Goal: Task Accomplishment & Management: Manage account settings

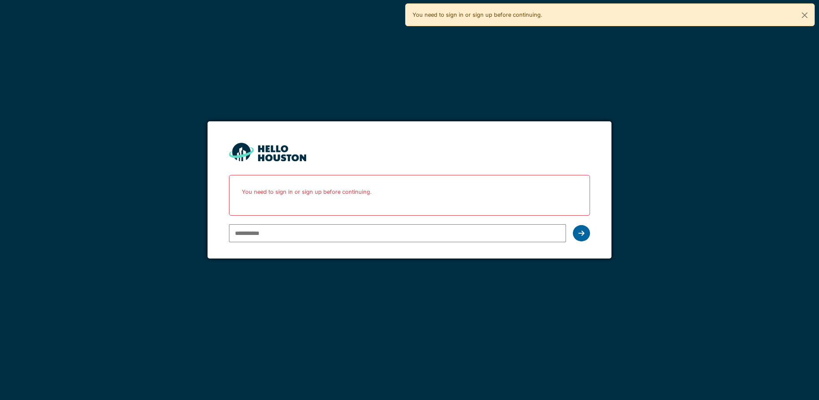
type input "**********"
click at [583, 231] on icon at bounding box center [581, 233] width 6 height 7
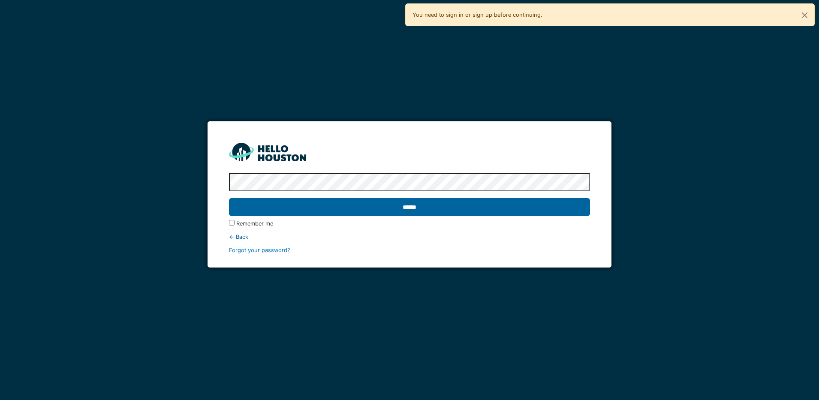
click at [467, 208] on input "******" at bounding box center [409, 207] width 361 height 18
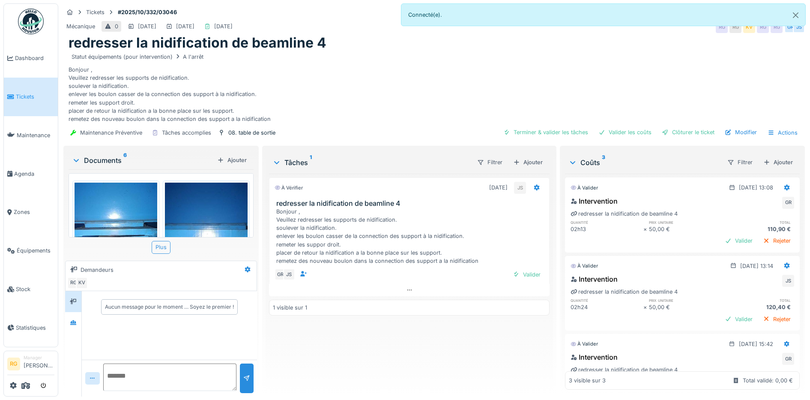
click at [160, 249] on div "Plus" at bounding box center [161, 247] width 19 height 12
click at [722, 241] on div "Valider" at bounding box center [739, 241] width 35 height 12
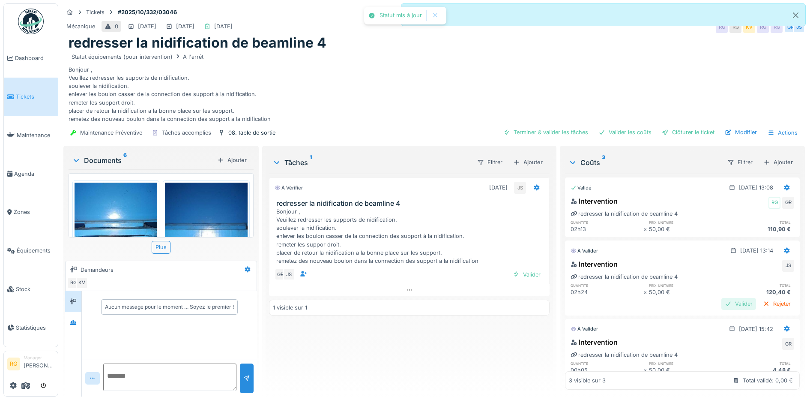
click at [722, 305] on div "Valider" at bounding box center [739, 304] width 35 height 12
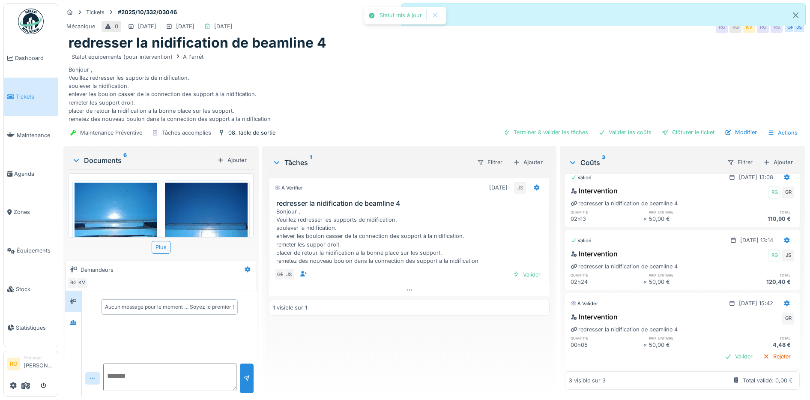
scroll to position [27, 0]
click at [723, 351] on div "Valider" at bounding box center [739, 357] width 35 height 12
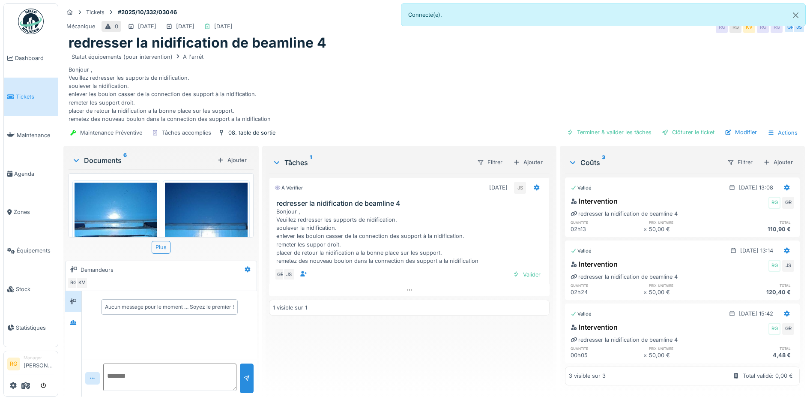
scroll to position [8, 0]
click at [225, 154] on div "Ajouter" at bounding box center [232, 160] width 36 height 12
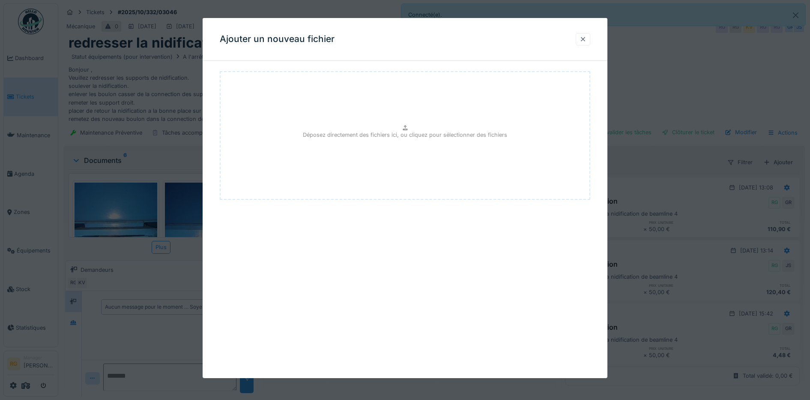
click at [586, 39] on div at bounding box center [583, 39] width 7 height 8
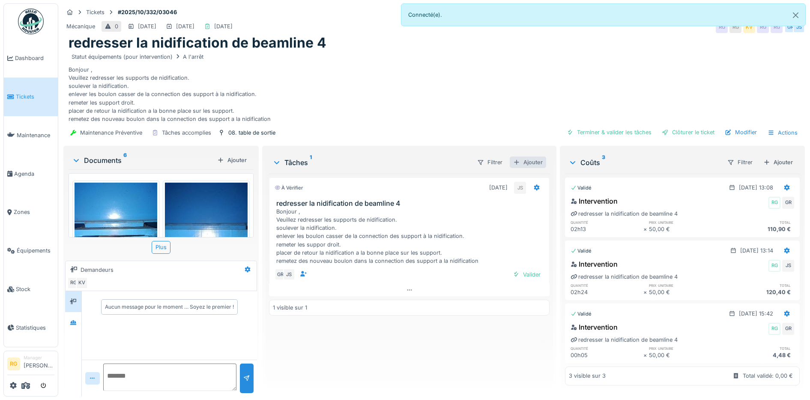
click at [529, 157] on div "Ajouter" at bounding box center [528, 162] width 36 height 12
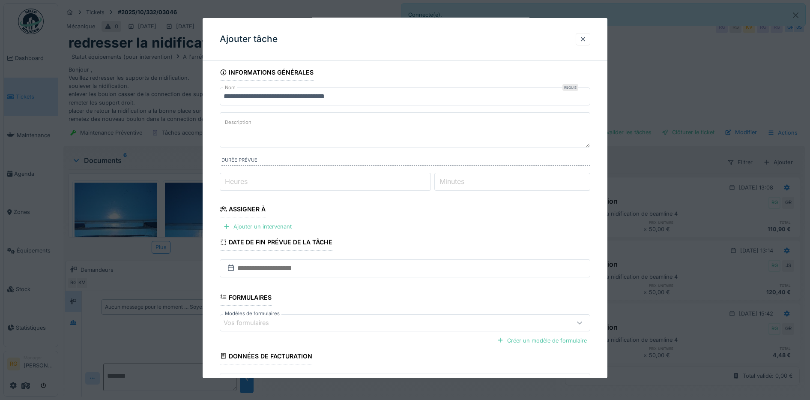
scroll to position [0, 0]
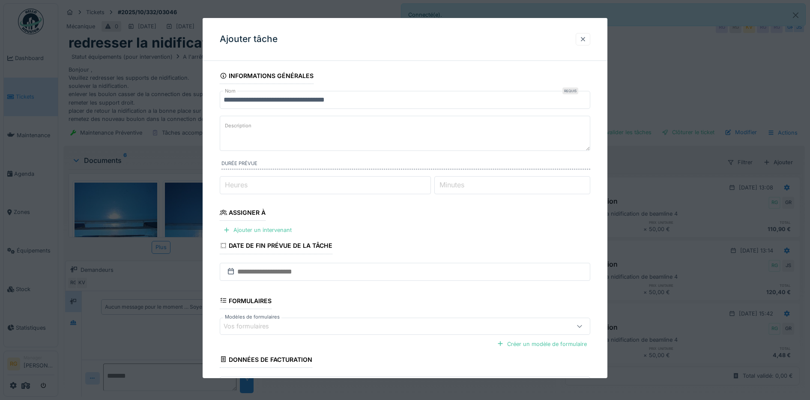
click at [587, 38] on div at bounding box center [583, 39] width 7 height 8
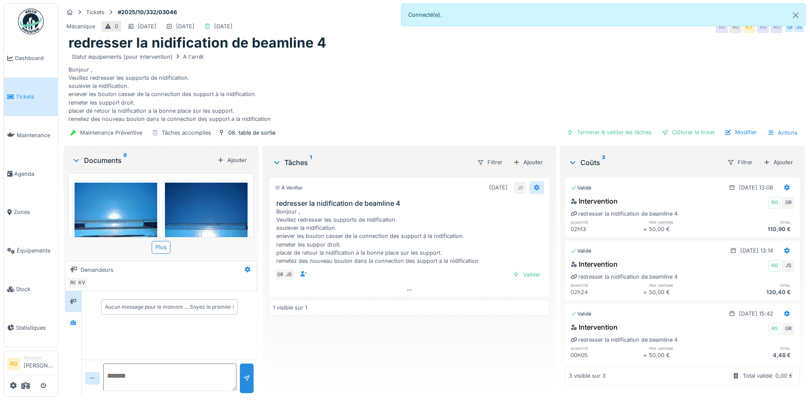
click at [534, 185] on icon at bounding box center [537, 188] width 6 height 6
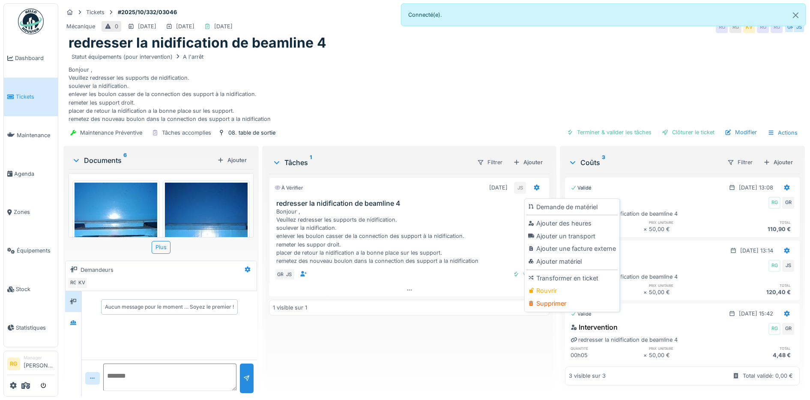
click at [449, 347] on div "À vérifier 08/10/2025 JS redresser la nidification de beamline 4 Bonjour , Veui…" at bounding box center [409, 282] width 281 height 216
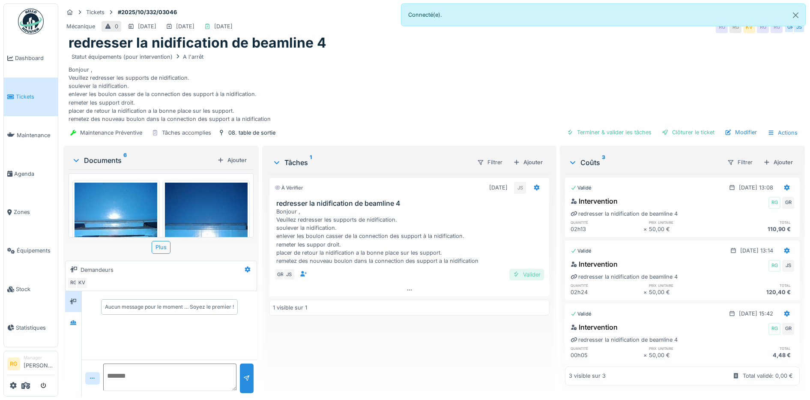
click at [528, 269] on div "Valider" at bounding box center [527, 275] width 35 height 12
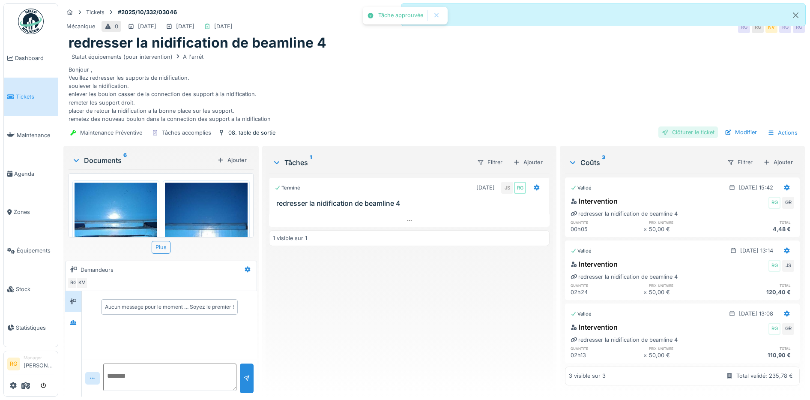
click at [677, 127] on div "Clôturer le ticket" at bounding box center [689, 132] width 60 height 12
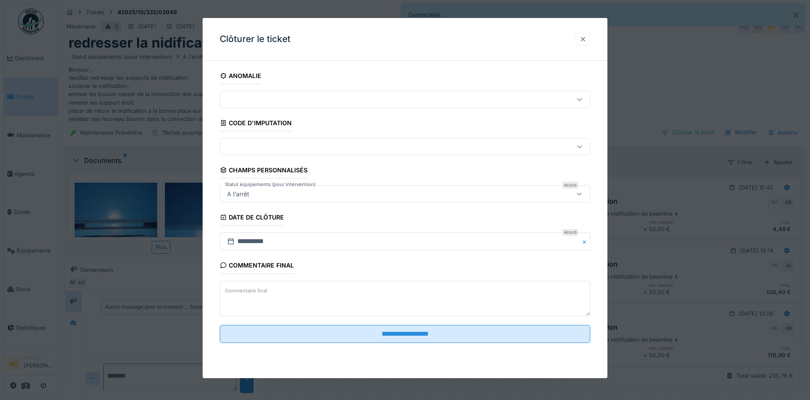
click at [587, 39] on div at bounding box center [583, 39] width 7 height 8
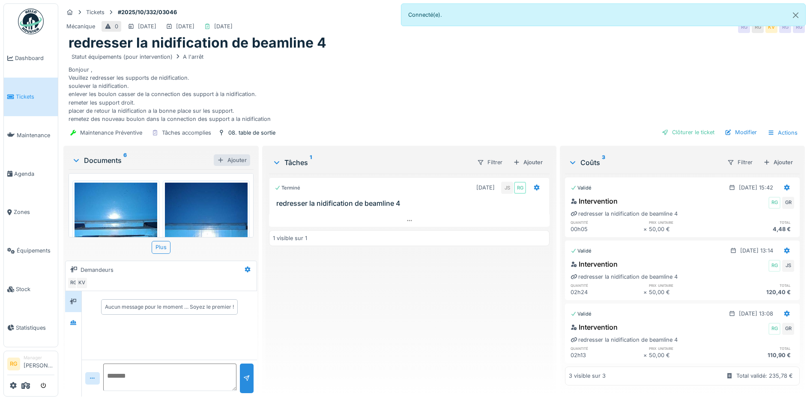
click at [237, 154] on div "Ajouter" at bounding box center [232, 160] width 36 height 12
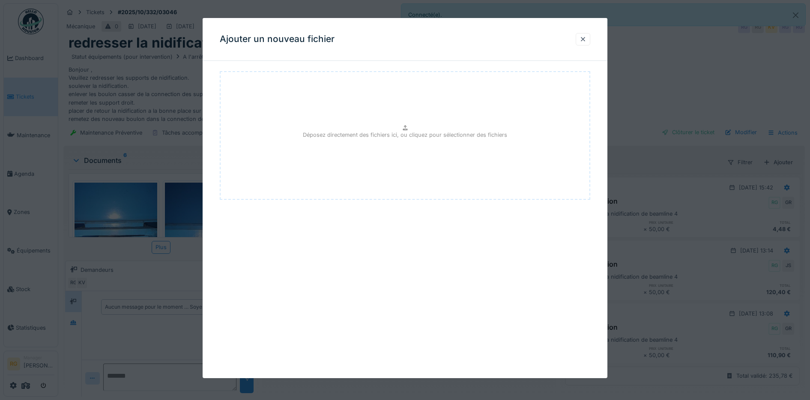
click at [403, 126] on div "Déposez directement des fichiers ici, ou cliquez pour sélectionner des fichiers" at bounding box center [405, 135] width 371 height 129
type input "**********"
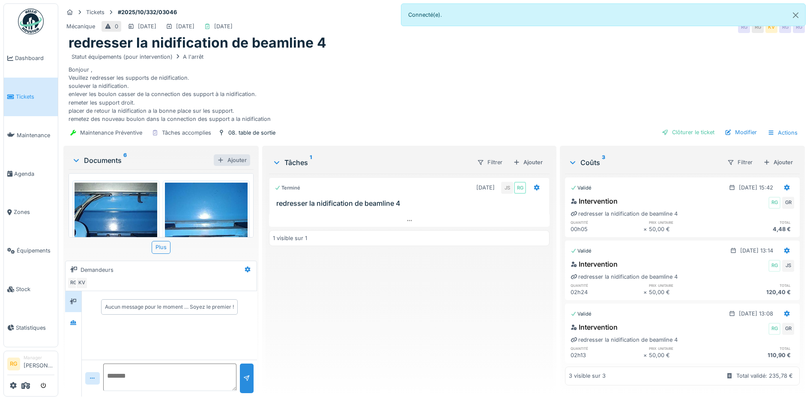
click at [231, 155] on div "Ajouter" at bounding box center [232, 160] width 36 height 12
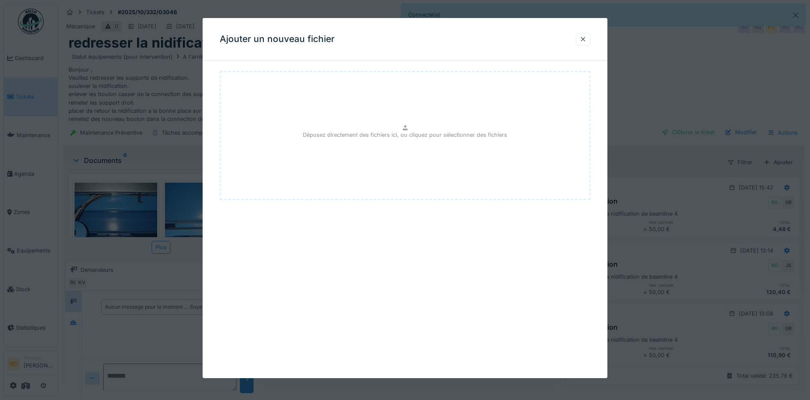
click at [412, 127] on div "Déposez directement des fichiers ici, ou cliquez pour sélectionner des fichiers" at bounding box center [405, 135] width 371 height 129
type input "**********"
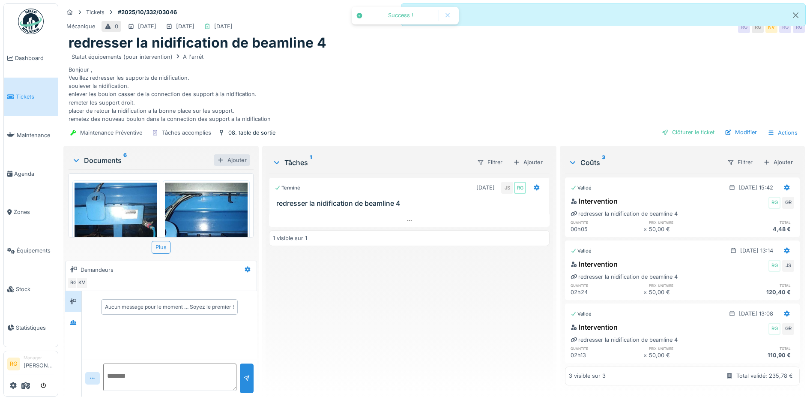
click at [230, 154] on div "Ajouter" at bounding box center [232, 160] width 36 height 12
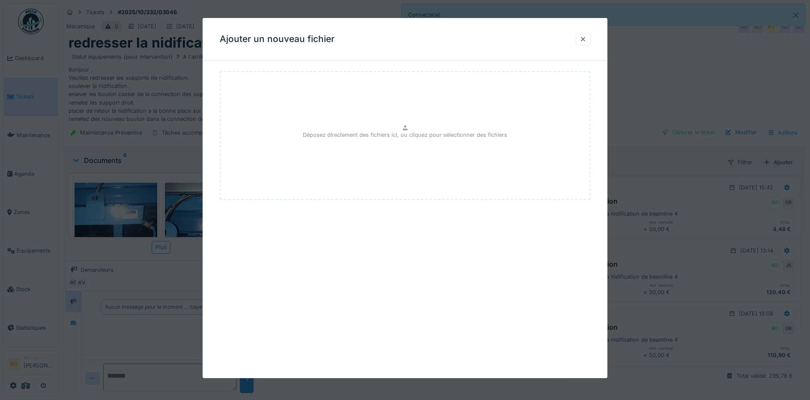
click at [394, 132] on p "Déposez directement des fichiers ici, ou cliquez pour sélectionner des fichiers" at bounding box center [405, 135] width 204 height 8
type input "**********"
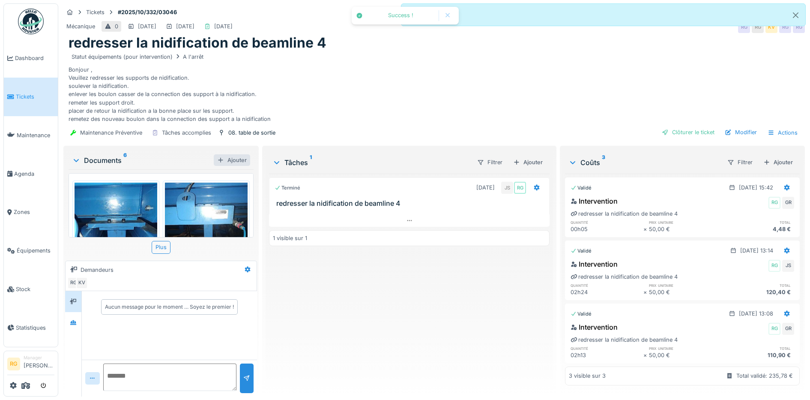
click at [234, 154] on div "Ajouter" at bounding box center [232, 160] width 36 height 12
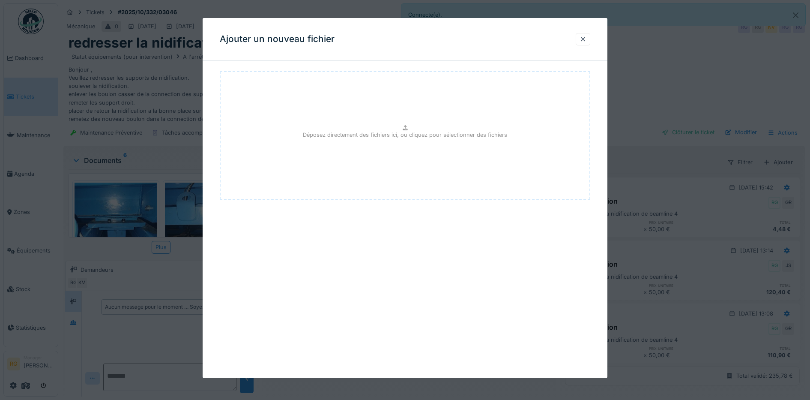
click at [393, 141] on div "Déposez directement des fichiers ici, ou cliquez pour sélectionner des fichiers" at bounding box center [405, 135] width 371 height 129
type input "**********"
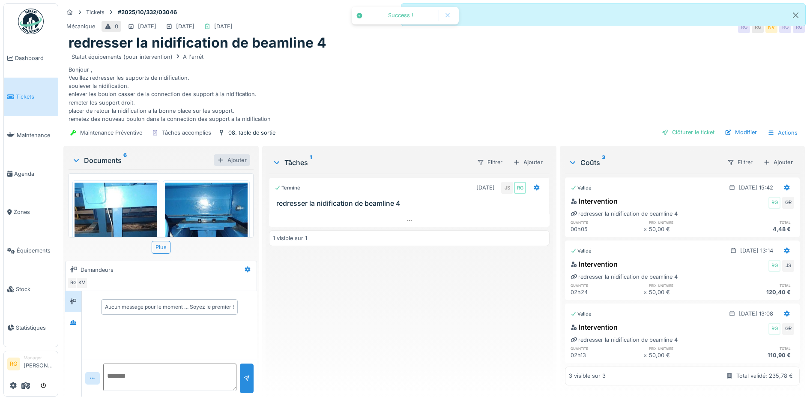
click at [229, 154] on div "Ajouter" at bounding box center [232, 160] width 36 height 12
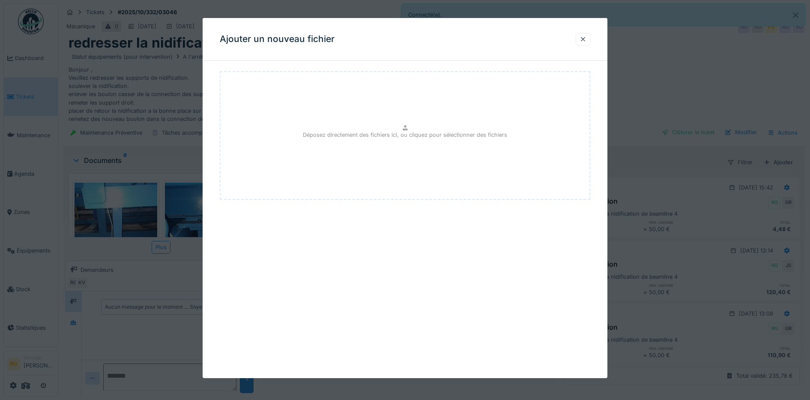
click at [379, 134] on p "Déposez directement des fichiers ici, ou cliquez pour sélectionner des fichiers" at bounding box center [405, 135] width 204 height 8
type input "**********"
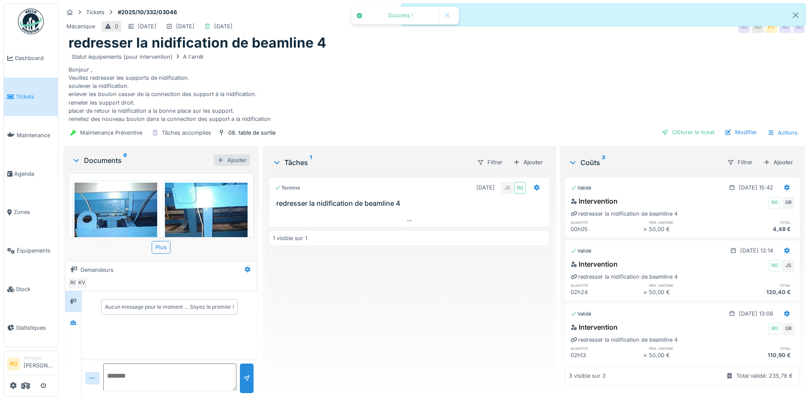
click at [234, 154] on div "Ajouter" at bounding box center [232, 160] width 36 height 12
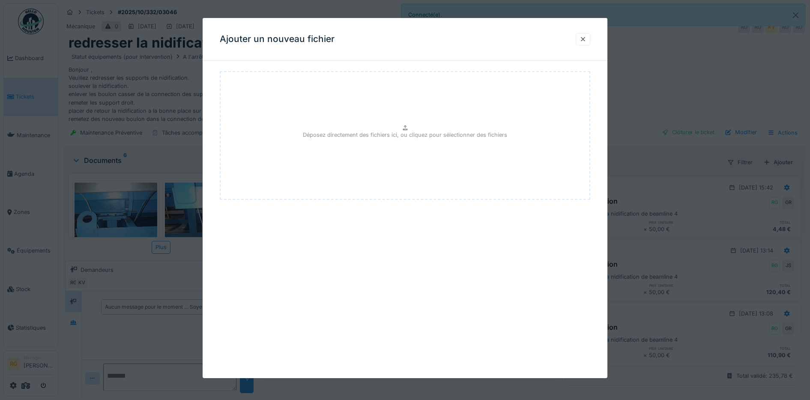
click at [413, 130] on div "Déposez directement des fichiers ici, ou cliquez pour sélectionner des fichiers" at bounding box center [405, 135] width 371 height 129
type input "**********"
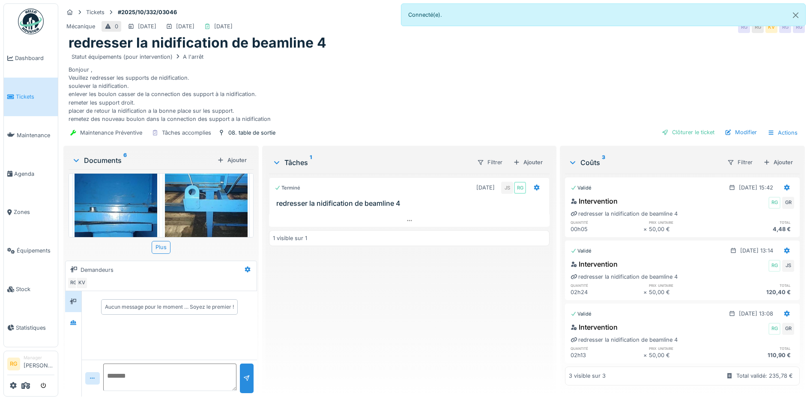
scroll to position [696, 0]
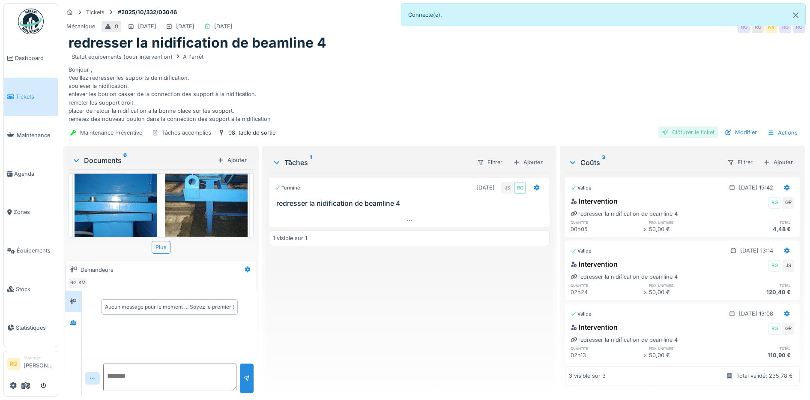
click at [686, 126] on div "Clôturer le ticket" at bounding box center [689, 132] width 60 height 12
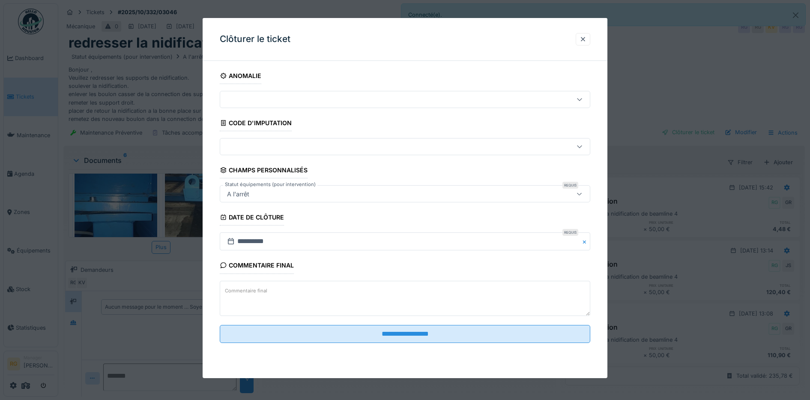
click at [279, 291] on textarea "Commentaire final" at bounding box center [405, 298] width 371 height 35
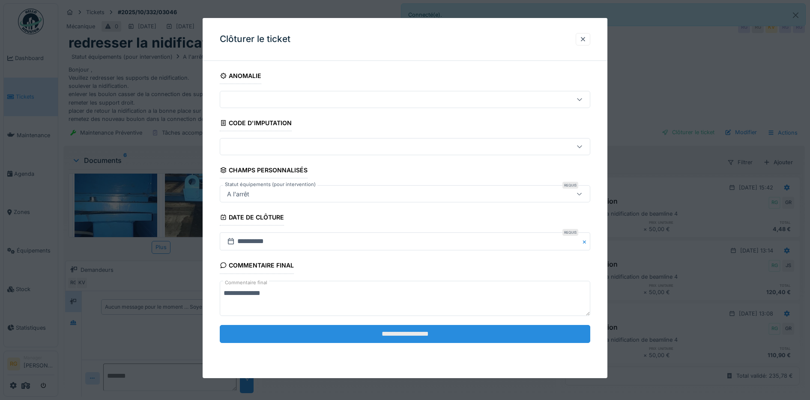
type textarea "**********"
click at [384, 335] on input "**********" at bounding box center [405, 334] width 371 height 18
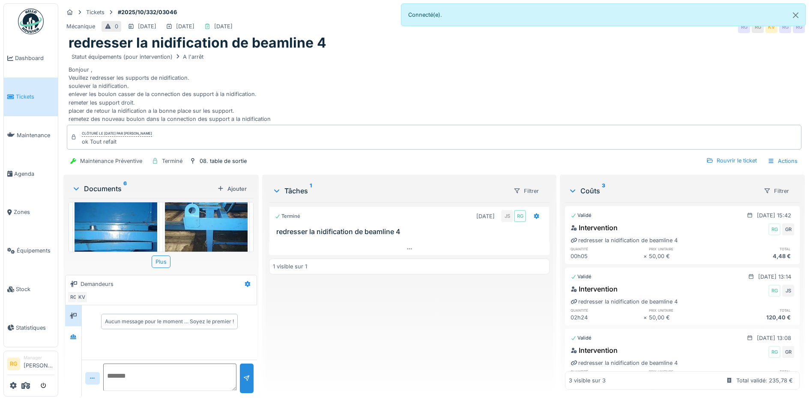
click at [25, 96] on span "Tickets" at bounding box center [35, 97] width 39 height 8
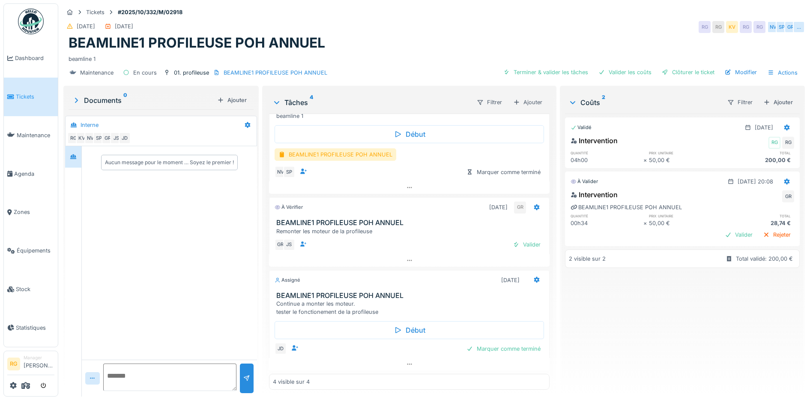
scroll to position [8, 0]
click at [335, 148] on div "BEAMLINE1 PROFILEUSE POH ANNUEL" at bounding box center [336, 154] width 122 height 12
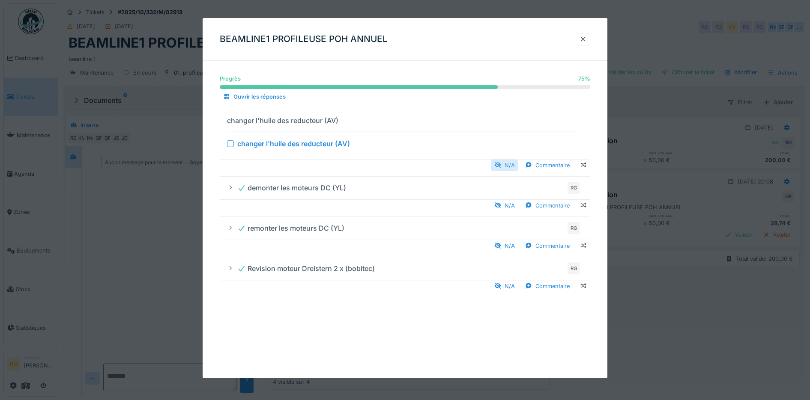
click at [513, 165] on div "N/A" at bounding box center [504, 165] width 27 height 12
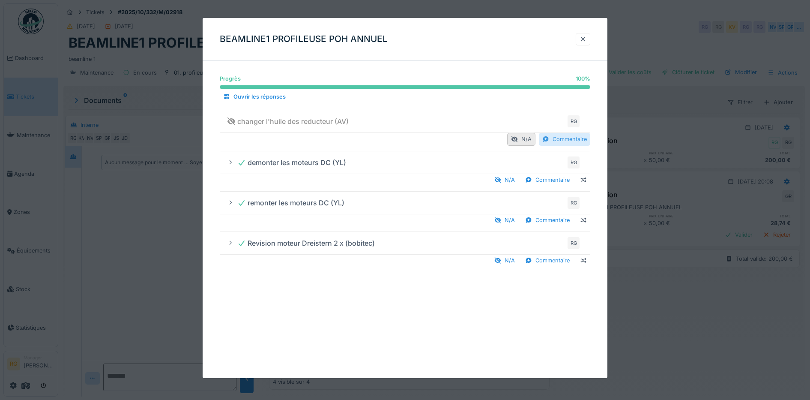
click at [575, 139] on div "Commentaire" at bounding box center [564, 139] width 51 height 12
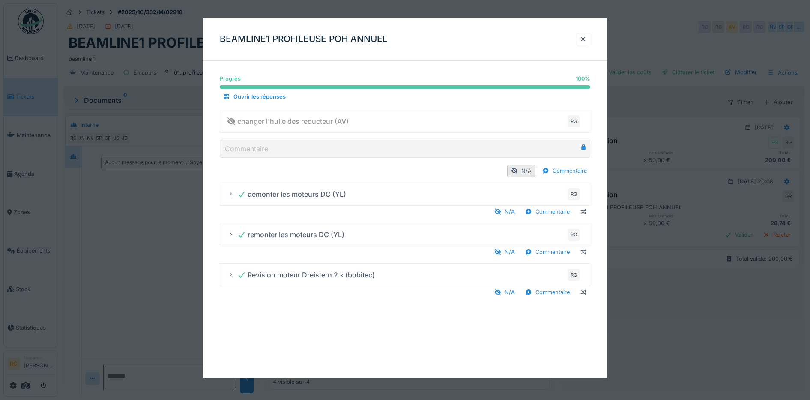
click at [252, 147] on label "Commentaire" at bounding box center [246, 149] width 47 height 10
click at [576, 172] on div "Commentaire" at bounding box center [564, 171] width 51 height 12
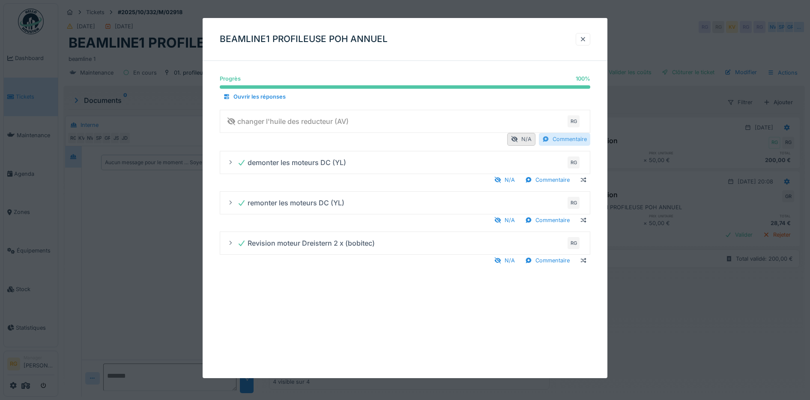
click at [571, 143] on div "Commentaire" at bounding box center [564, 139] width 51 height 12
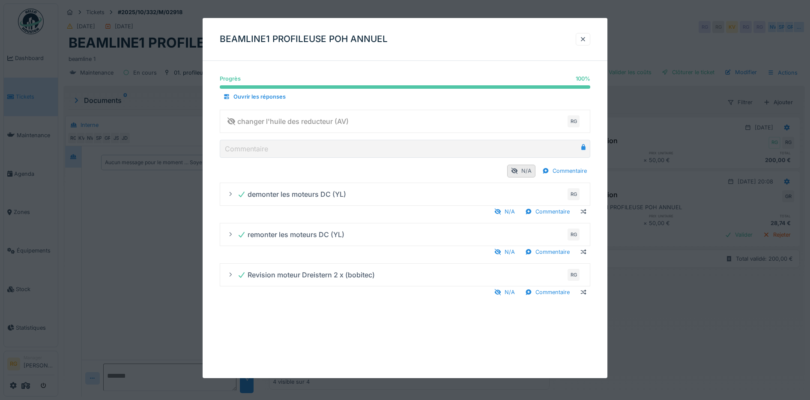
click at [586, 148] on icon at bounding box center [584, 147] width 4 height 6
click at [518, 174] on div at bounding box center [514, 171] width 7 height 8
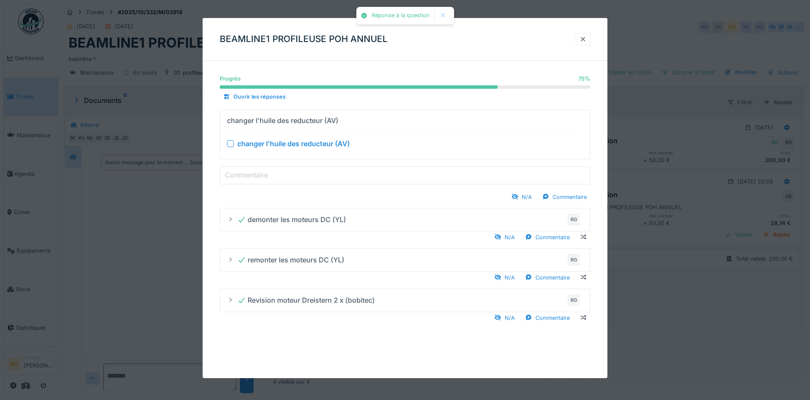
click at [265, 173] on label "Commentaire" at bounding box center [246, 175] width 47 height 10
click at [265, 173] on input "Commentaire" at bounding box center [405, 175] width 371 height 18
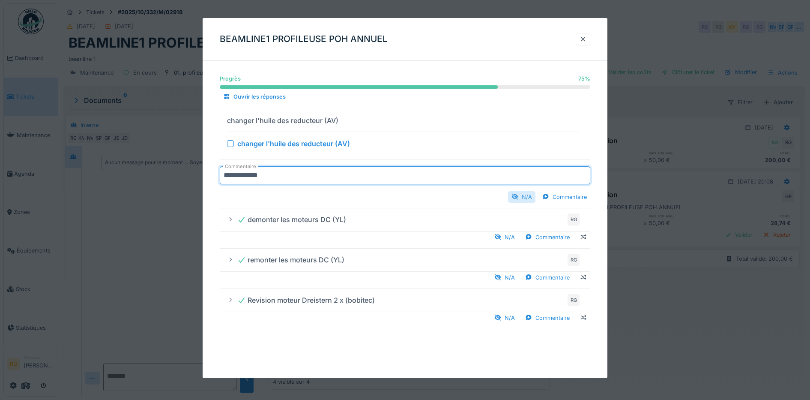
type input "**********"
click at [531, 196] on div "N/A" at bounding box center [521, 197] width 27 height 12
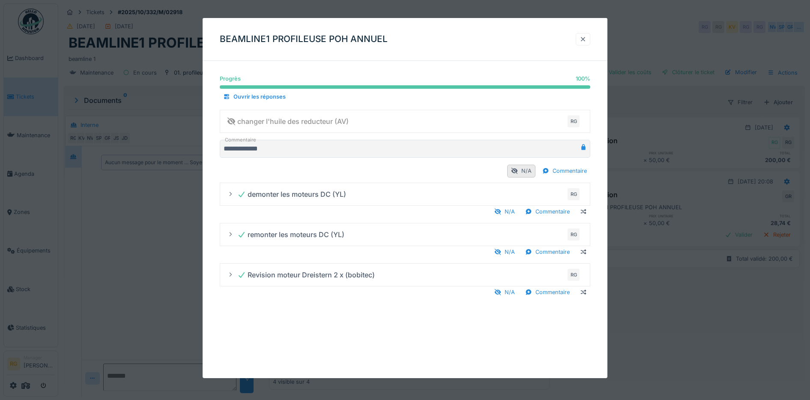
click at [587, 39] on div at bounding box center [583, 39] width 7 height 8
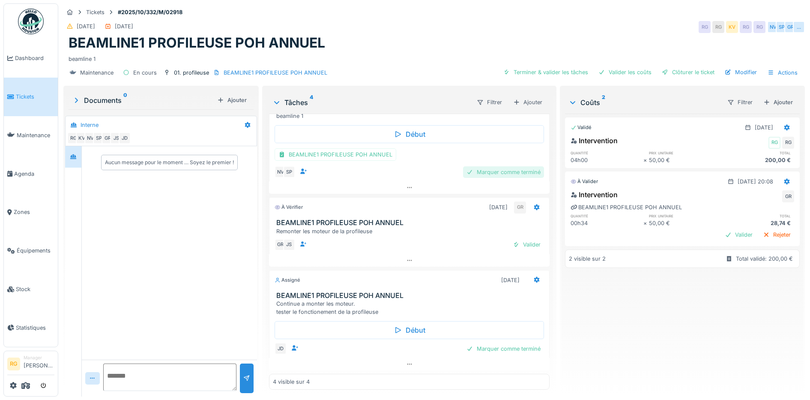
click at [495, 166] on div "Marquer comme terminé" at bounding box center [503, 172] width 81 height 12
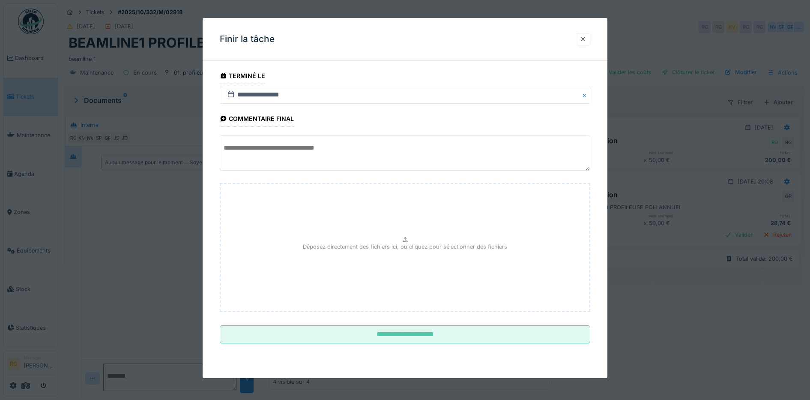
click at [264, 149] on textarea at bounding box center [405, 152] width 371 height 35
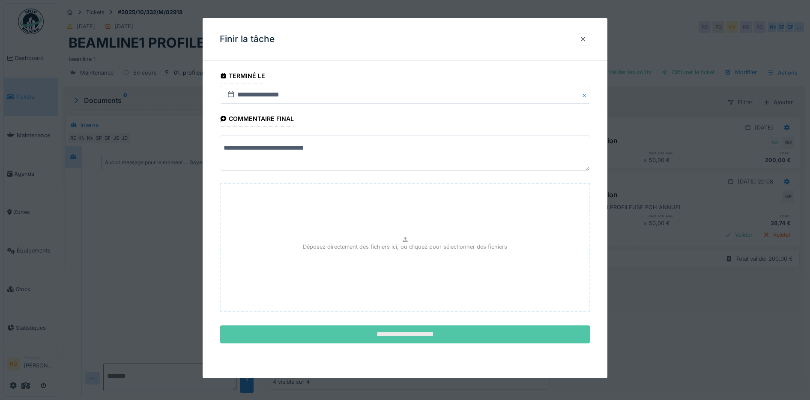
type textarea "**********"
click at [431, 333] on input "**********" at bounding box center [405, 334] width 371 height 18
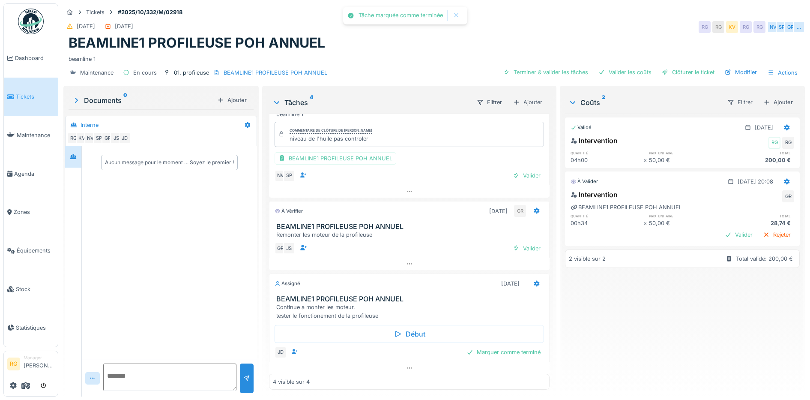
scroll to position [0, 0]
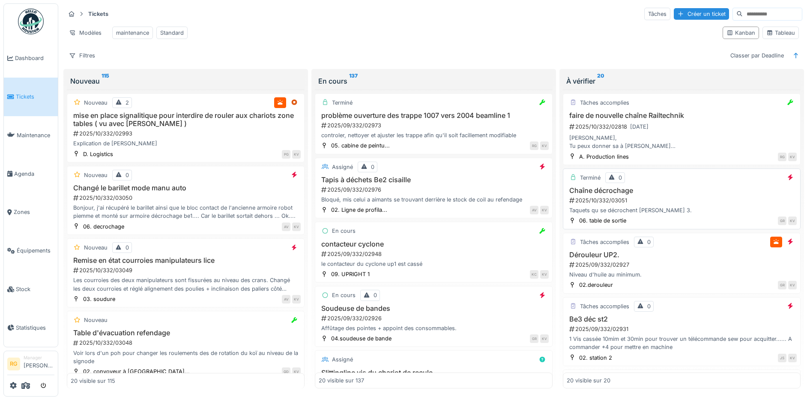
click at [660, 204] on div "2025/10/332/03051" at bounding box center [683, 200] width 228 height 8
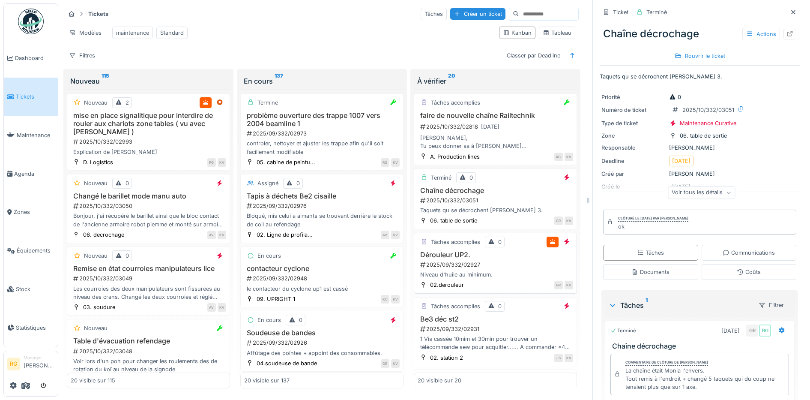
click at [488, 269] on div "2025/09/332/02927" at bounding box center [497, 265] width 154 height 8
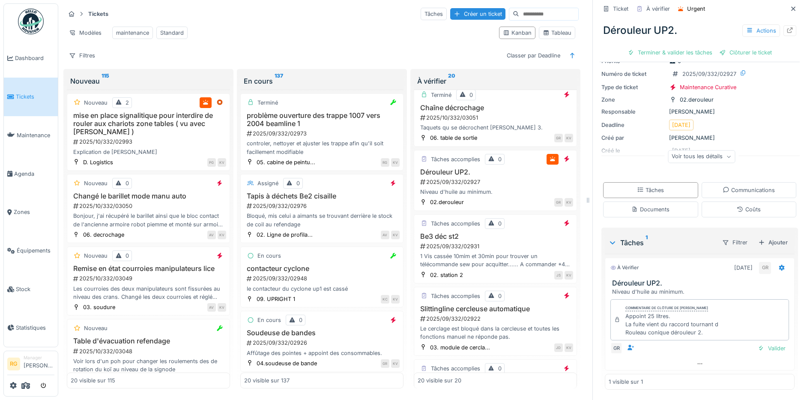
scroll to position [107, 0]
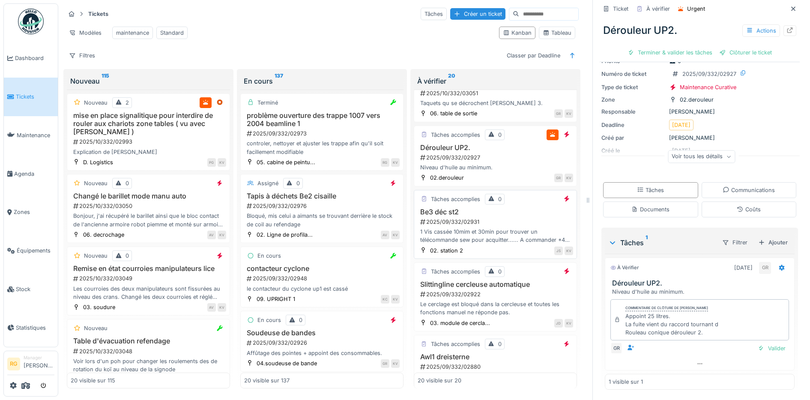
click at [483, 226] on div "2025/09/332/02931" at bounding box center [497, 222] width 154 height 8
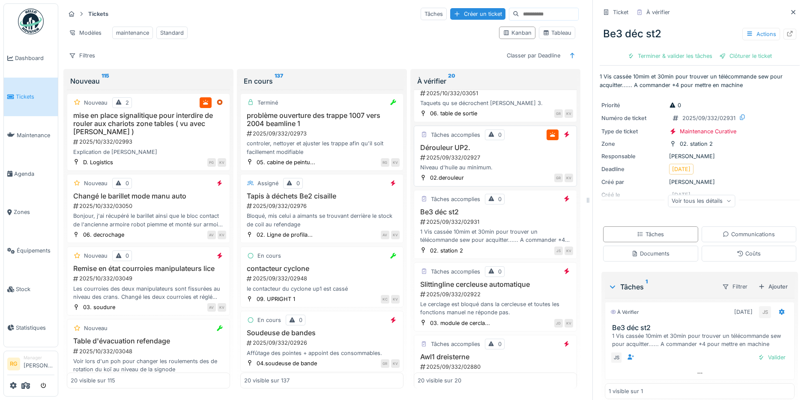
click at [505, 162] on div "2025/09/332/02927" at bounding box center [497, 157] width 154 height 8
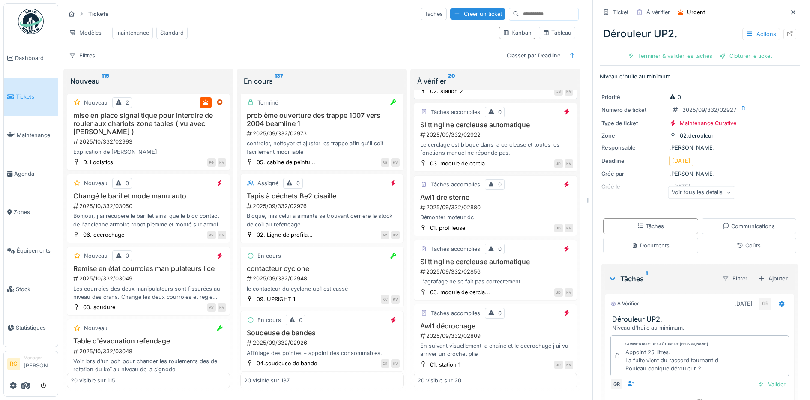
scroll to position [268, 0]
click at [499, 138] on div "2025/09/332/02922" at bounding box center [497, 133] width 154 height 8
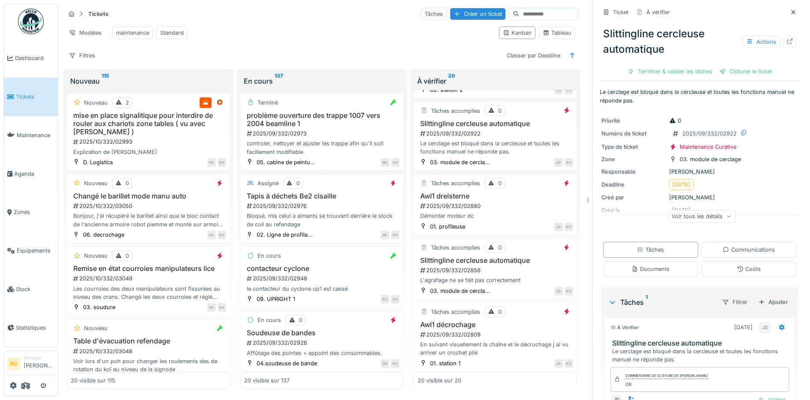
scroll to position [53, 0]
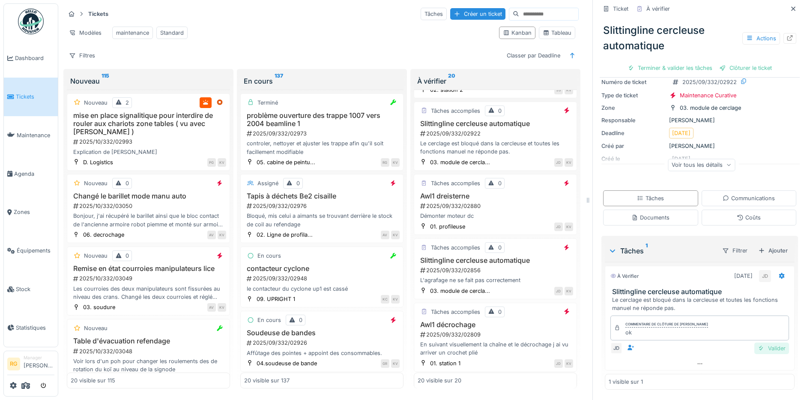
click at [762, 346] on div "Valider" at bounding box center [772, 348] width 35 height 12
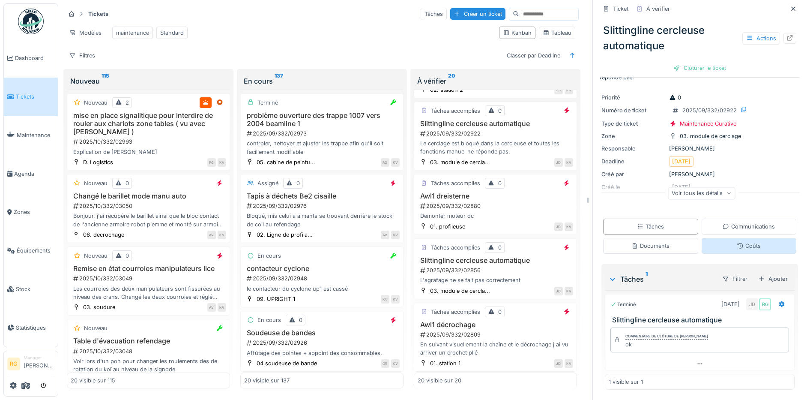
click at [737, 245] on div "Coûts" at bounding box center [749, 246] width 24 height 8
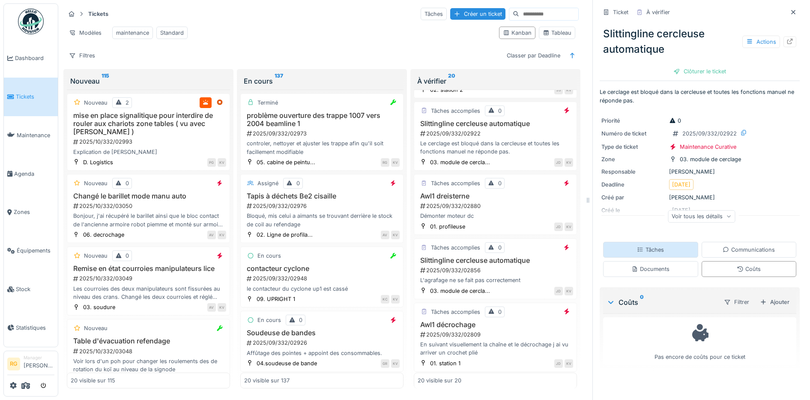
click at [643, 246] on div "Tâches" at bounding box center [650, 250] width 27 height 8
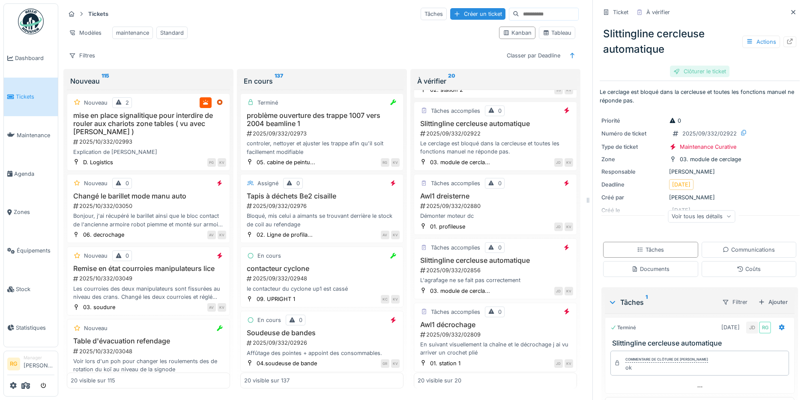
click at [691, 66] on div "Clôturer le ticket" at bounding box center [700, 72] width 60 height 12
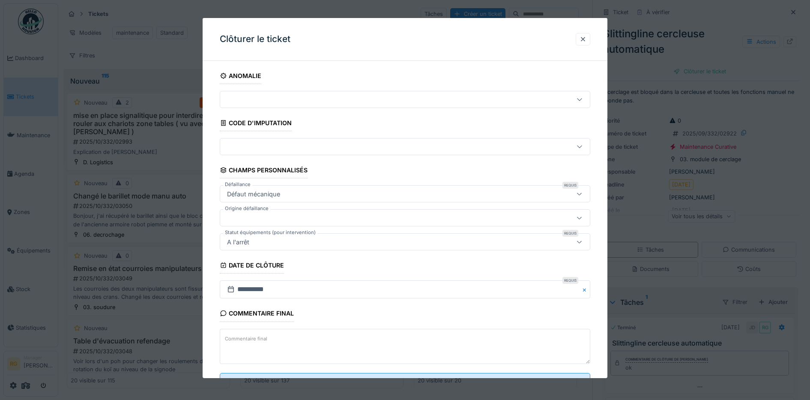
click at [278, 343] on textarea "Commentaire final" at bounding box center [405, 346] width 371 height 35
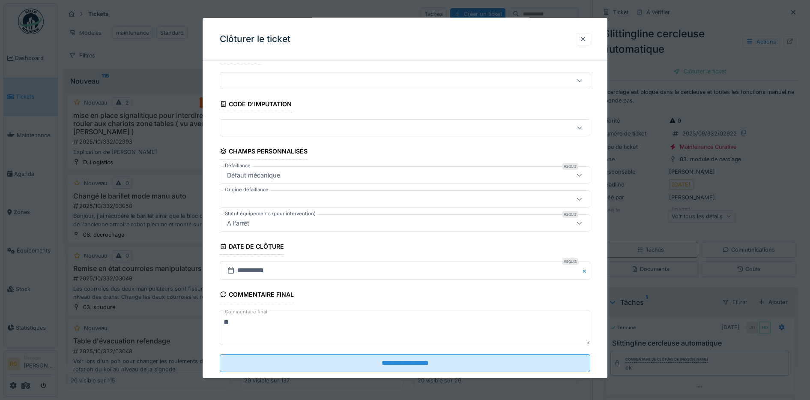
scroll to position [37, 0]
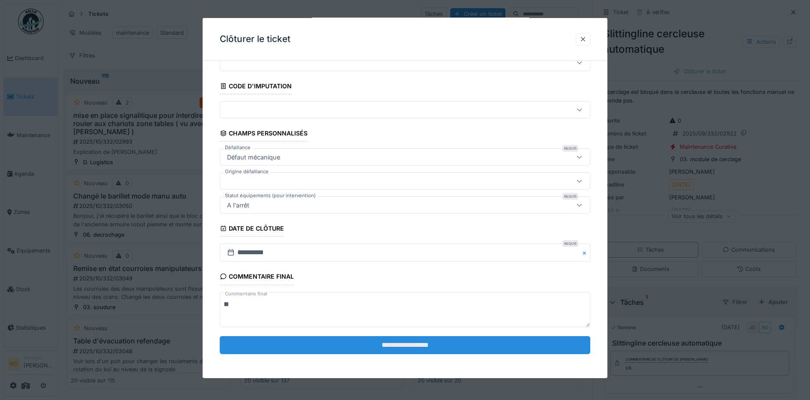
type textarea "**"
click at [384, 340] on input "**********" at bounding box center [405, 345] width 371 height 18
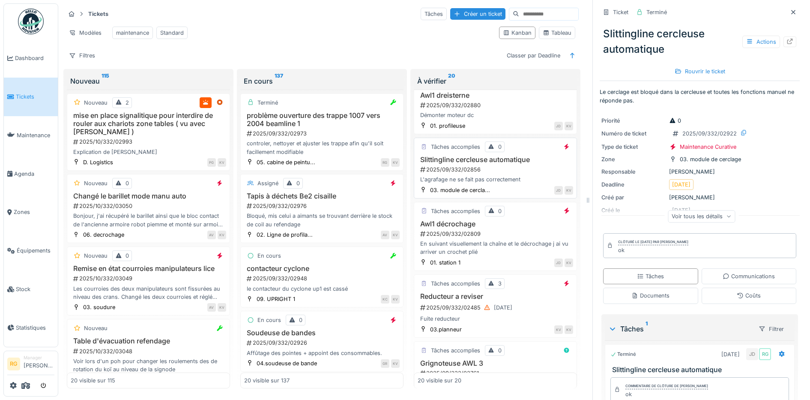
scroll to position [375, 0]
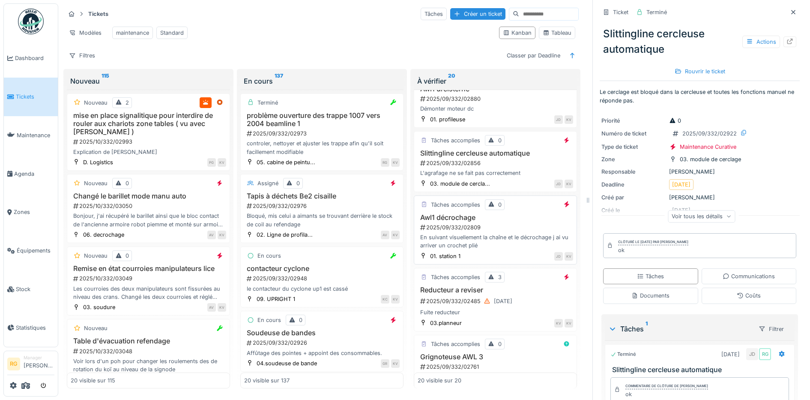
click at [495, 223] on div "2025/09/332/02809" at bounding box center [497, 227] width 154 height 8
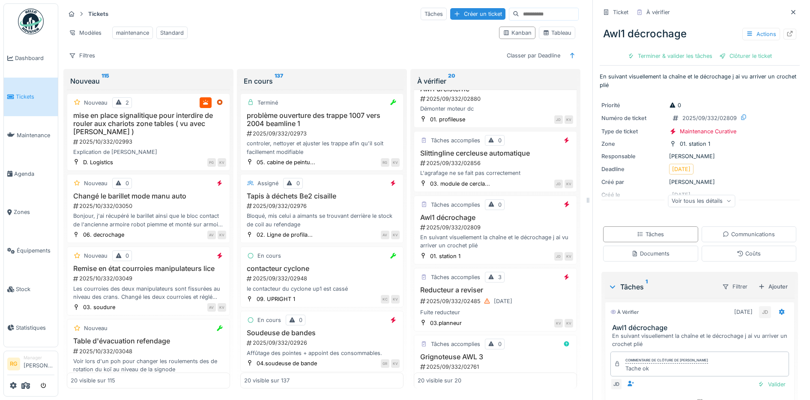
scroll to position [37, 0]
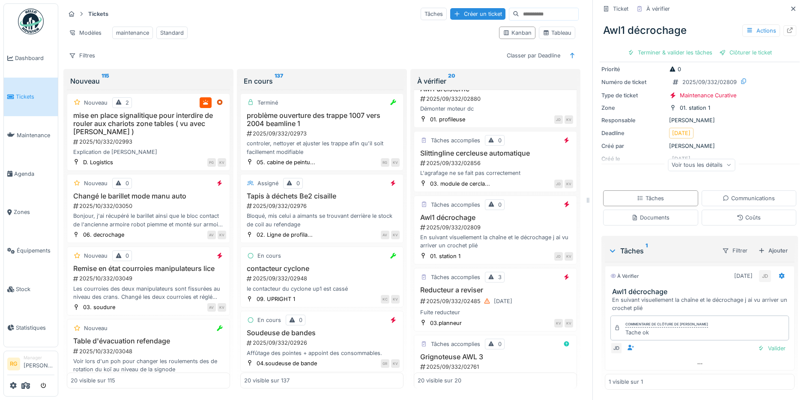
click at [657, 213] on div "Documents" at bounding box center [651, 217] width 38 height 8
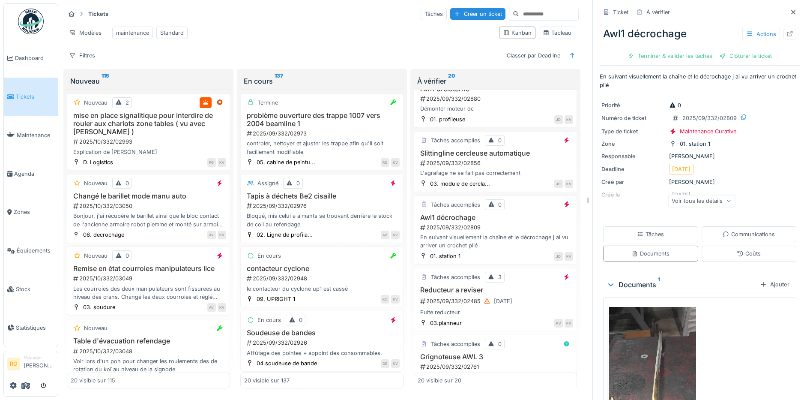
scroll to position [136, 0]
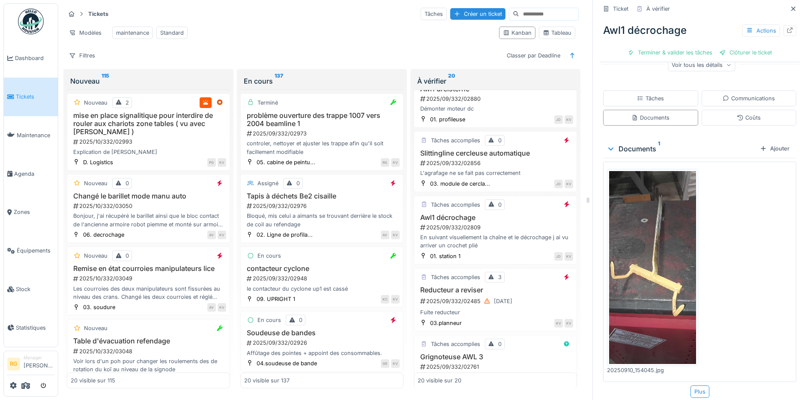
click at [638, 280] on img at bounding box center [652, 267] width 87 height 193
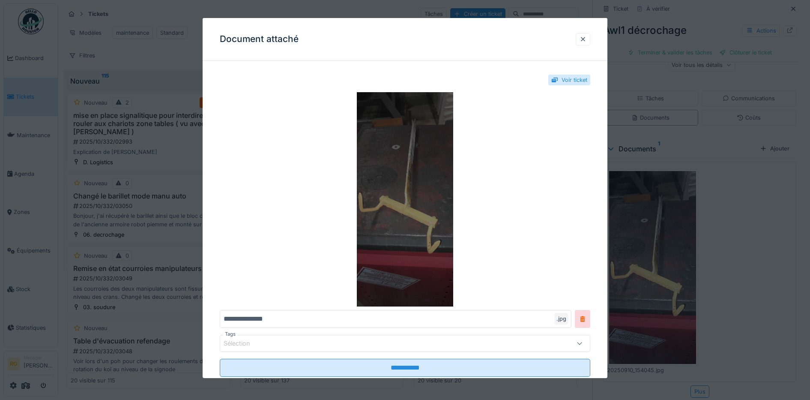
click at [415, 215] on img at bounding box center [405, 199] width 371 height 214
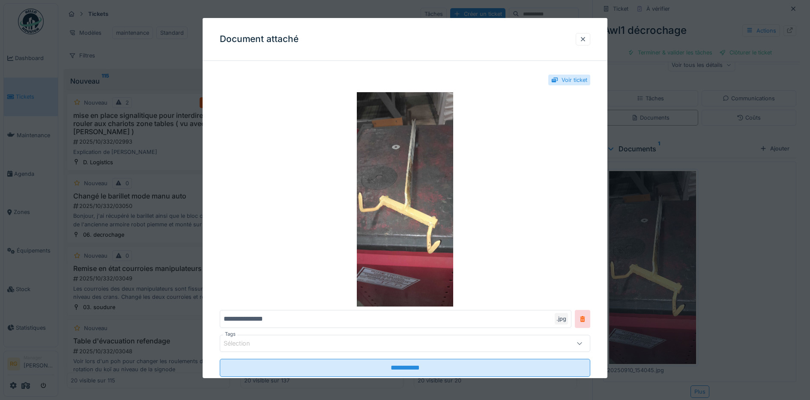
click at [587, 39] on div at bounding box center [583, 39] width 7 height 8
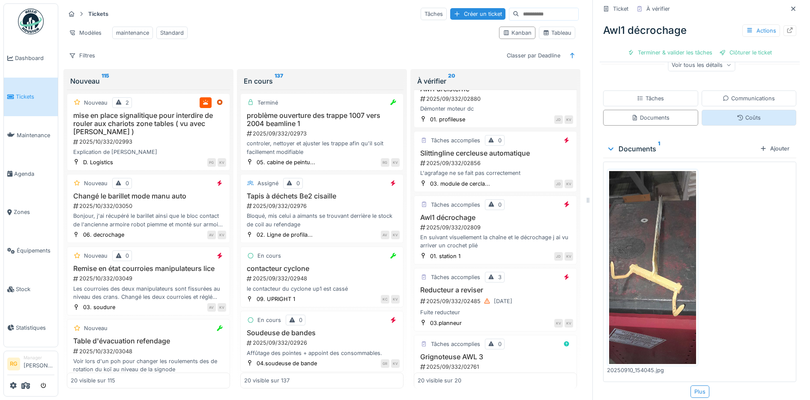
click at [737, 114] on div "Coûts" at bounding box center [749, 118] width 24 height 8
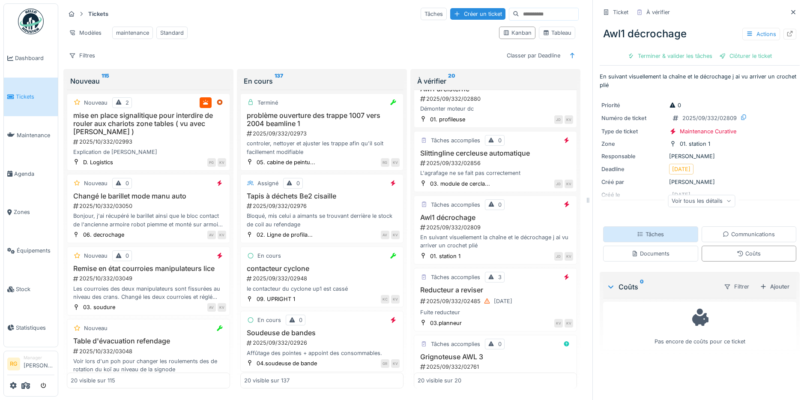
click at [645, 230] on div "Tâches" at bounding box center [650, 234] width 27 height 8
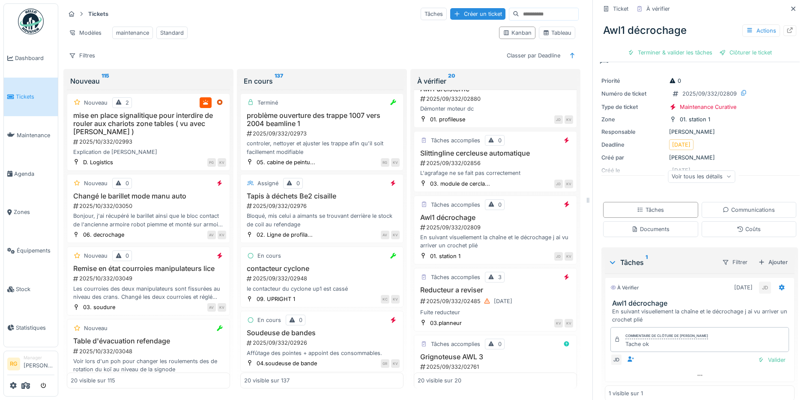
scroll to position [37, 0]
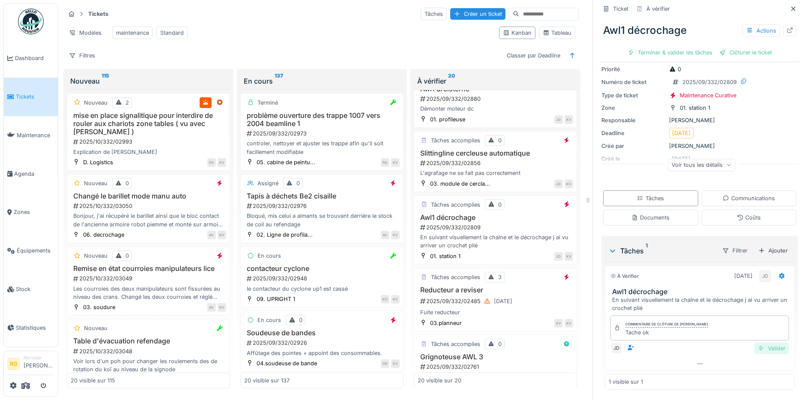
click at [762, 342] on div "Valider" at bounding box center [772, 348] width 35 height 12
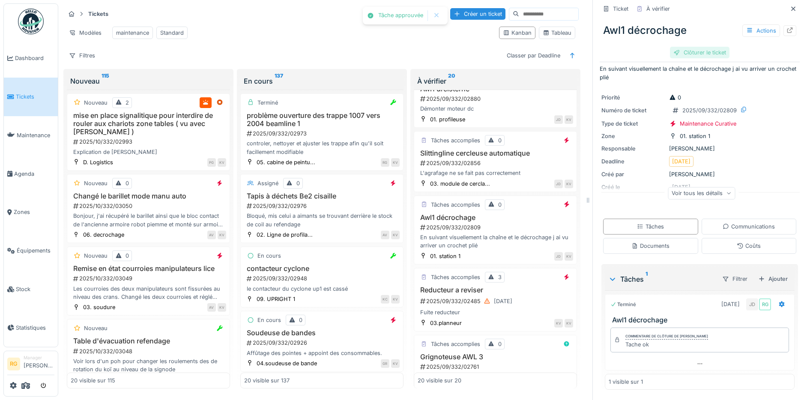
click at [691, 47] on div "Clôturer le ticket" at bounding box center [700, 53] width 60 height 12
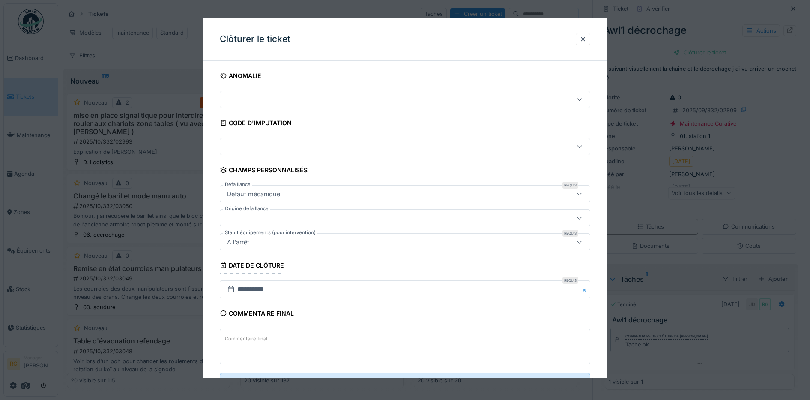
click at [276, 340] on textarea "Commentaire final" at bounding box center [405, 346] width 371 height 35
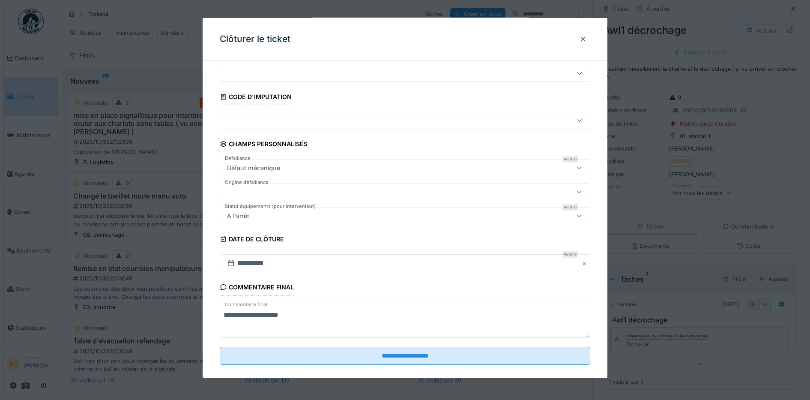
scroll to position [37, 0]
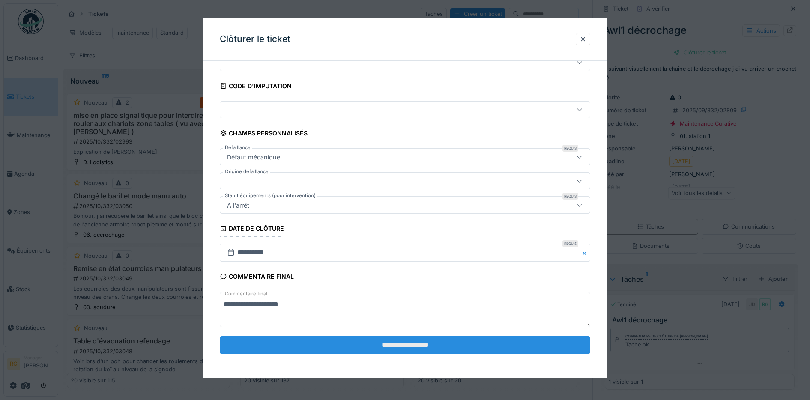
type textarea "**********"
click at [375, 342] on input "**********" at bounding box center [405, 345] width 371 height 18
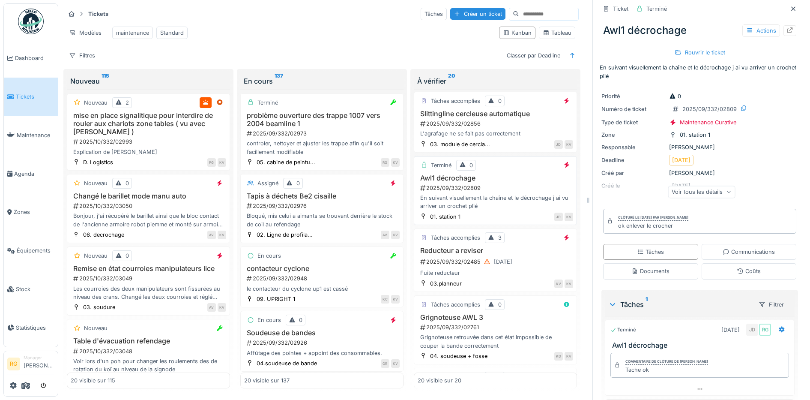
scroll to position [482, 0]
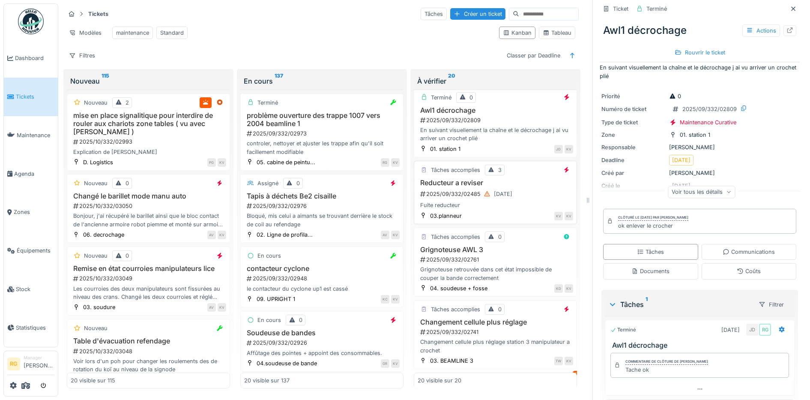
click at [485, 204] on div "Fuite reducteur" at bounding box center [496, 205] width 156 height 8
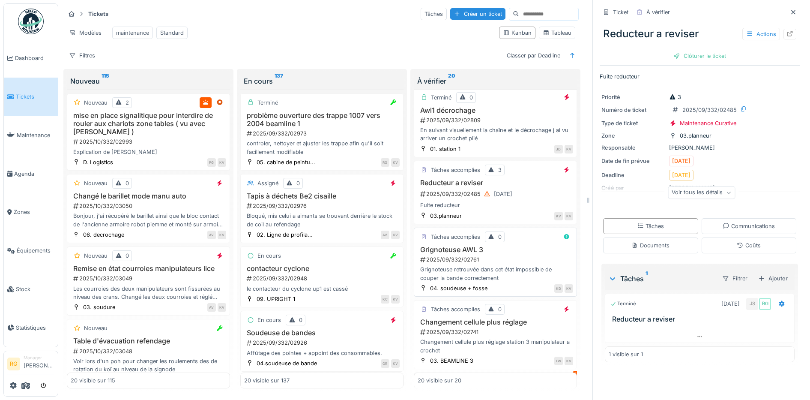
click at [489, 262] on div "2025/09/332/02761" at bounding box center [497, 259] width 154 height 8
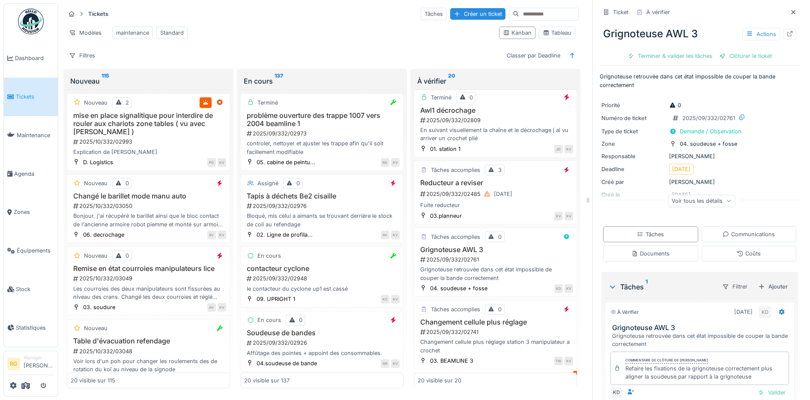
scroll to position [45, 0]
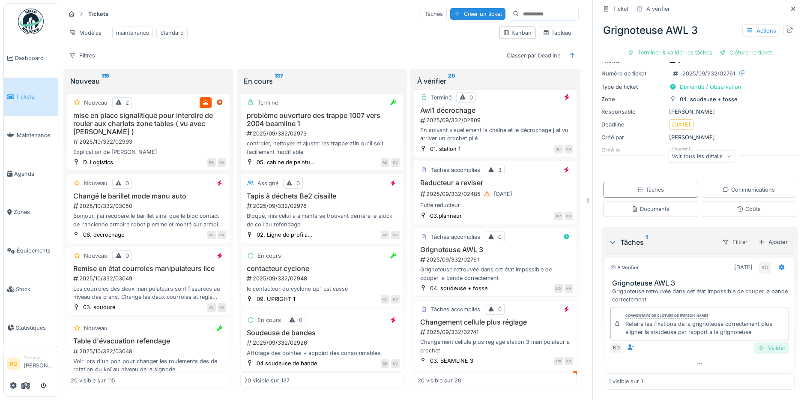
click at [760, 342] on div "Valider" at bounding box center [772, 348] width 35 height 12
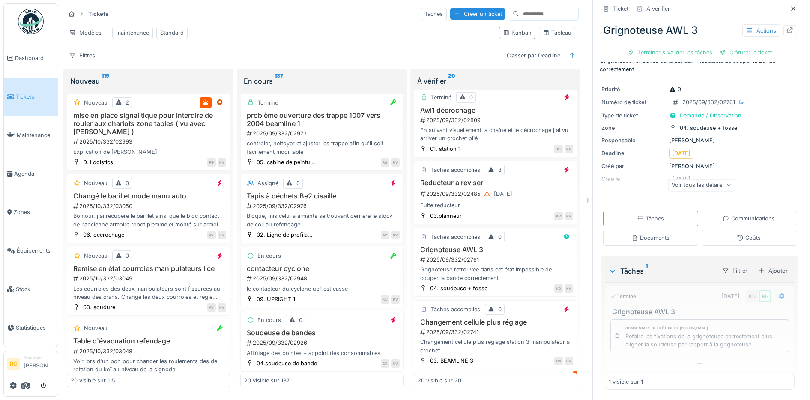
scroll to position [17, 0]
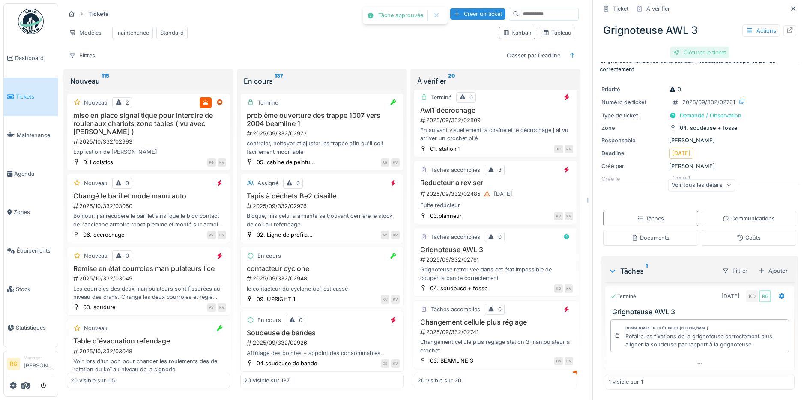
click at [685, 47] on div "Clôturer le ticket" at bounding box center [700, 53] width 60 height 12
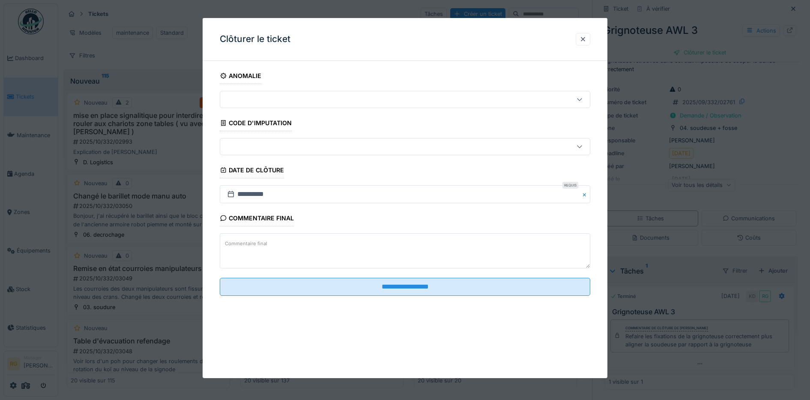
click at [249, 241] on label "Commentaire final" at bounding box center [246, 243] width 46 height 11
click at [249, 241] on textarea "Commentaire final" at bounding box center [405, 250] width 371 height 35
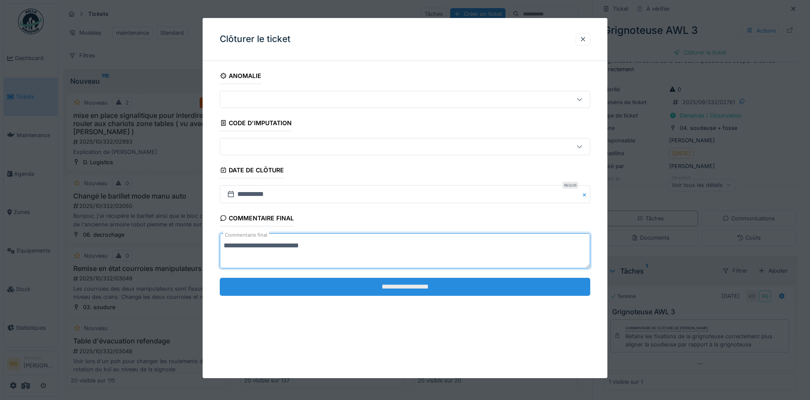
type textarea "**********"
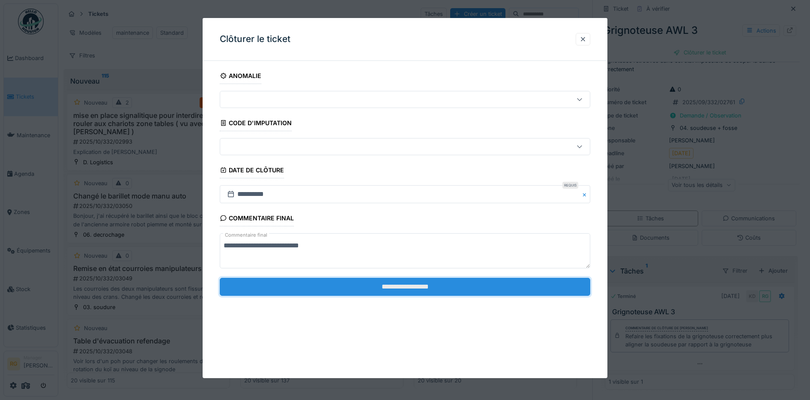
click at [439, 288] on input "**********" at bounding box center [405, 287] width 371 height 18
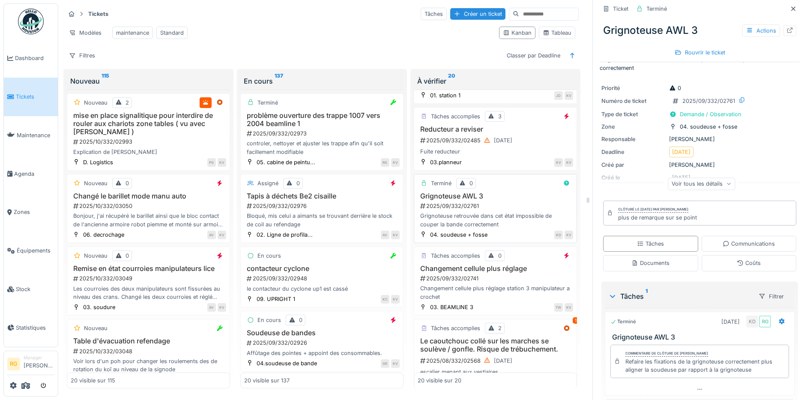
scroll to position [589, 0]
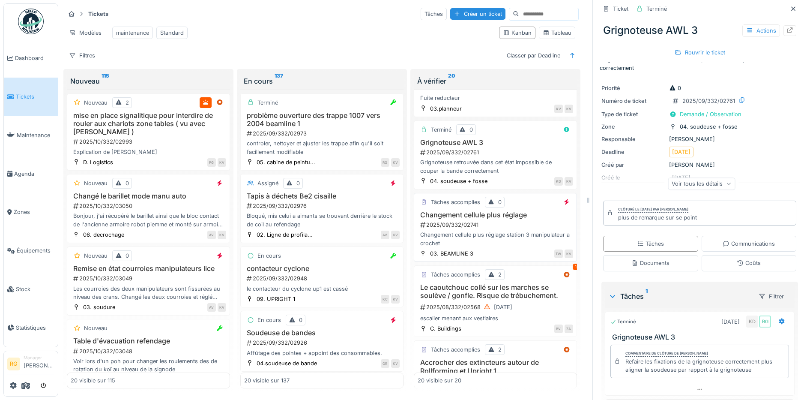
click at [496, 222] on div "2025/09/332/02741" at bounding box center [497, 225] width 154 height 8
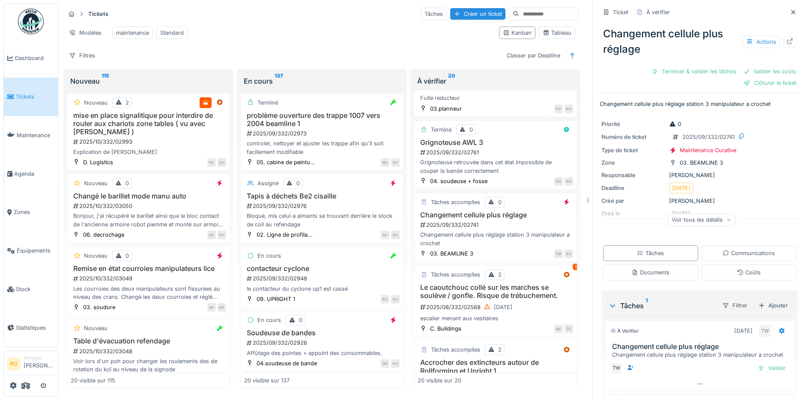
scroll to position [21, 0]
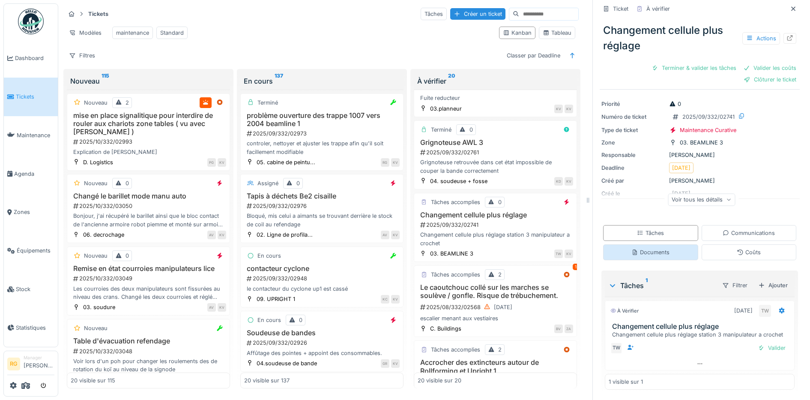
click at [652, 248] on div "Documents" at bounding box center [651, 252] width 38 height 8
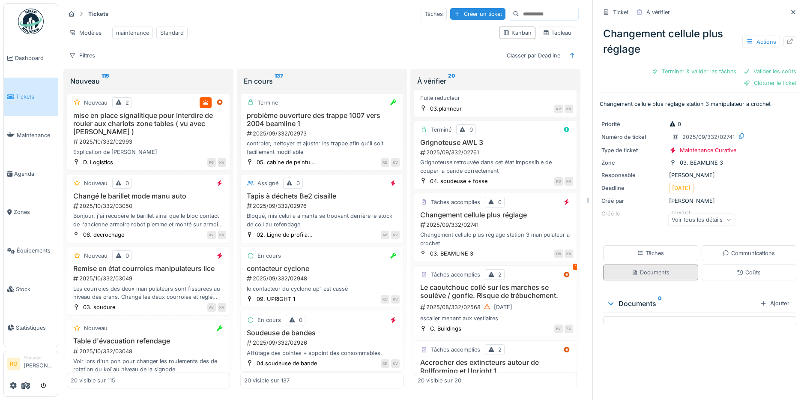
scroll to position [0, 0]
click at [649, 249] on div "Tâches" at bounding box center [650, 253] width 27 height 8
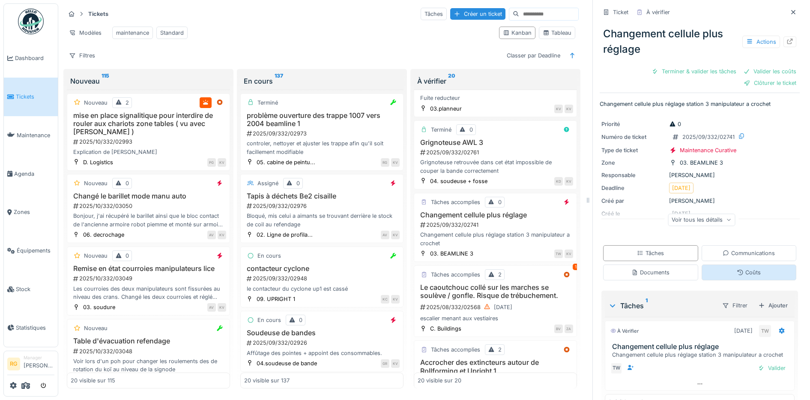
click at [725, 270] on div "Coûts" at bounding box center [749, 272] width 95 height 16
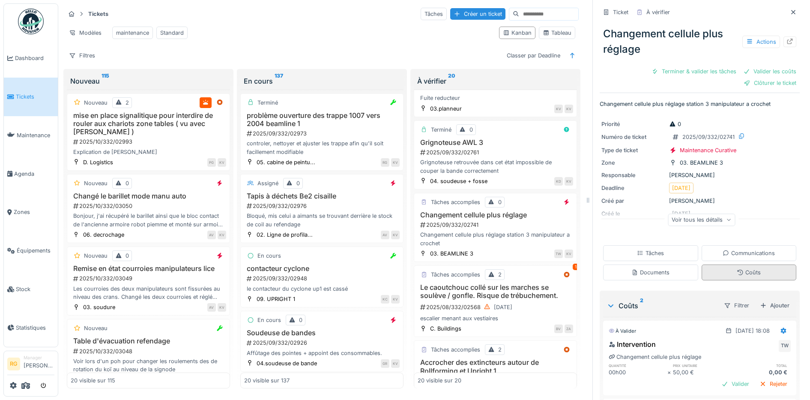
scroll to position [21, 0]
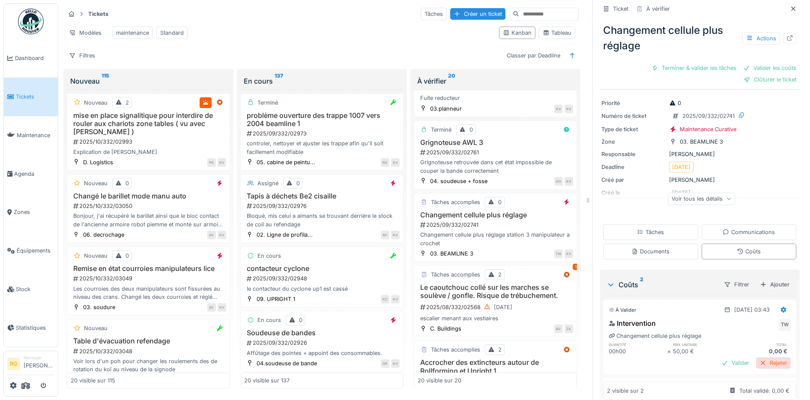
click at [759, 358] on div "Rejeter" at bounding box center [773, 363] width 35 height 12
click at [645, 228] on div "Tâches" at bounding box center [650, 232] width 27 height 8
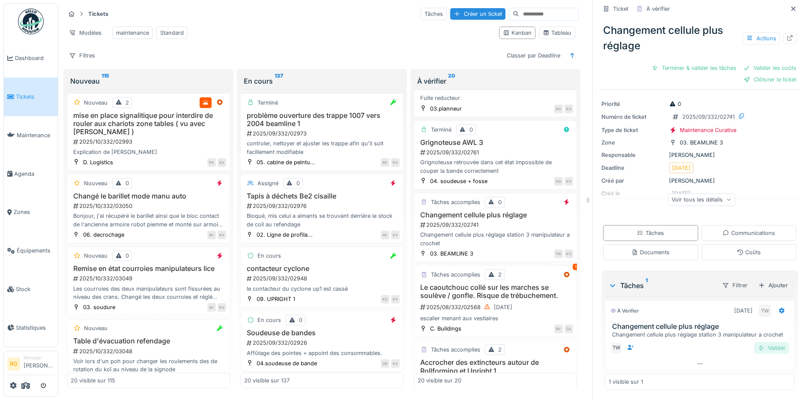
click at [759, 342] on div "Valider" at bounding box center [772, 348] width 35 height 12
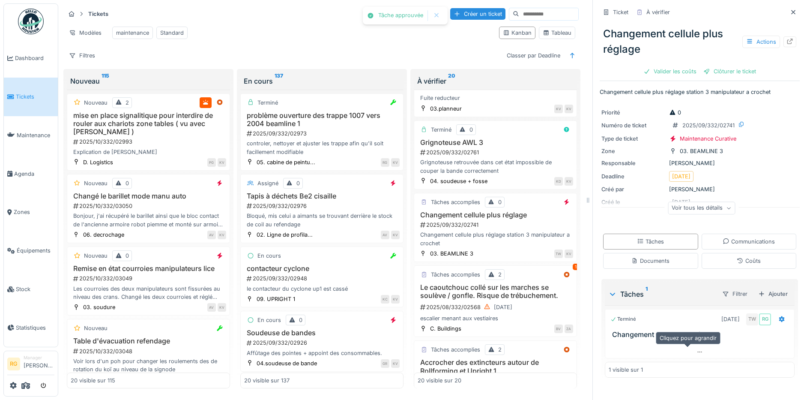
scroll to position [0, 0]
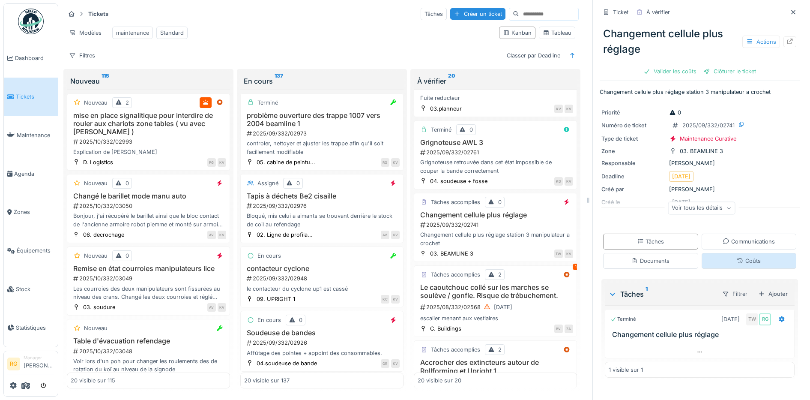
click at [738, 258] on icon at bounding box center [741, 261] width 6 height 6
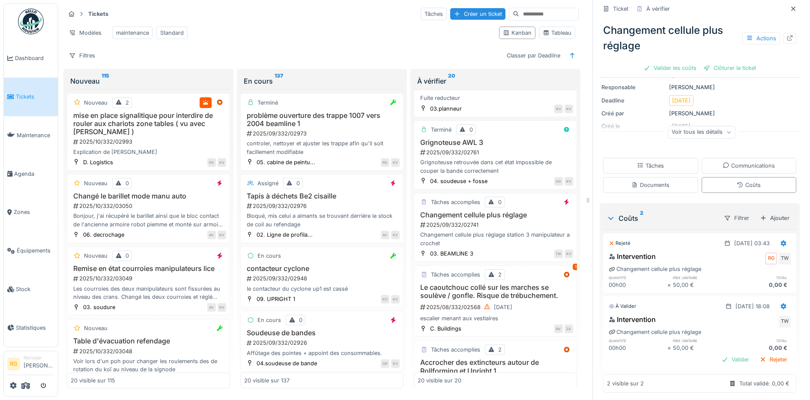
scroll to position [80, 0]
click at [760, 351] on div "Rejeter" at bounding box center [773, 357] width 35 height 12
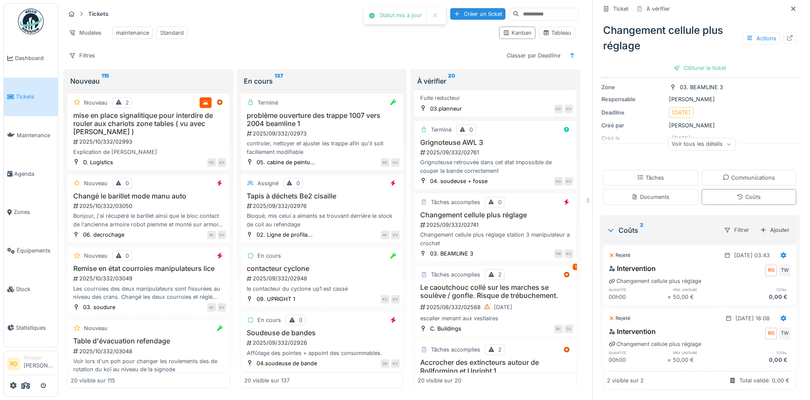
scroll to position [65, 0]
click at [686, 62] on div "Clôturer le ticket" at bounding box center [700, 68] width 60 height 12
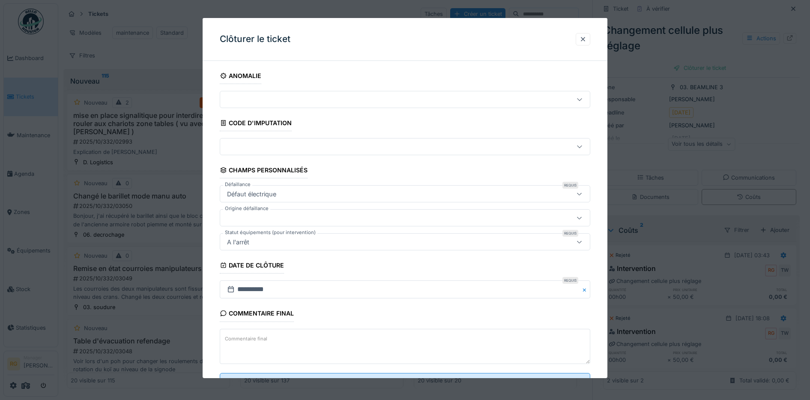
click at [292, 343] on textarea "Commentaire final" at bounding box center [405, 346] width 371 height 35
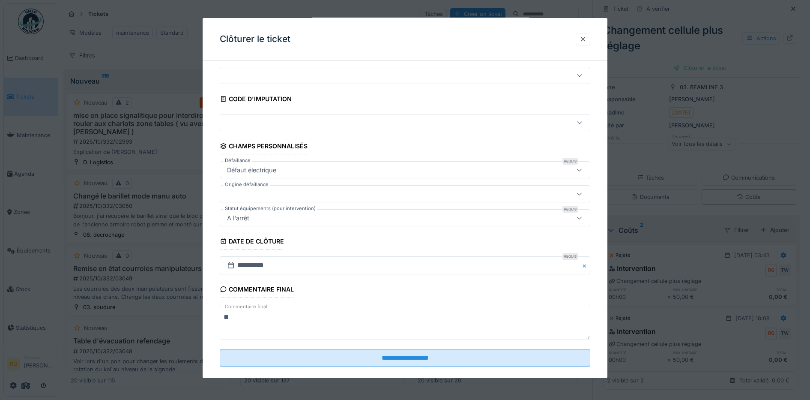
scroll to position [37, 0]
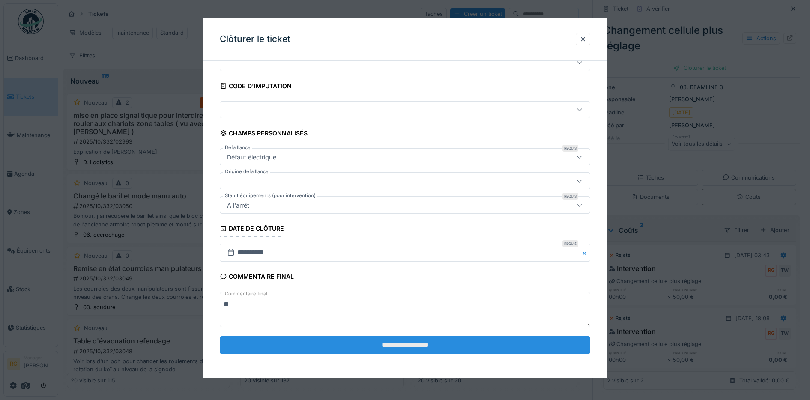
type textarea "**"
click at [392, 345] on input "**********" at bounding box center [405, 345] width 371 height 18
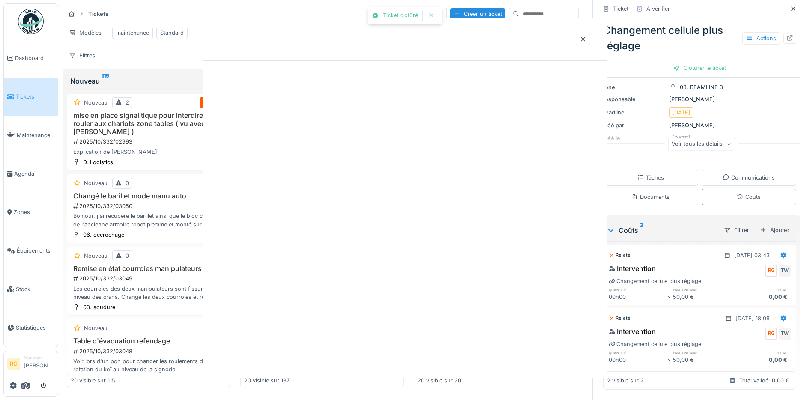
scroll to position [0, 0]
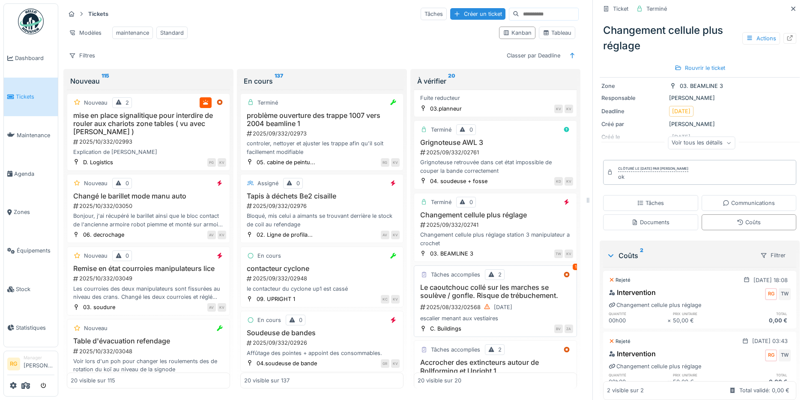
click at [526, 315] on div "escalier menant aux vestiaires" at bounding box center [496, 318] width 156 height 8
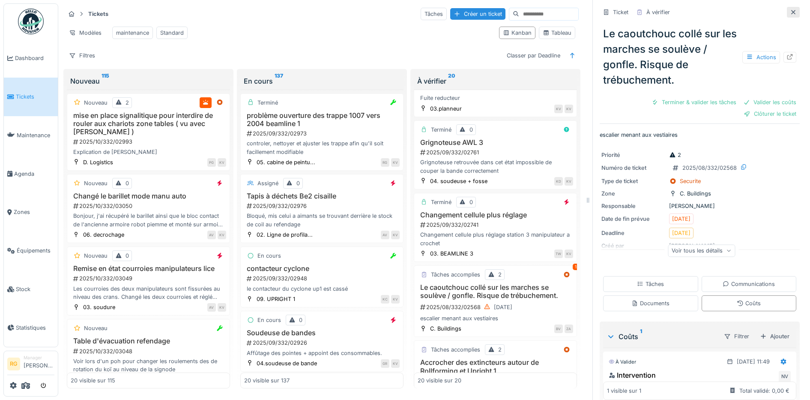
click at [790, 9] on icon at bounding box center [793, 12] width 7 height 6
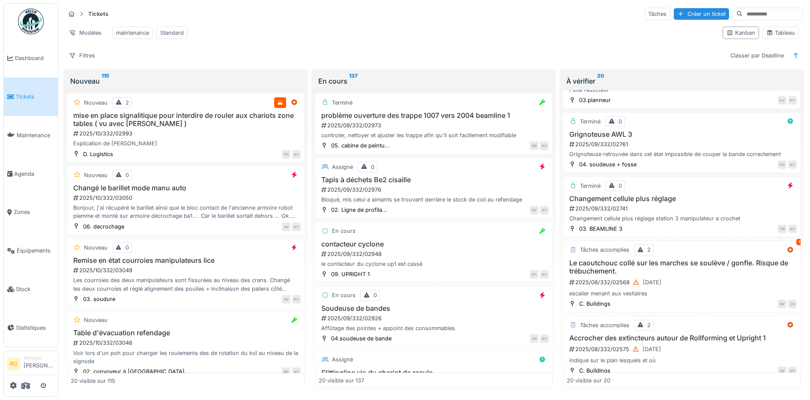
scroll to position [581, 0]
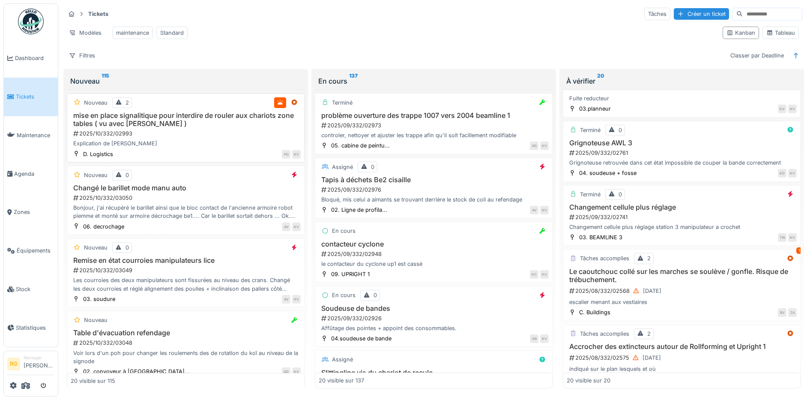
click at [200, 128] on h3 "mise en place signalitique pour interdire de rouler aux chariots zone tables ( …" at bounding box center [186, 119] width 230 height 16
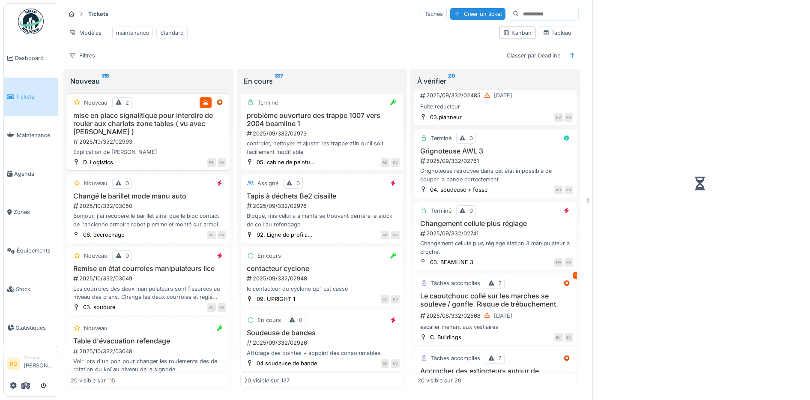
scroll to position [589, 0]
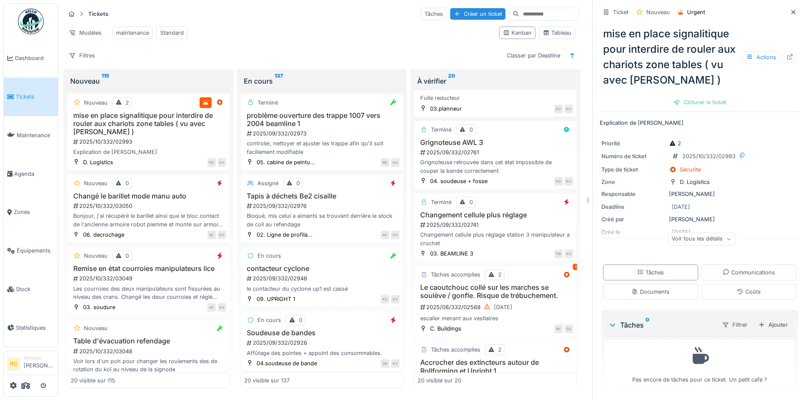
click at [726, 237] on icon at bounding box center [728, 239] width 5 height 4
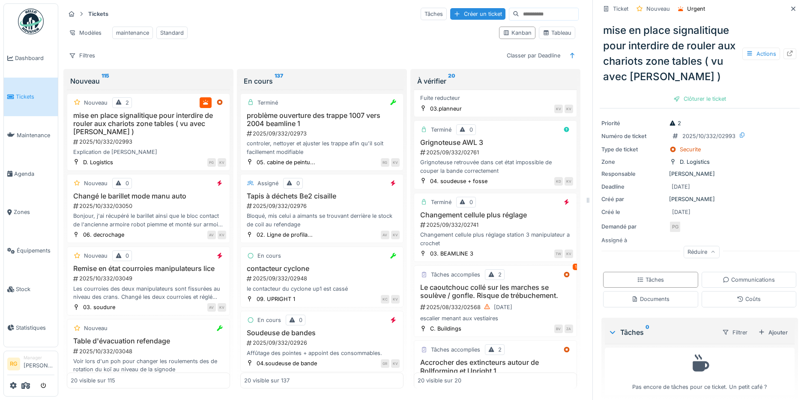
scroll to position [29, 0]
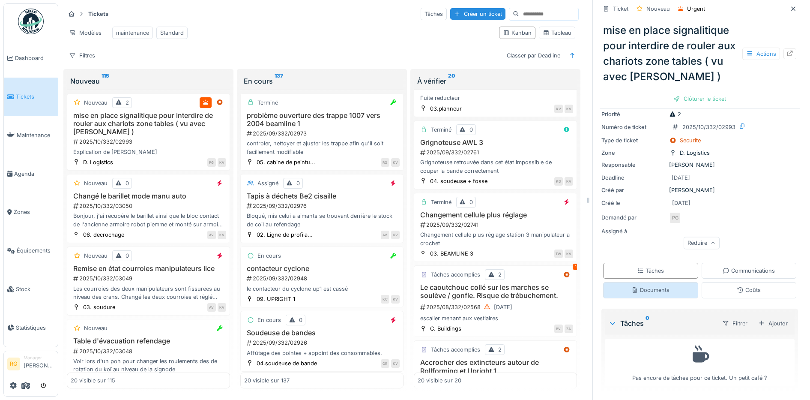
click at [645, 286] on div "Documents" at bounding box center [651, 290] width 38 height 8
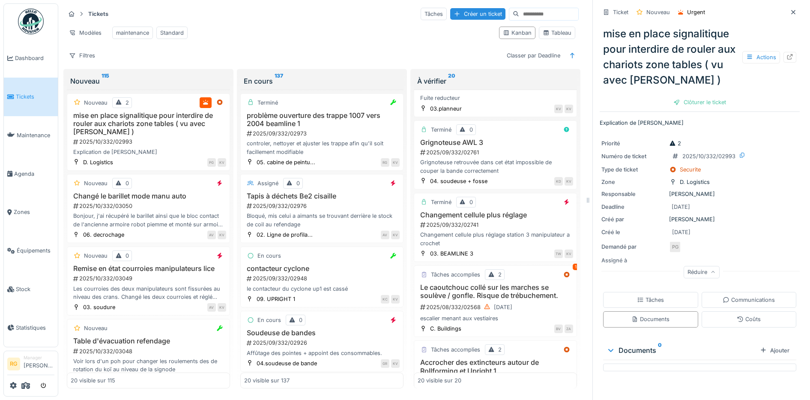
scroll to position [0, 0]
click at [651, 296] on div "Tâches" at bounding box center [650, 300] width 27 height 8
click at [160, 207] on div "2025/10/332/03050" at bounding box center [149, 206] width 154 height 8
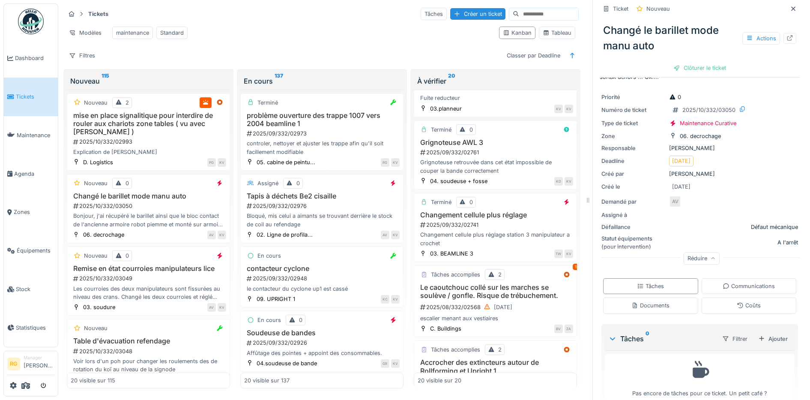
scroll to position [47, 0]
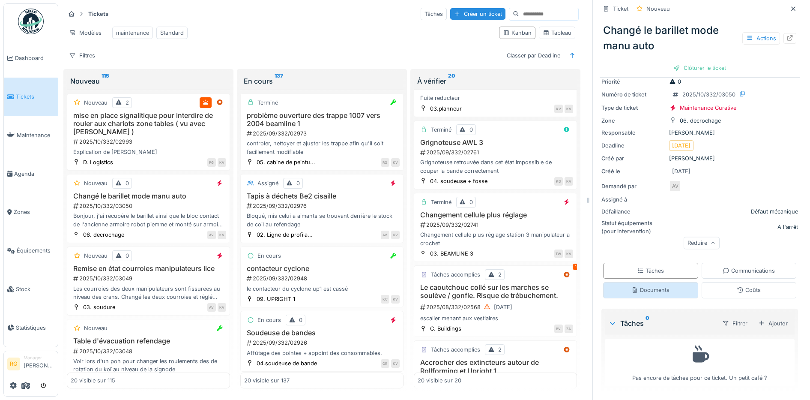
click at [652, 286] on div "Documents" at bounding box center [651, 290] width 38 height 8
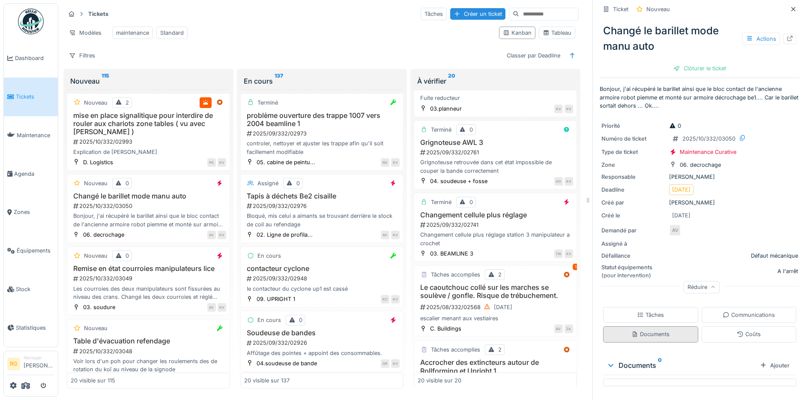
click at [644, 311] on div "Tâches" at bounding box center [650, 315] width 27 height 8
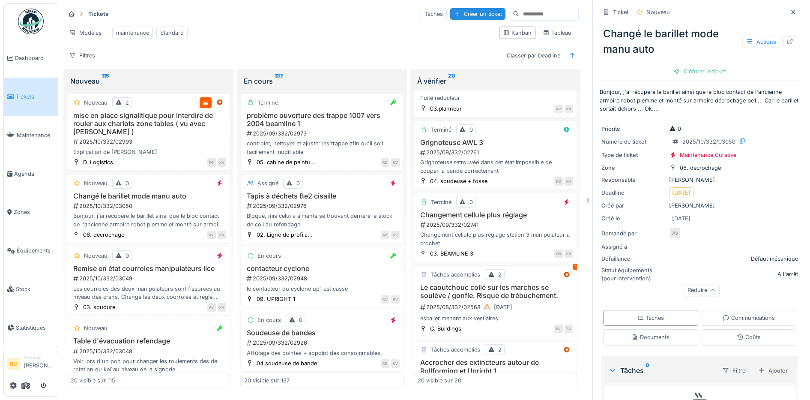
scroll to position [47, 0]
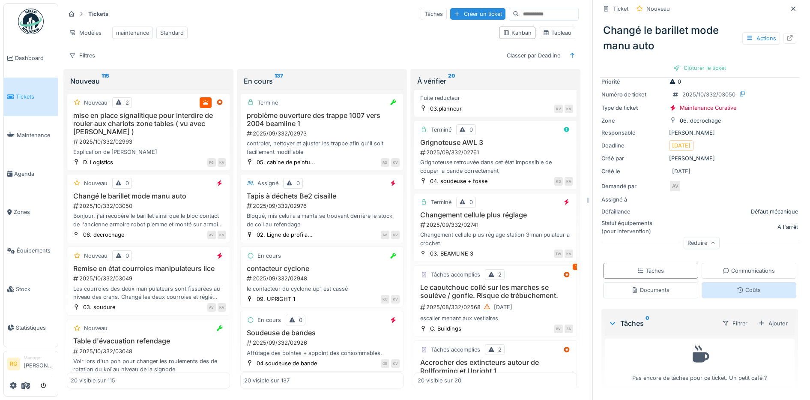
click at [739, 286] on div "Coûts" at bounding box center [749, 290] width 24 height 8
click at [640, 267] on div "Tâches" at bounding box center [650, 271] width 27 height 8
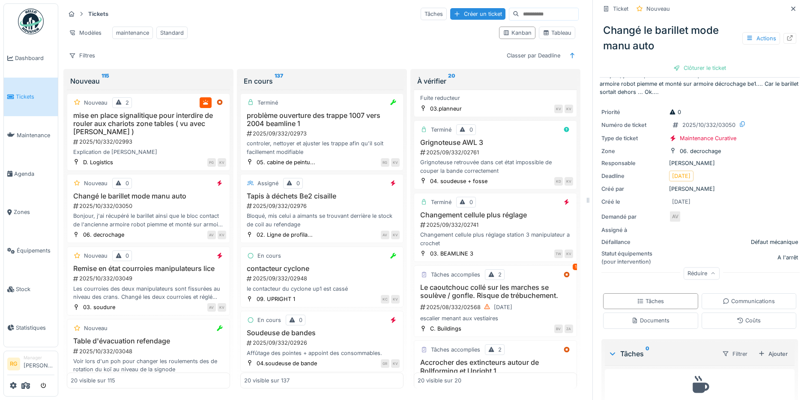
scroll to position [0, 0]
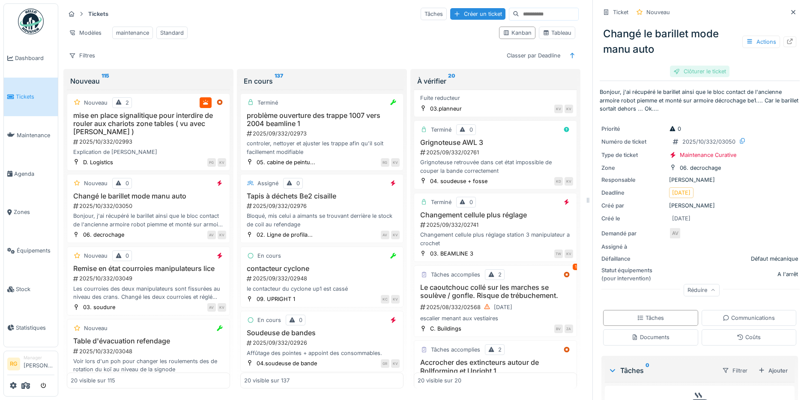
click at [693, 72] on div "Clôturer le ticket" at bounding box center [700, 72] width 60 height 12
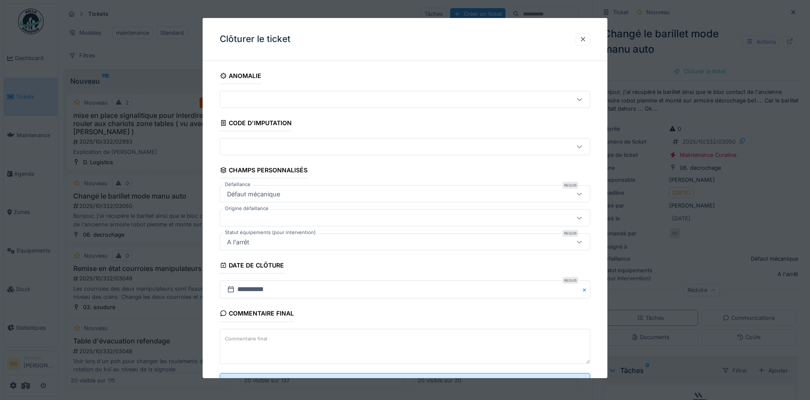
click at [258, 340] on label "Commentaire final" at bounding box center [246, 338] width 46 height 11
click at [258, 340] on textarea "Commentaire final" at bounding box center [405, 346] width 371 height 35
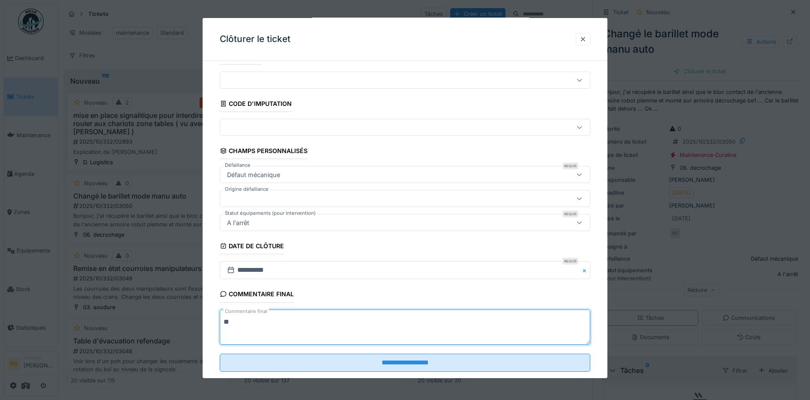
scroll to position [37, 0]
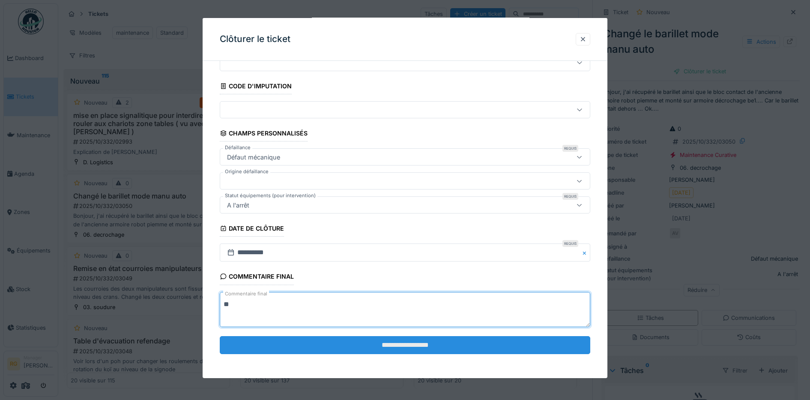
type textarea "**"
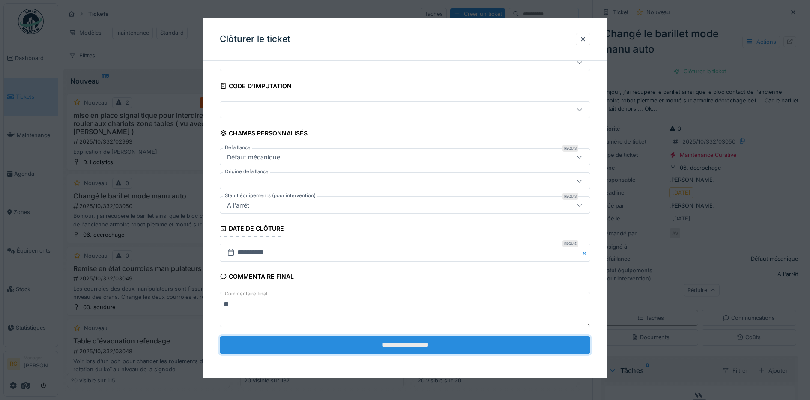
click at [392, 343] on input "**********" at bounding box center [405, 345] width 371 height 18
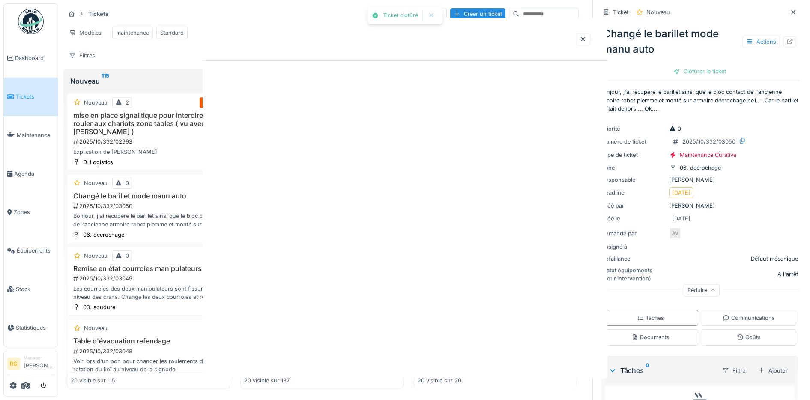
scroll to position [0, 0]
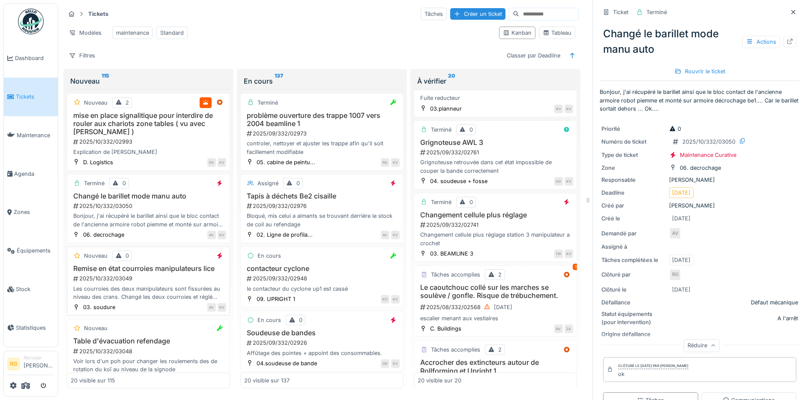
click at [147, 273] on h3 "Remise en état courroies manipulateurs lice" at bounding box center [149, 268] width 156 height 8
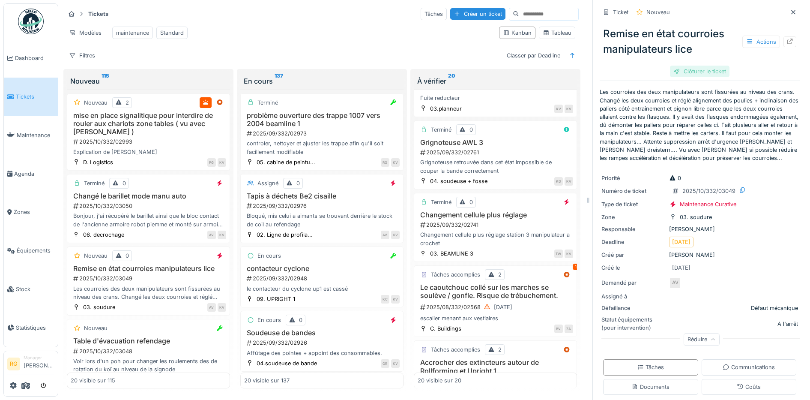
click at [690, 66] on div "Clôturer le ticket" at bounding box center [700, 72] width 60 height 12
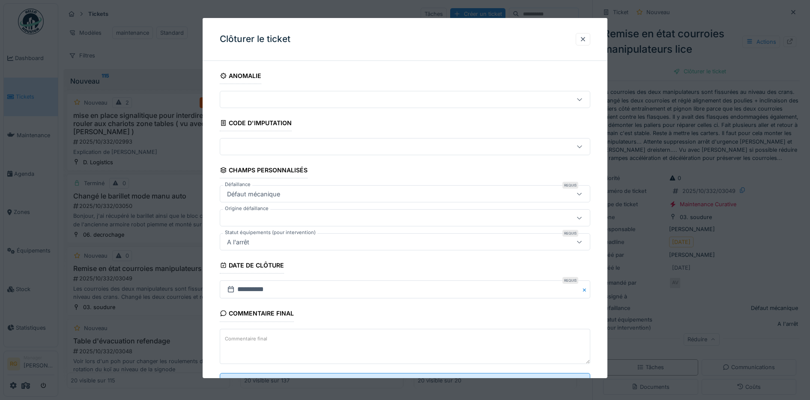
click at [241, 342] on label "Commentaire final" at bounding box center [246, 338] width 46 height 11
click at [241, 342] on textarea "Commentaire final" at bounding box center [405, 346] width 371 height 35
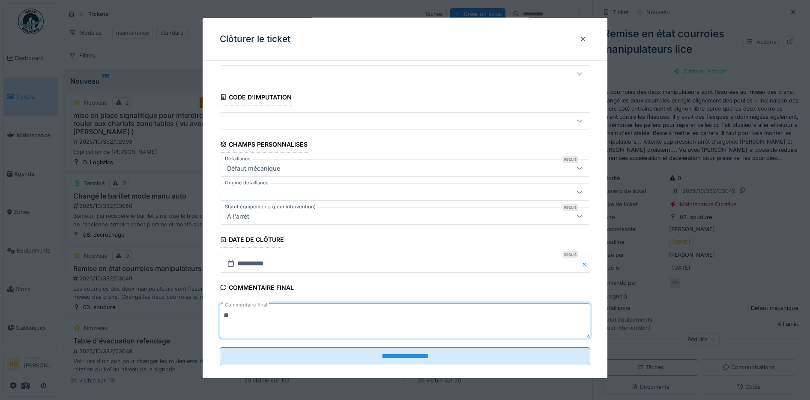
scroll to position [37, 0]
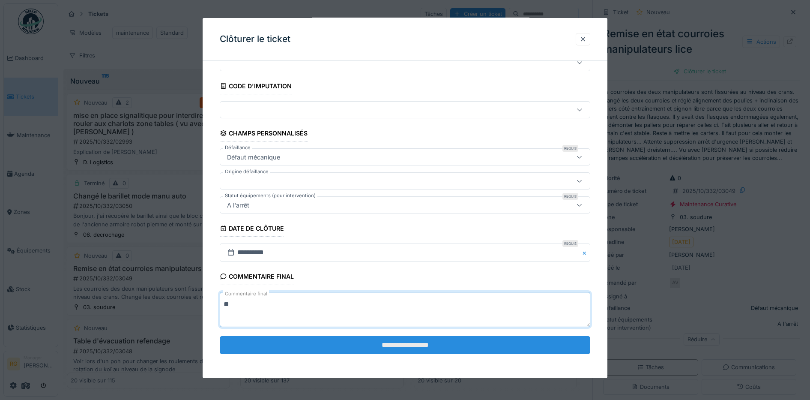
type textarea "**"
click at [421, 346] on input "**********" at bounding box center [405, 345] width 371 height 18
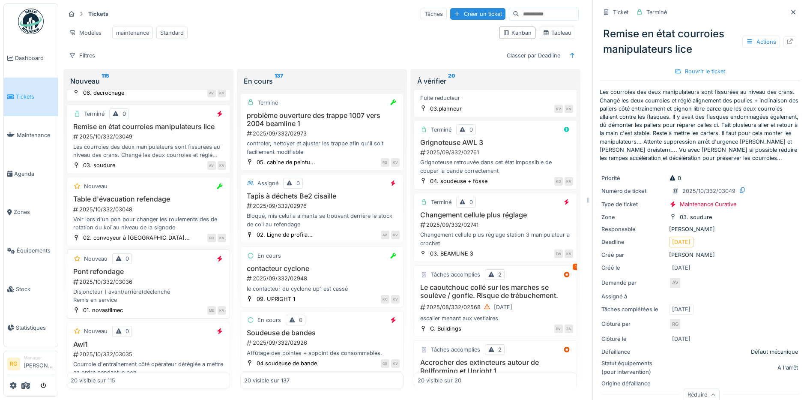
scroll to position [161, 0]
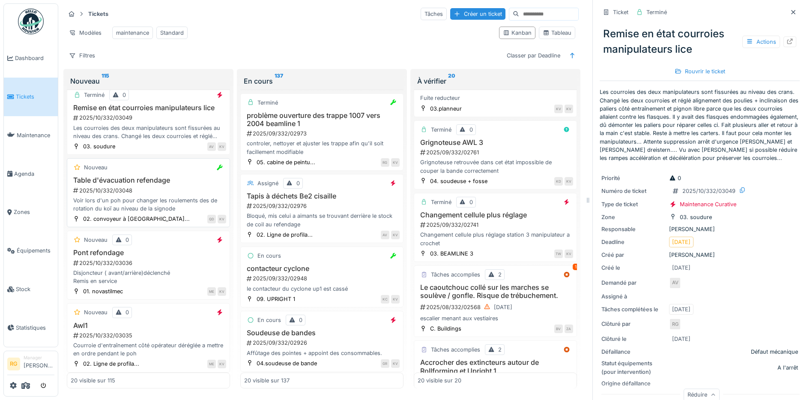
click at [182, 195] on div "2025/10/332/03048" at bounding box center [149, 190] width 154 height 8
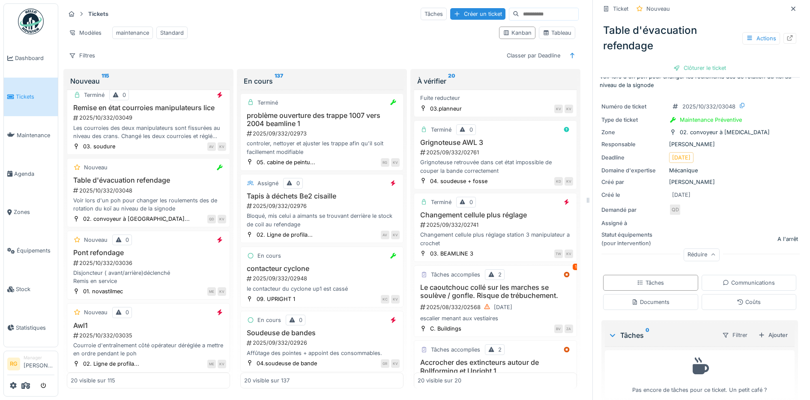
scroll to position [27, 0]
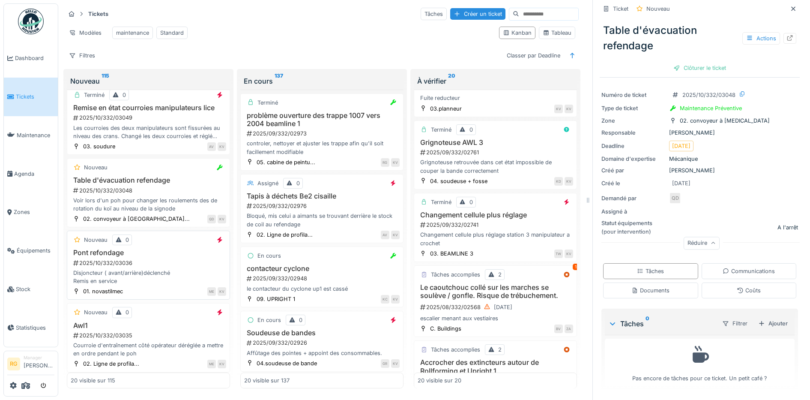
click at [184, 267] on div "2025/10/332/03036" at bounding box center [149, 263] width 154 height 8
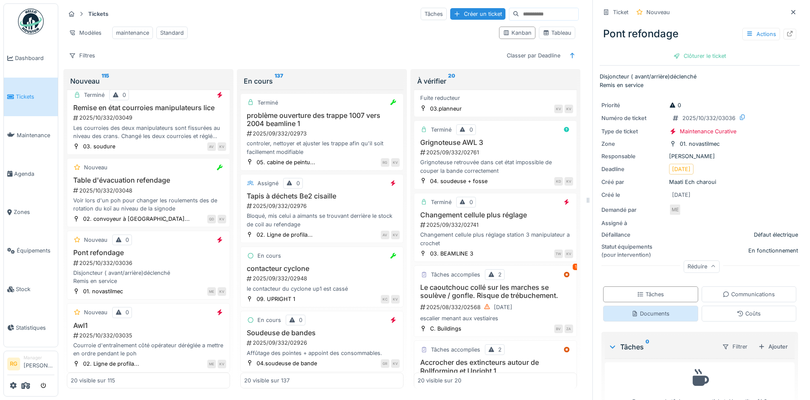
click at [647, 309] on div "Documents" at bounding box center [651, 313] width 38 height 8
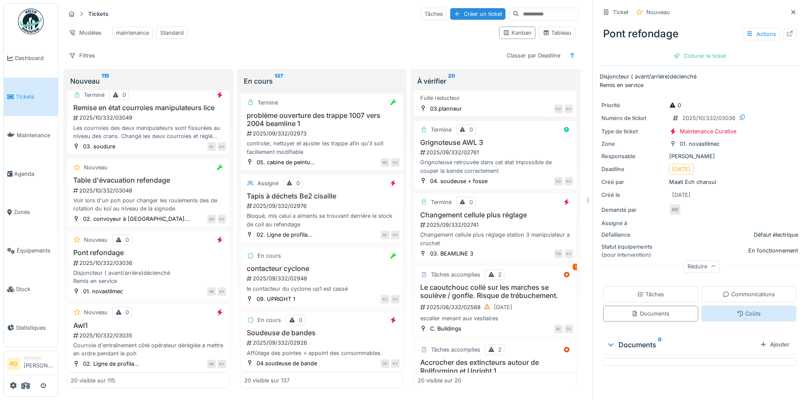
click at [722, 306] on div "Coûts" at bounding box center [749, 314] width 95 height 16
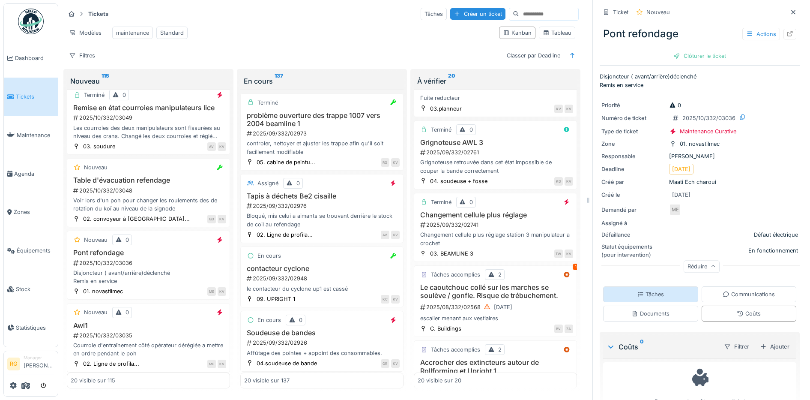
click at [673, 286] on div "Tâches" at bounding box center [650, 294] width 95 height 16
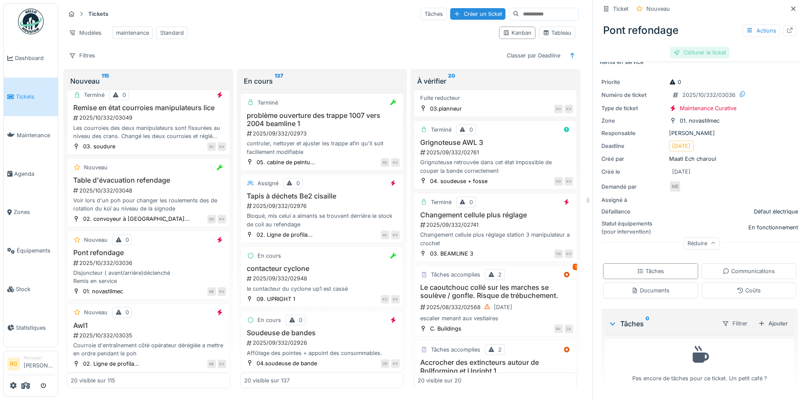
click at [690, 47] on div "Clôturer le ticket" at bounding box center [700, 53] width 60 height 12
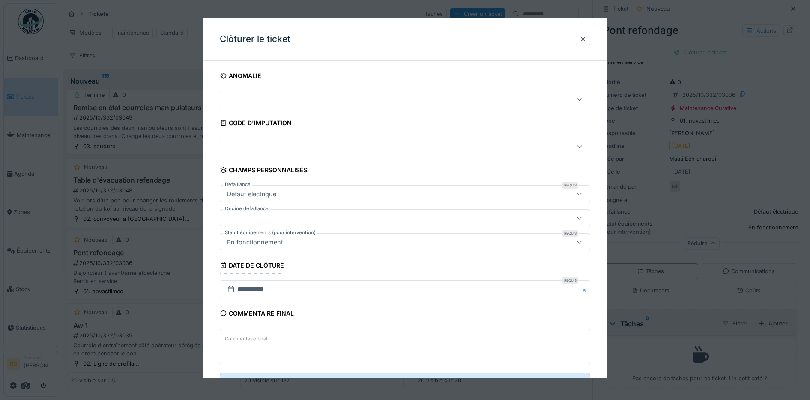
click at [341, 336] on textarea "Commentaire final" at bounding box center [405, 346] width 371 height 35
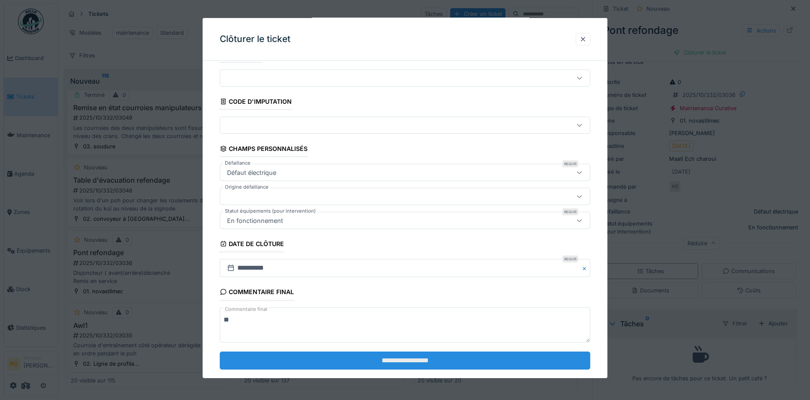
scroll to position [37, 0]
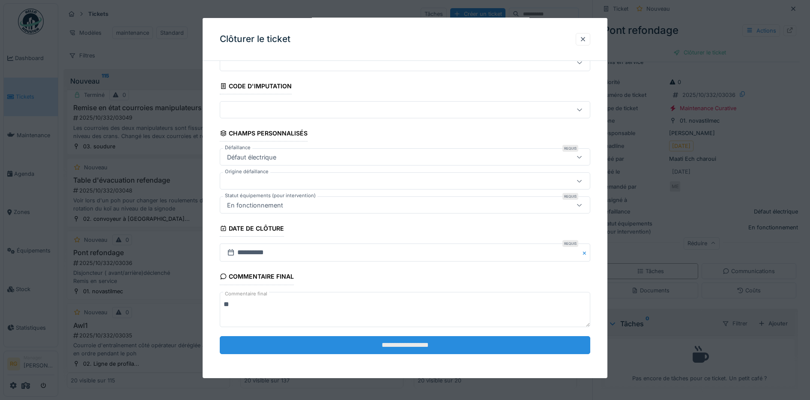
type textarea "**"
click at [368, 345] on input "**********" at bounding box center [405, 345] width 371 height 18
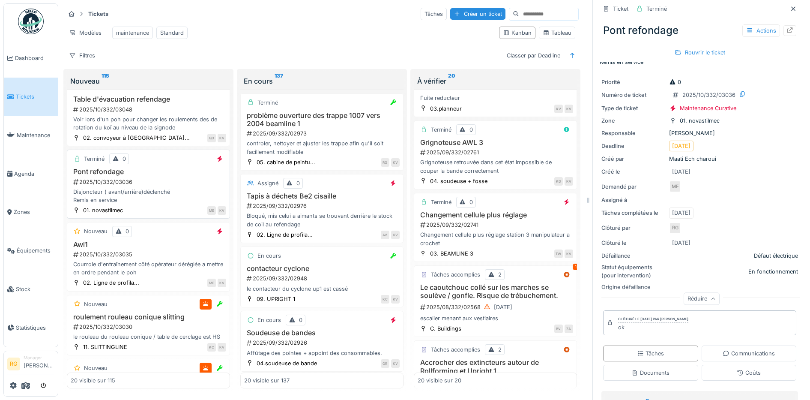
scroll to position [268, 0]
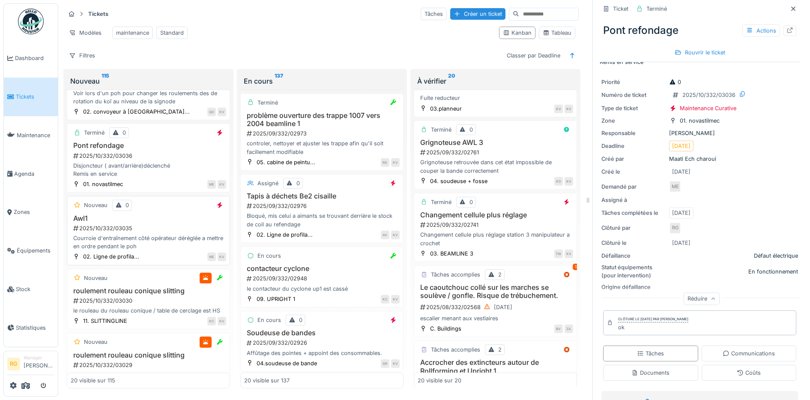
click at [166, 232] on div "2025/10/332/03035" at bounding box center [149, 228] width 154 height 8
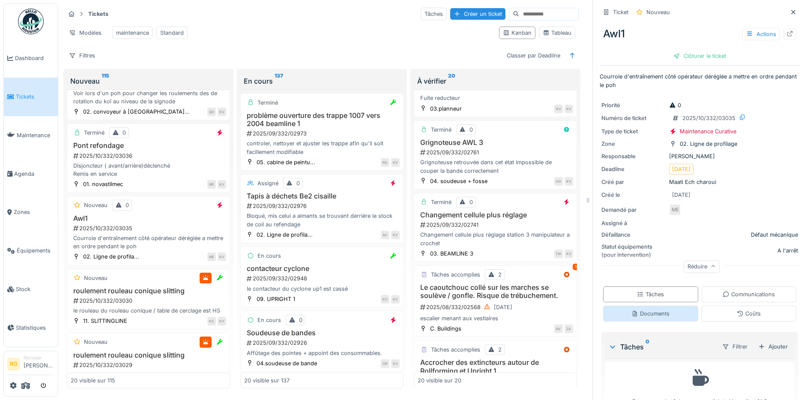
click at [650, 311] on div "Documents" at bounding box center [650, 314] width 95 height 16
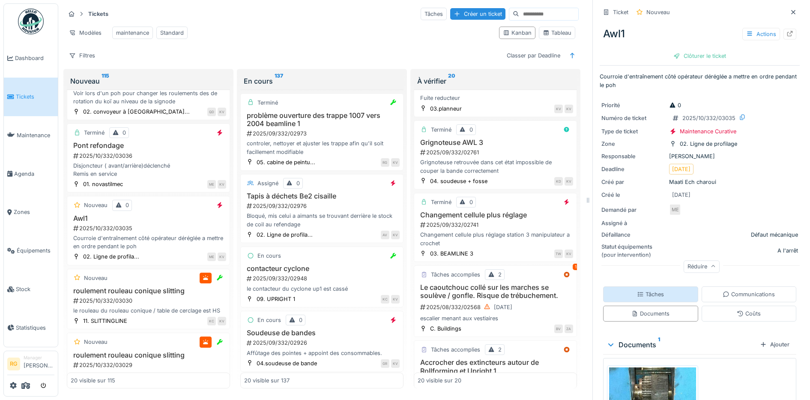
click at [661, 286] on div "Tâches" at bounding box center [650, 294] width 95 height 16
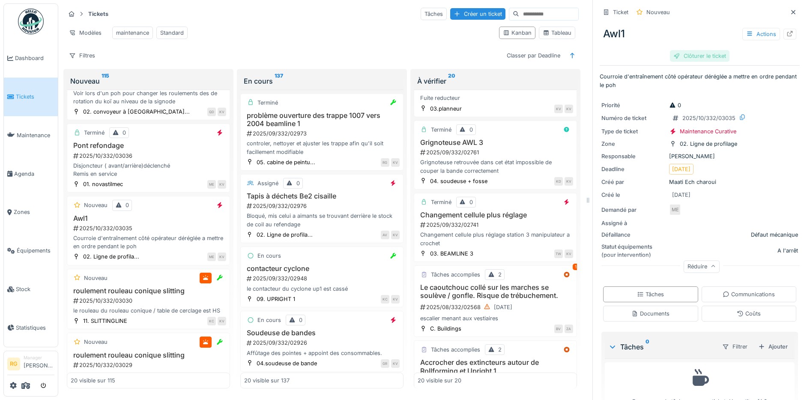
click at [684, 50] on div "Clôturer le ticket" at bounding box center [700, 56] width 60 height 12
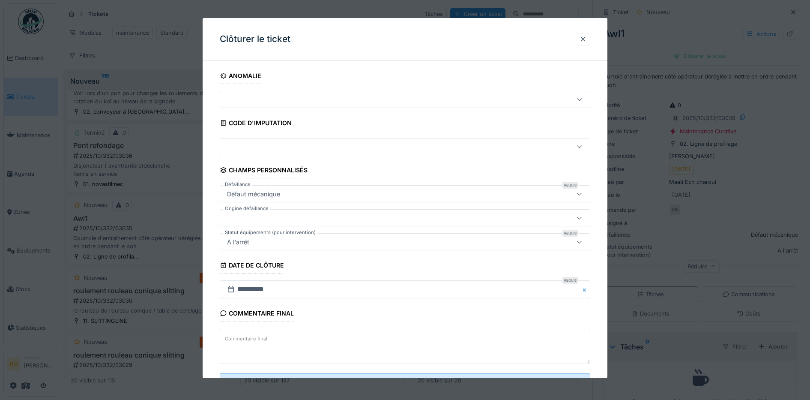
click at [276, 337] on textarea "Commentaire final" at bounding box center [405, 346] width 371 height 35
click at [333, 351] on textarea "**********" at bounding box center [405, 346] width 371 height 35
click at [399, 348] on textarea "**********" at bounding box center [405, 346] width 371 height 35
click at [389, 354] on textarea "**********" at bounding box center [405, 346] width 371 height 35
click at [398, 351] on textarea "**********" at bounding box center [405, 346] width 371 height 35
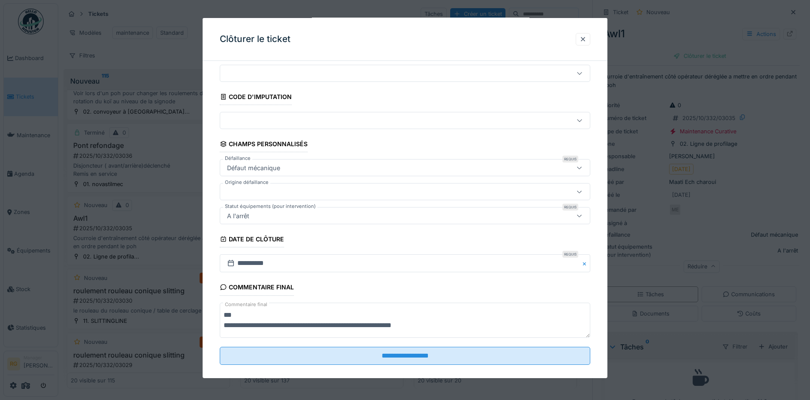
scroll to position [37, 0]
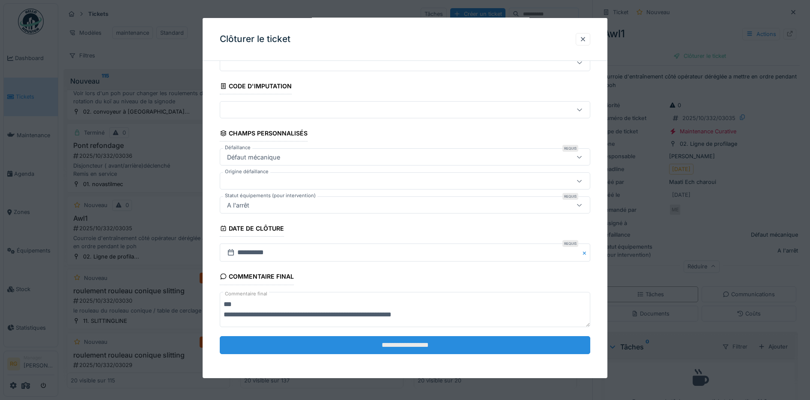
type textarea "**********"
click at [426, 349] on input "**********" at bounding box center [405, 345] width 371 height 18
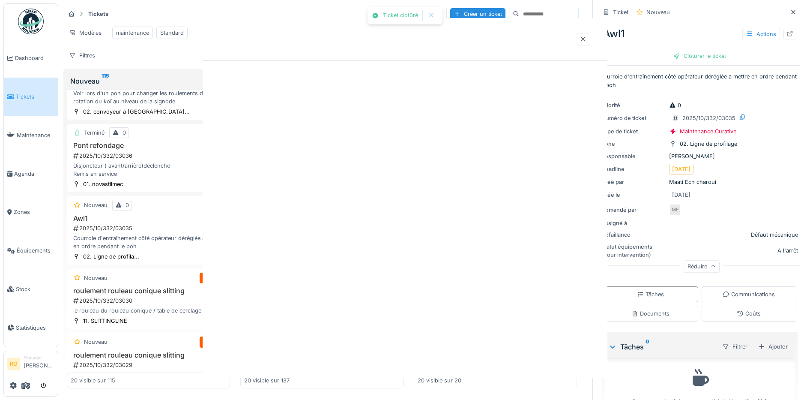
scroll to position [0, 0]
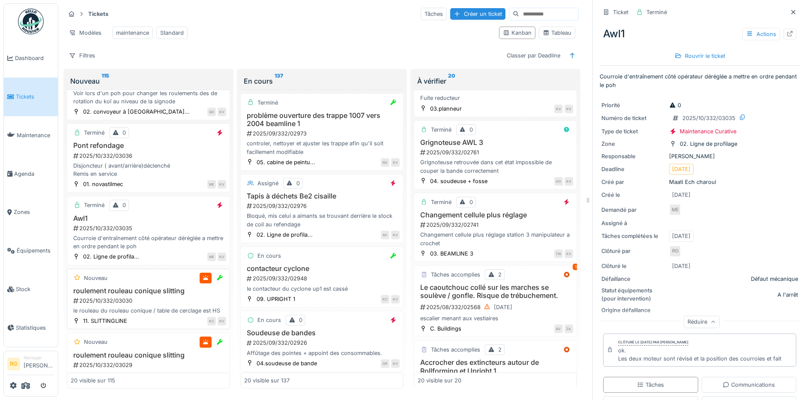
click at [172, 305] on div "2025/10/332/03030" at bounding box center [149, 301] width 154 height 8
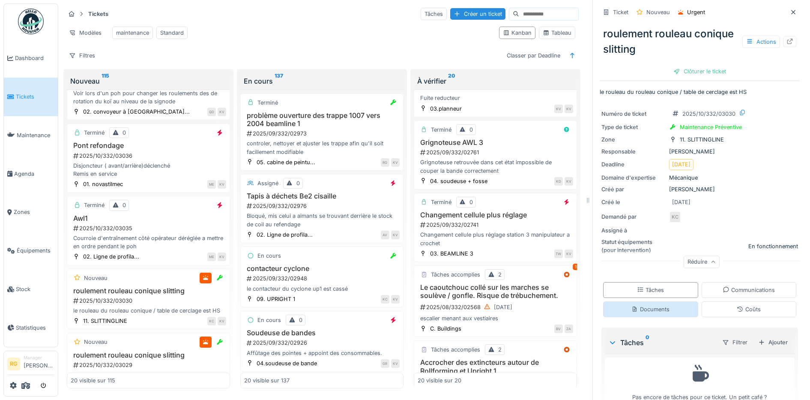
click at [647, 305] on div "Documents" at bounding box center [651, 309] width 38 height 8
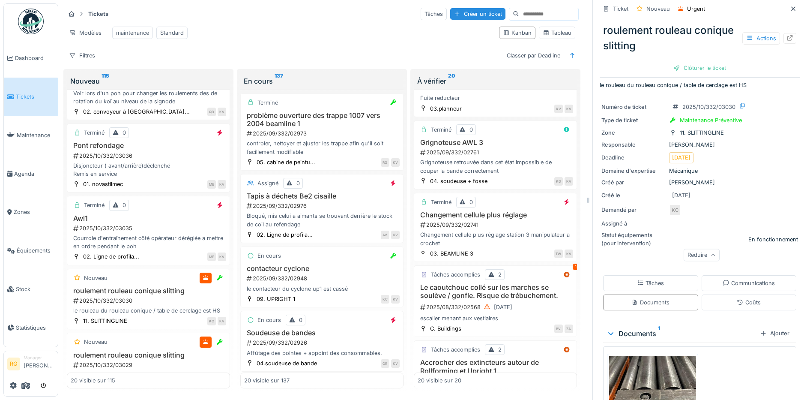
scroll to position [117, 0]
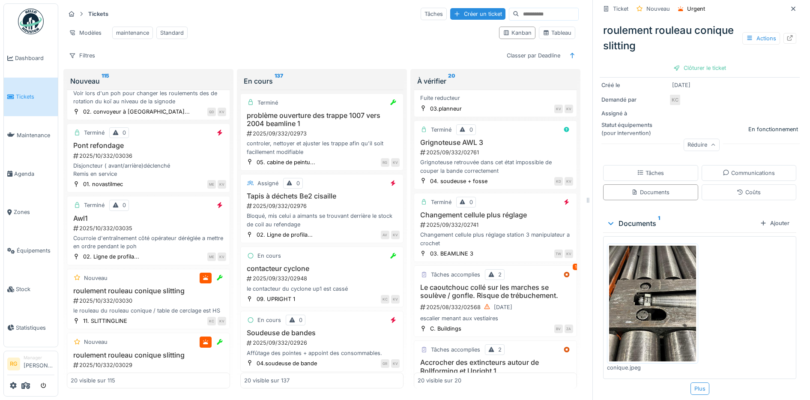
click at [648, 287] on img at bounding box center [652, 304] width 87 height 116
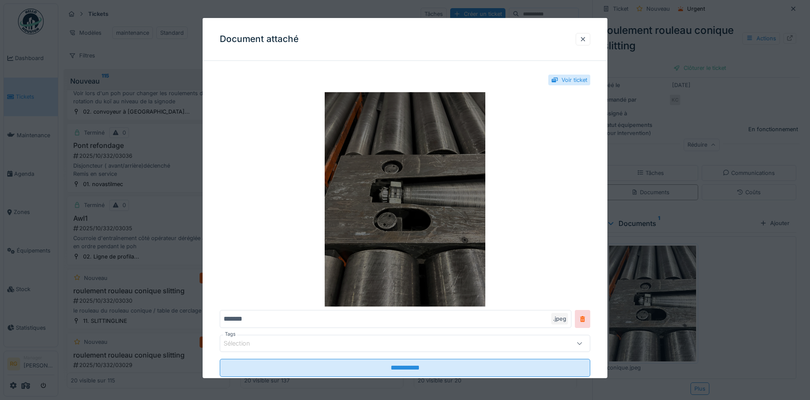
click at [429, 207] on img at bounding box center [405, 199] width 371 height 214
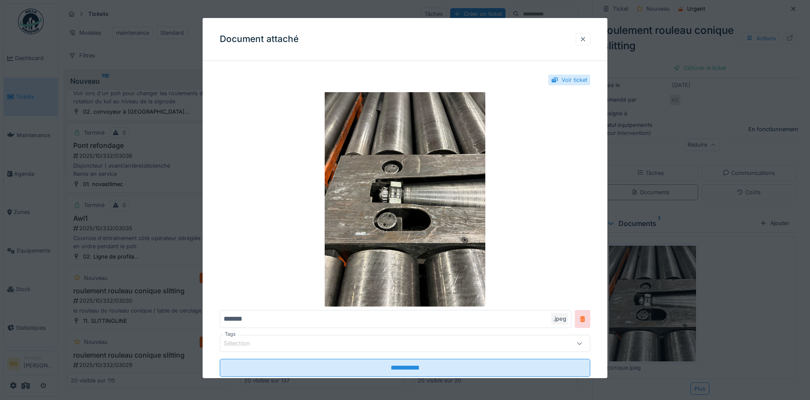
click at [586, 41] on div at bounding box center [583, 39] width 7 height 8
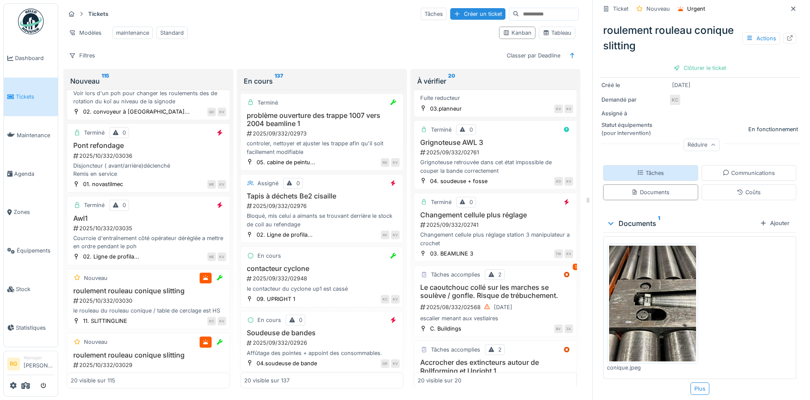
click at [646, 169] on div "Tâches" at bounding box center [650, 173] width 27 height 8
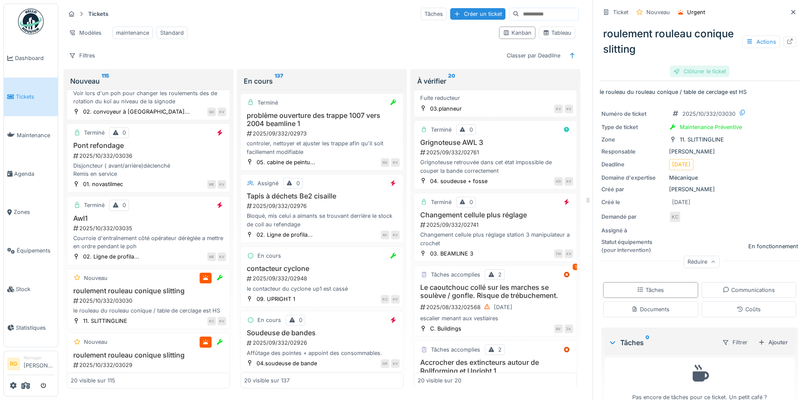
click at [688, 66] on div "Clôturer le ticket" at bounding box center [700, 72] width 60 height 12
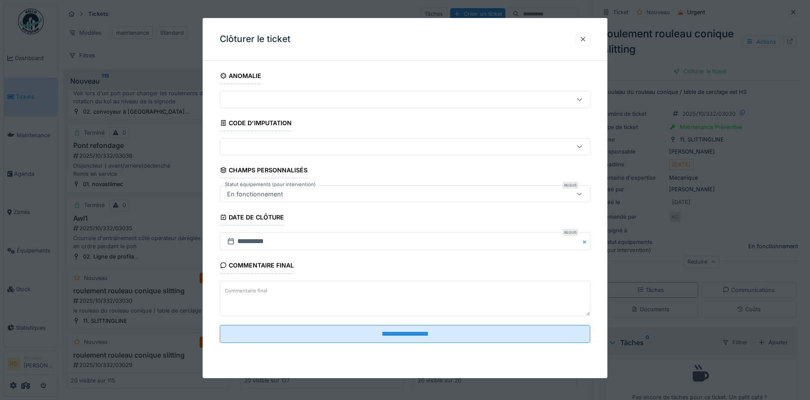
click at [253, 291] on label "Commentaire final" at bounding box center [246, 290] width 46 height 11
click at [253, 291] on textarea "Commentaire final" at bounding box center [405, 298] width 371 height 35
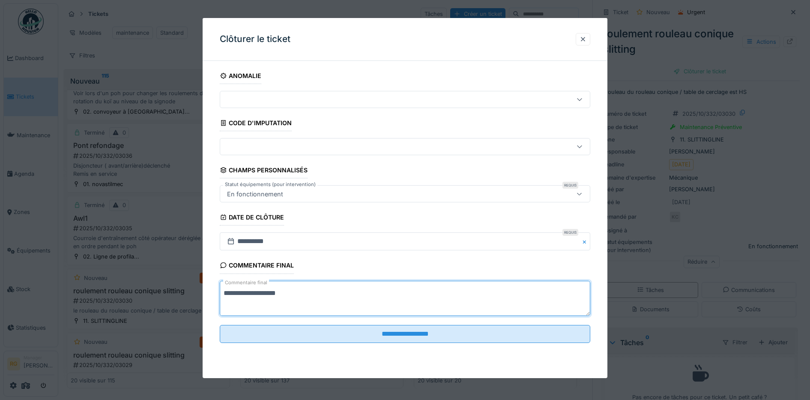
click at [254, 292] on textarea "**********" at bounding box center [405, 298] width 371 height 35
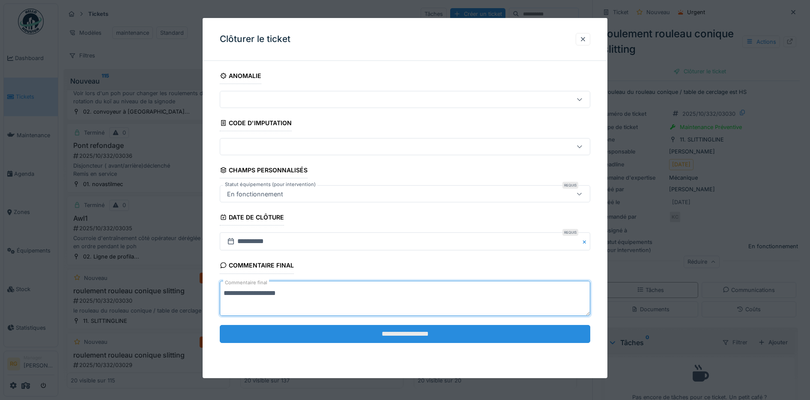
type textarea "**********"
click at [392, 334] on input "**********" at bounding box center [405, 334] width 371 height 18
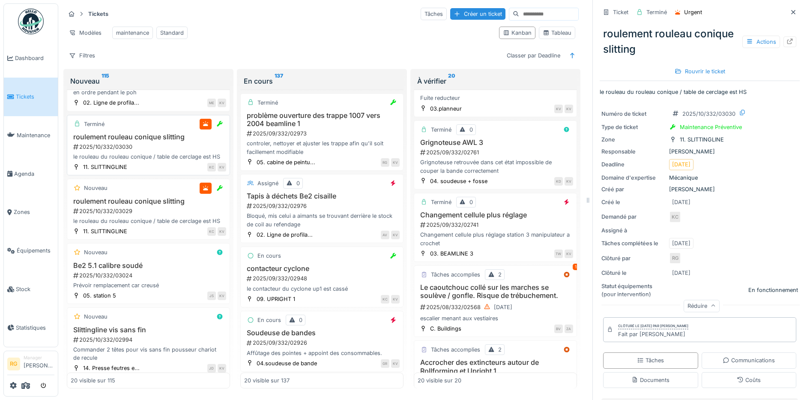
scroll to position [429, 0]
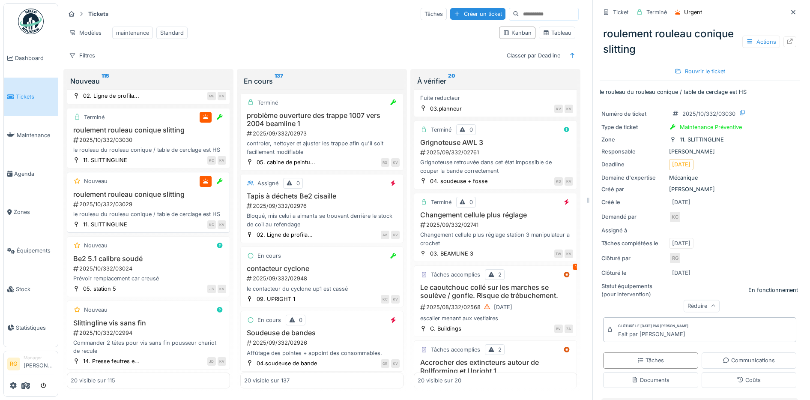
click at [157, 208] on div "2025/10/332/03029" at bounding box center [149, 204] width 154 height 8
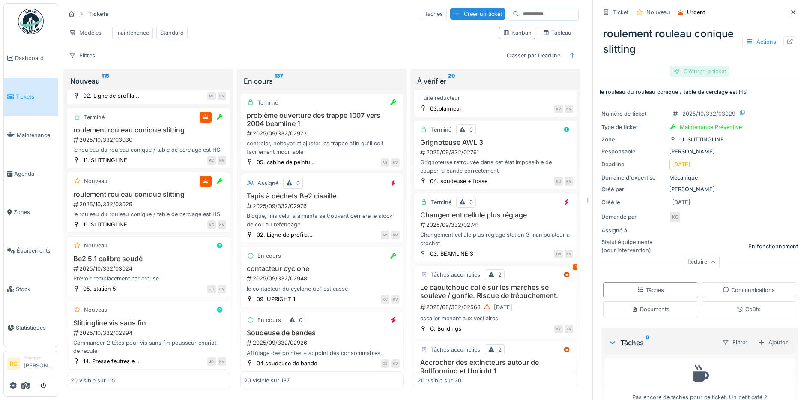
click at [692, 66] on div "Clôturer le ticket" at bounding box center [700, 72] width 60 height 12
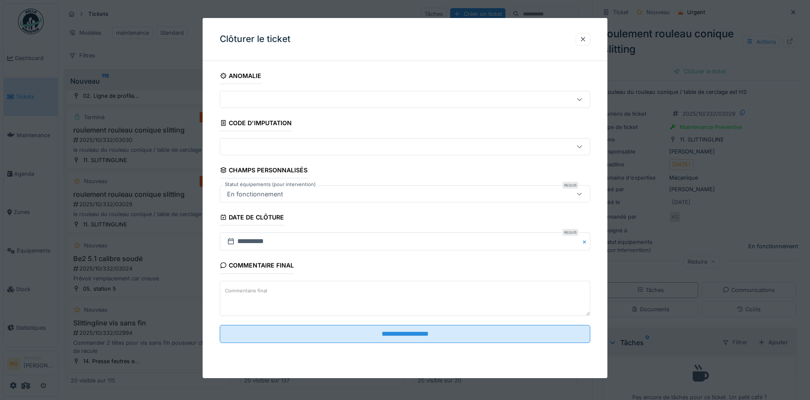
click at [231, 290] on label "Commentaire final" at bounding box center [246, 290] width 46 height 11
click at [231, 290] on textarea "Commentaire final" at bounding box center [405, 298] width 371 height 35
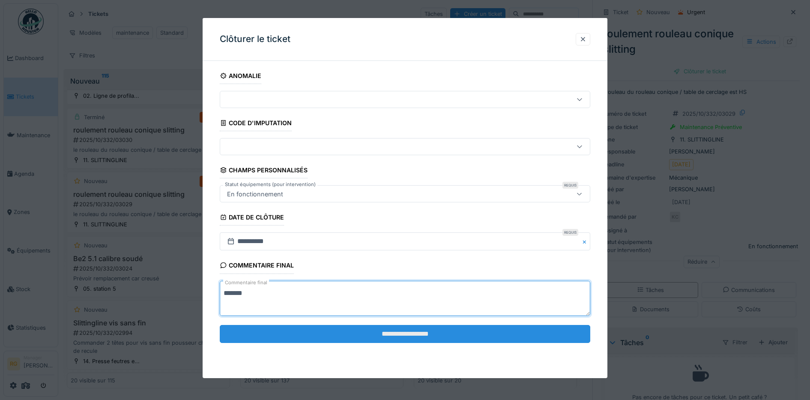
type textarea "*******"
click at [409, 335] on input "**********" at bounding box center [405, 334] width 371 height 18
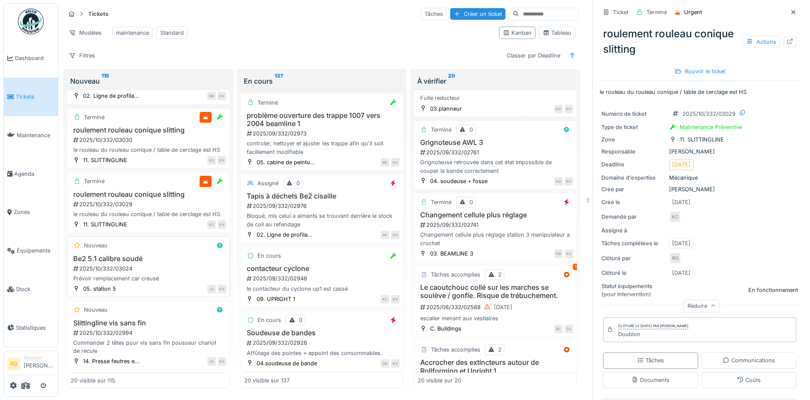
click at [150, 273] on div "2025/10/332/03024" at bounding box center [149, 268] width 154 height 8
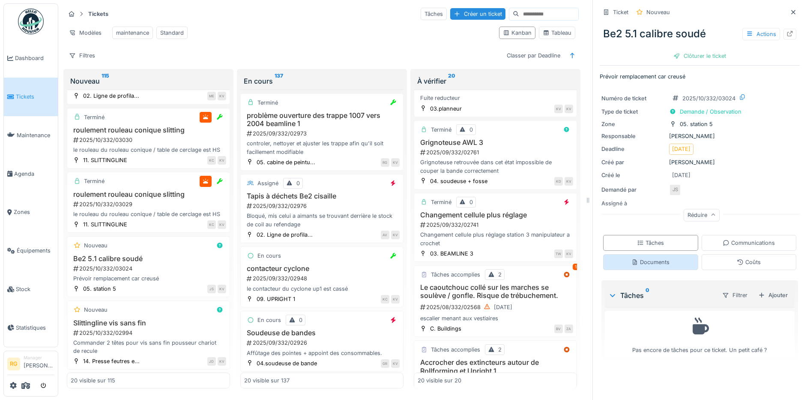
click at [651, 260] on div "Documents" at bounding box center [650, 262] width 95 height 16
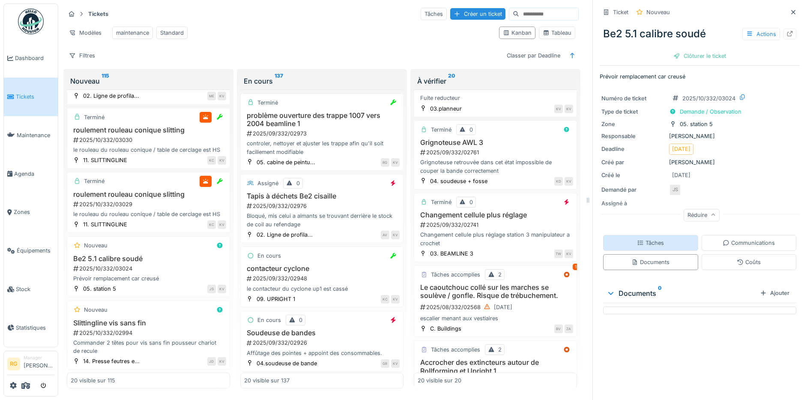
click at [649, 239] on div "Tâches" at bounding box center [650, 243] width 27 height 8
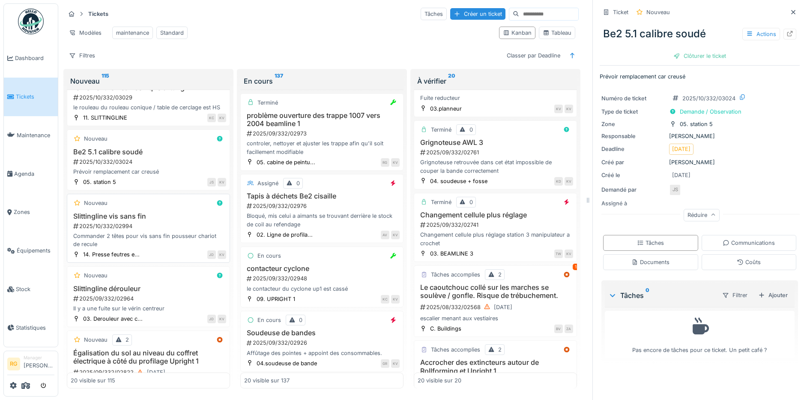
scroll to position [536, 0]
click at [165, 230] on div "2025/10/332/02994" at bounding box center [149, 226] width 154 height 8
click at [653, 258] on div "Documents" at bounding box center [651, 262] width 38 height 8
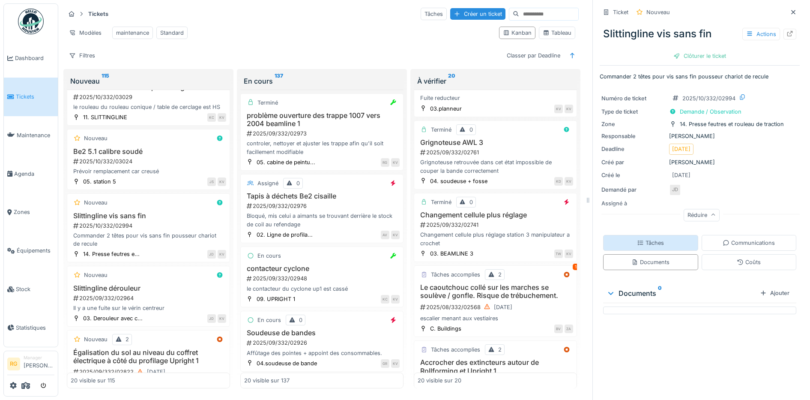
click at [650, 239] on div "Tâches" at bounding box center [650, 243] width 27 height 8
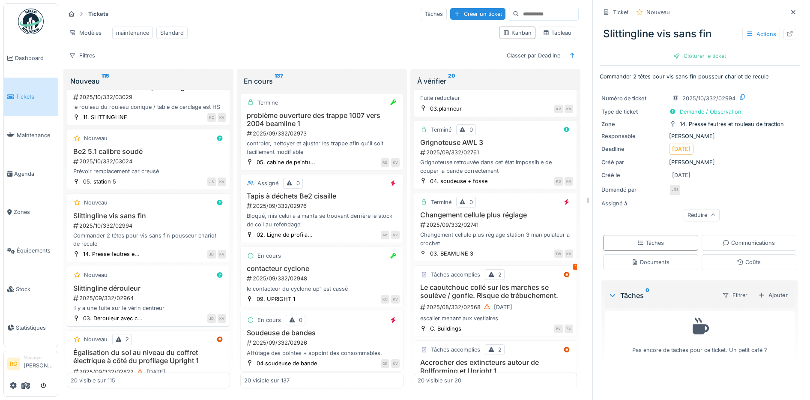
click at [157, 292] on h3 "Slittingline dérouleur" at bounding box center [149, 288] width 156 height 8
click at [172, 306] on div "Nouveau Slittingline dérouleur 2025/09/332/02964 Il y a une fuite sur le vérin …" at bounding box center [148, 296] width 163 height 61
click at [643, 258] on div "Documents" at bounding box center [651, 262] width 38 height 8
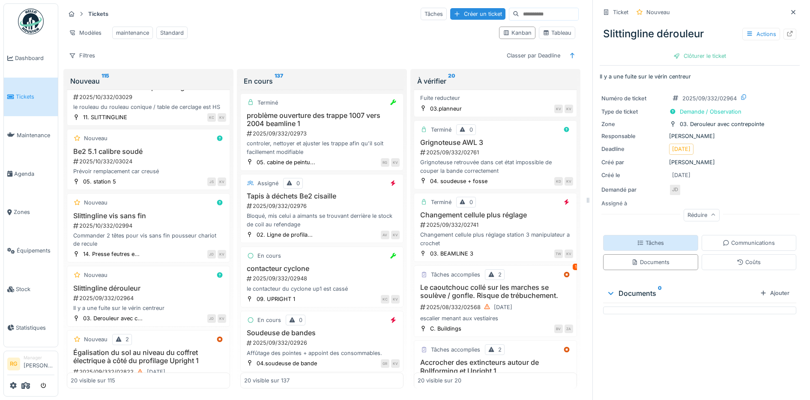
click at [644, 239] on div "Tâches" at bounding box center [650, 243] width 27 height 8
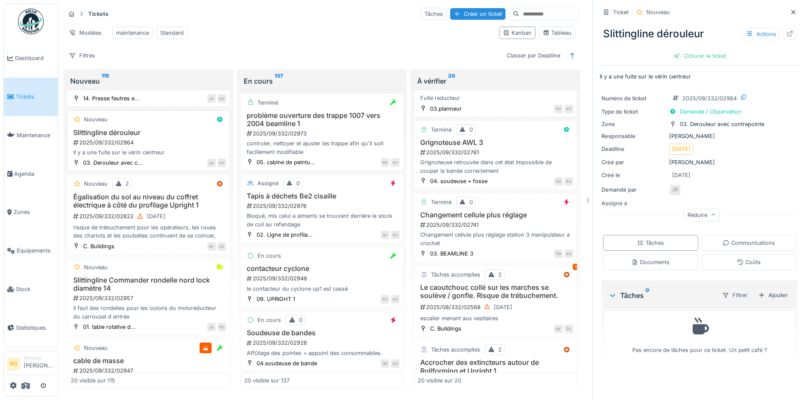
scroll to position [696, 0]
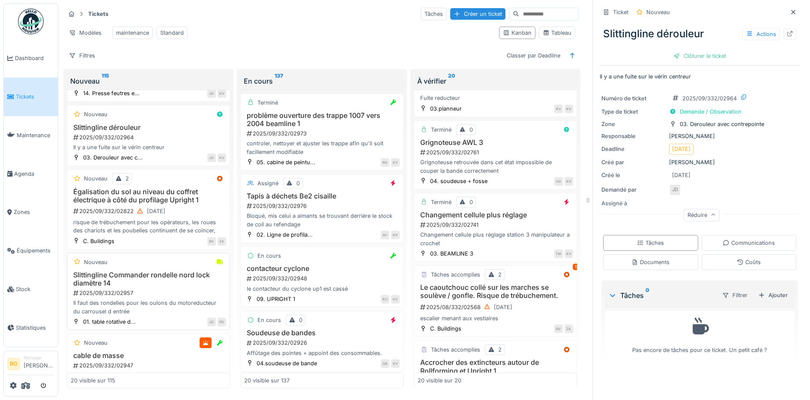
click at [166, 287] on h3 "Slittingline Commander rondelle nord lock diamètre 14" at bounding box center [149, 279] width 156 height 16
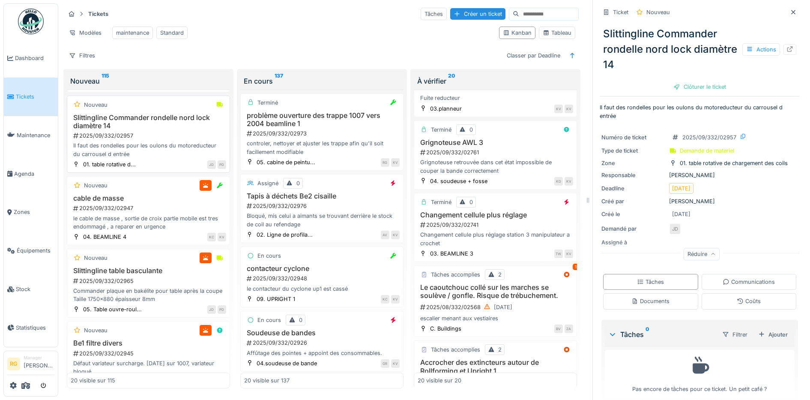
scroll to position [857, 0]
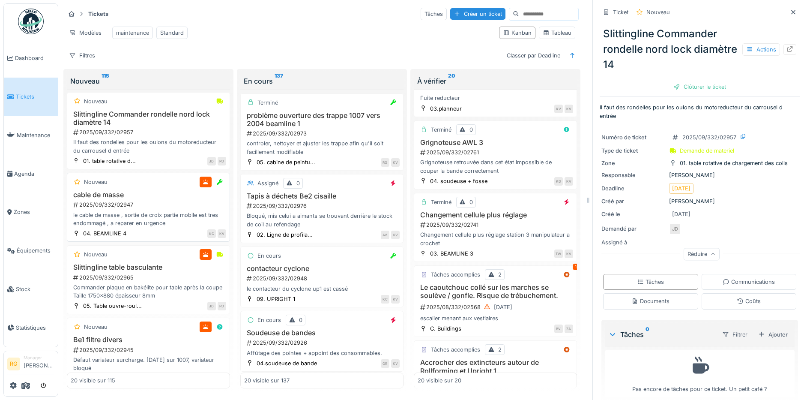
click at [148, 209] on div "2025/09/332/02947" at bounding box center [149, 205] width 154 height 8
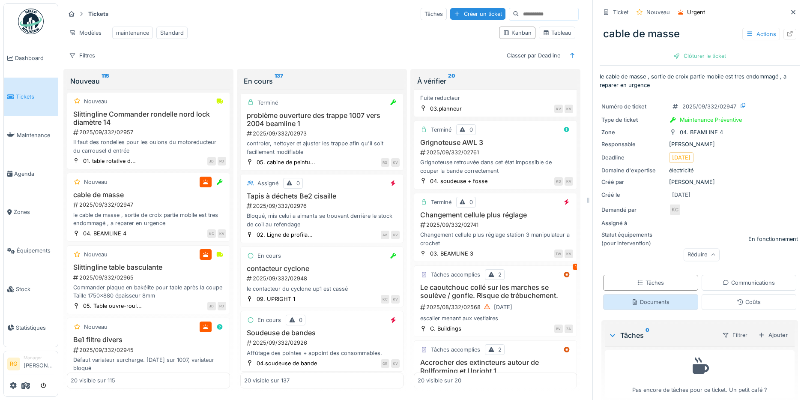
click at [662, 294] on div "Documents" at bounding box center [650, 302] width 95 height 16
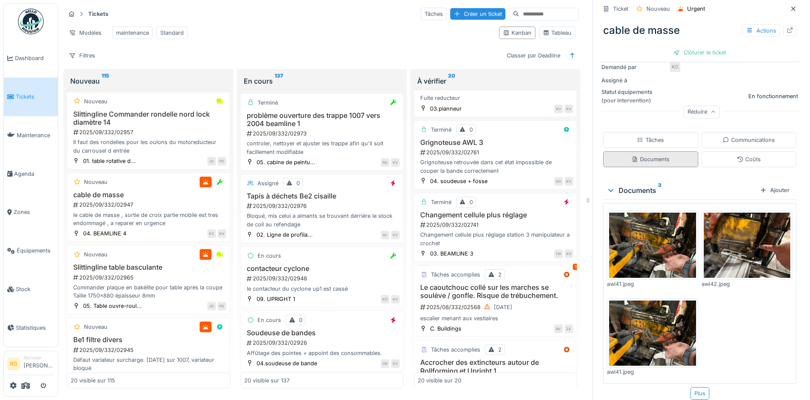
scroll to position [146, 0]
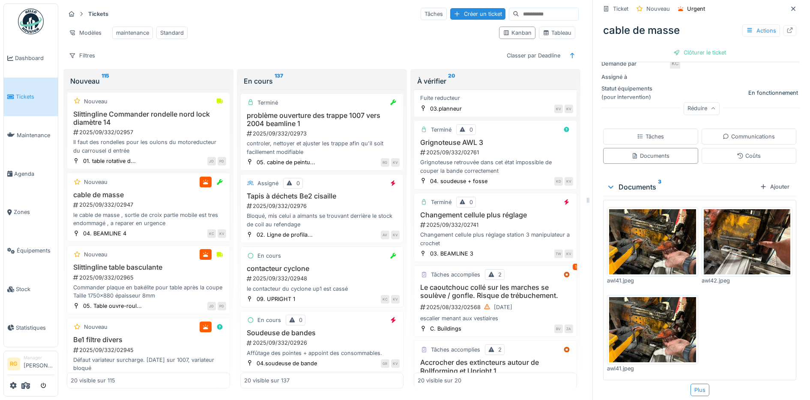
click at [646, 230] on img at bounding box center [652, 241] width 87 height 65
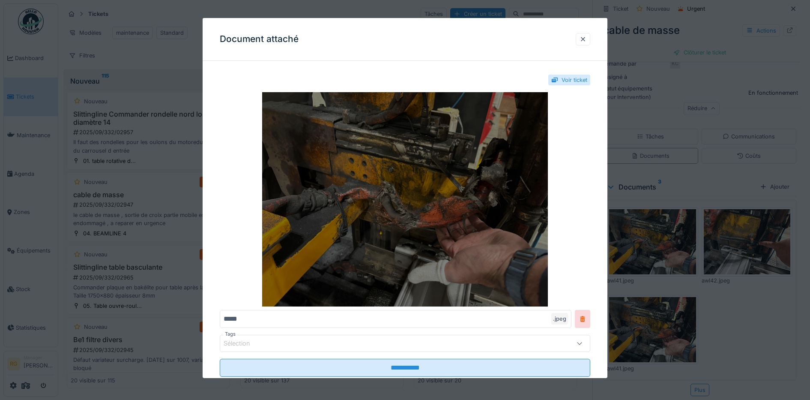
click at [414, 201] on img at bounding box center [405, 199] width 371 height 214
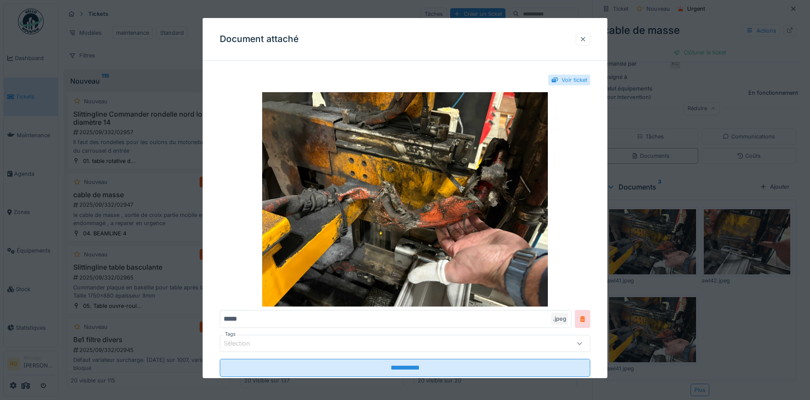
click at [587, 38] on div at bounding box center [583, 39] width 7 height 8
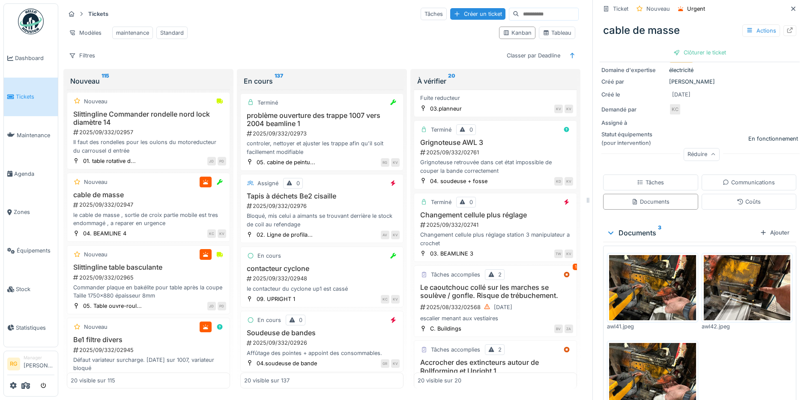
scroll to position [107, 0]
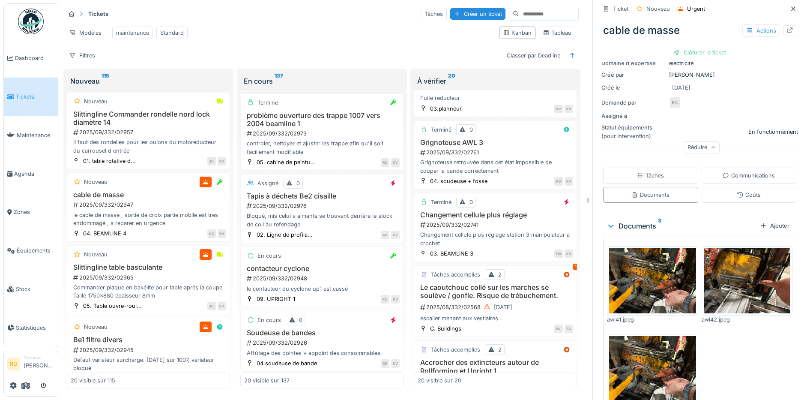
click at [647, 278] on img at bounding box center [652, 280] width 87 height 65
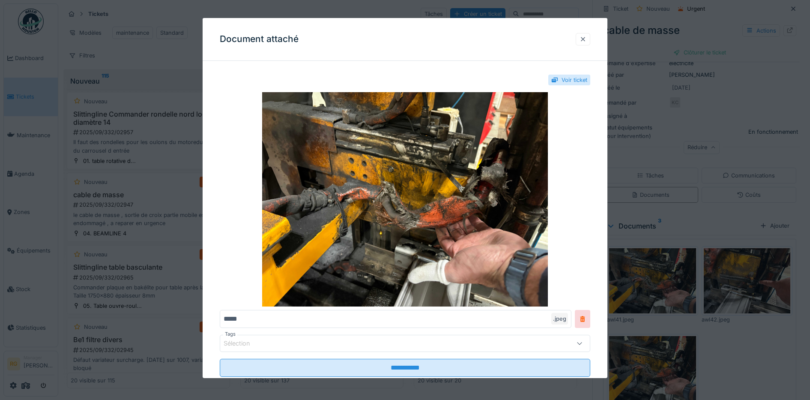
click at [587, 40] on div at bounding box center [583, 39] width 7 height 8
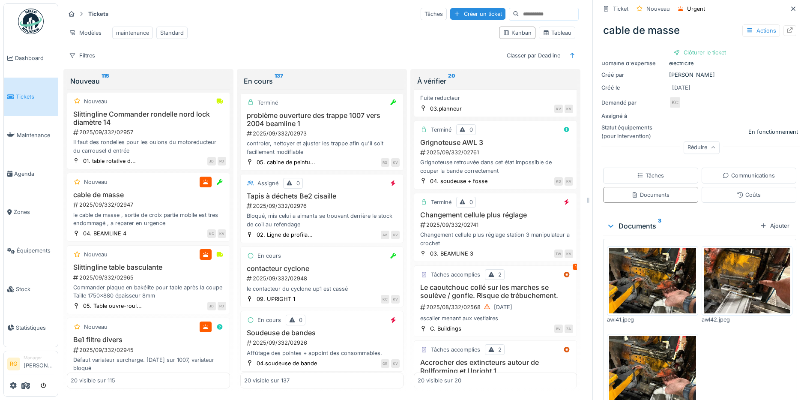
click at [730, 275] on img at bounding box center [747, 280] width 87 height 65
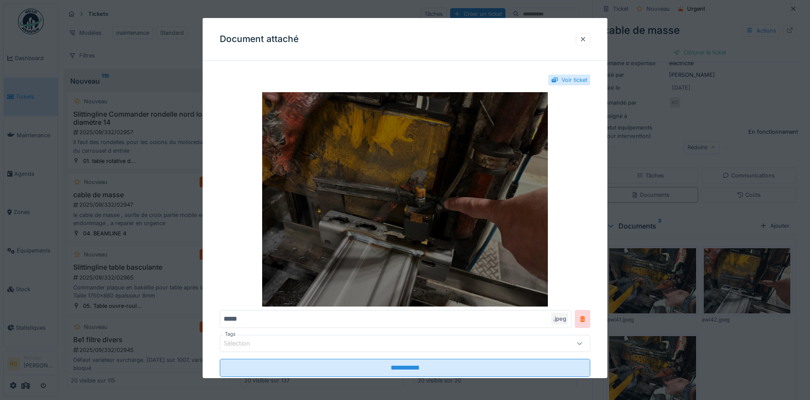
click at [425, 192] on img at bounding box center [405, 199] width 371 height 214
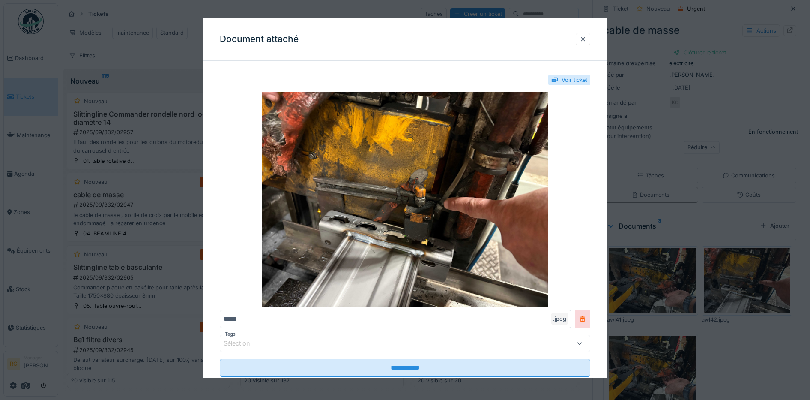
click at [585, 40] on div at bounding box center [583, 39] width 7 height 8
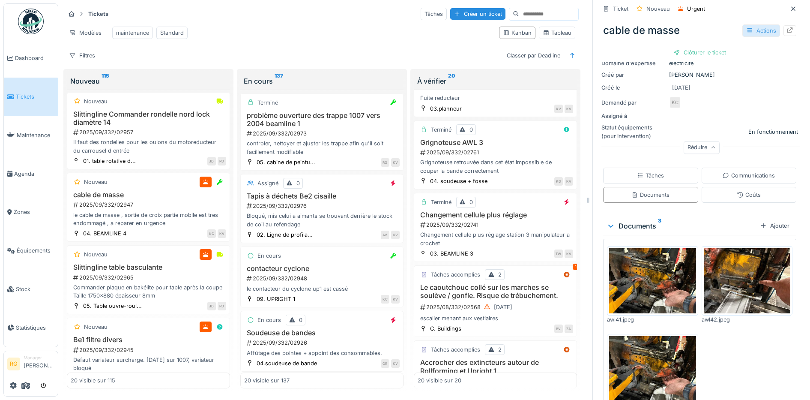
click at [747, 30] on icon at bounding box center [749, 30] width 5 height 4
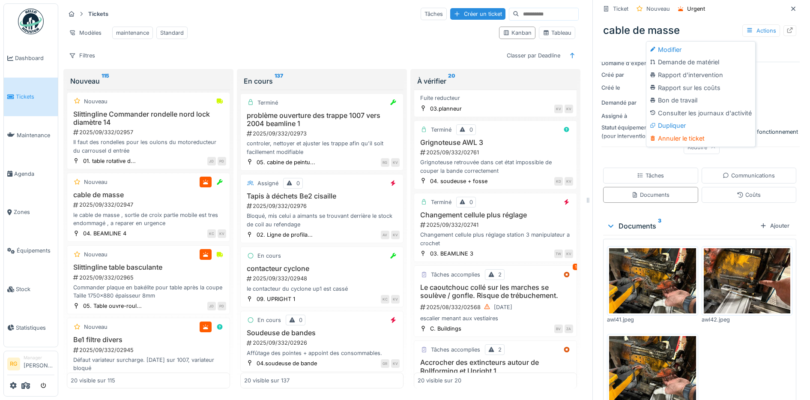
click at [677, 103] on div "Bon de travail" at bounding box center [700, 100] width 105 height 13
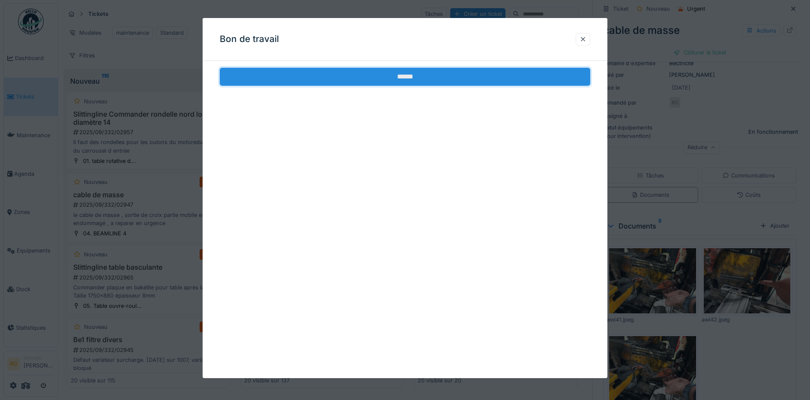
click at [425, 78] on input "******" at bounding box center [405, 77] width 371 height 18
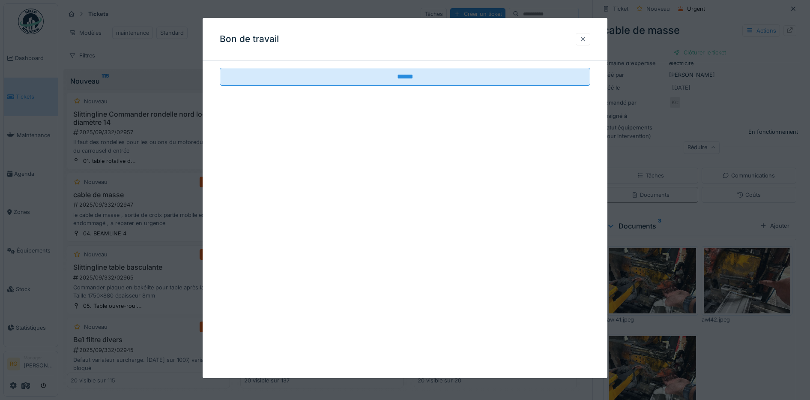
click at [587, 39] on div at bounding box center [583, 39] width 7 height 8
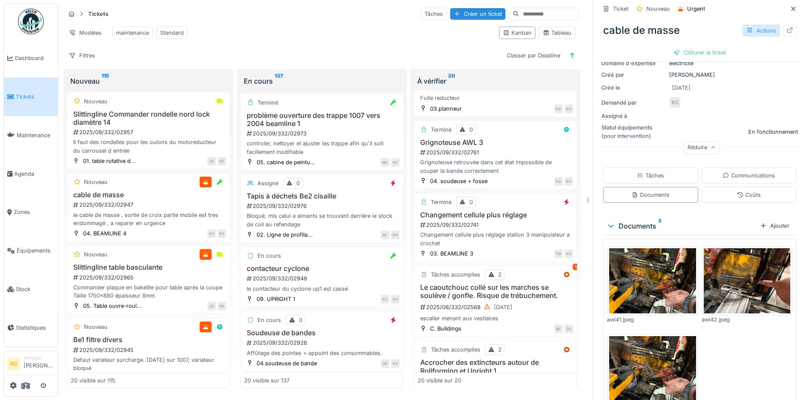
click at [745, 32] on div "Actions" at bounding box center [762, 30] width 38 height 12
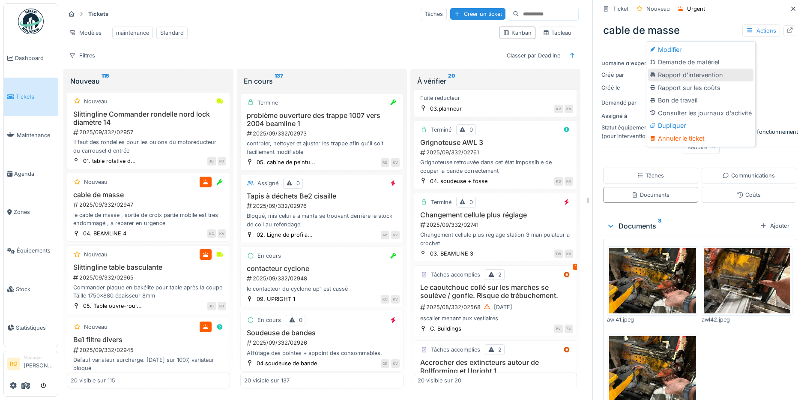
click at [698, 75] on div "Rapport d'intervention" at bounding box center [700, 75] width 105 height 13
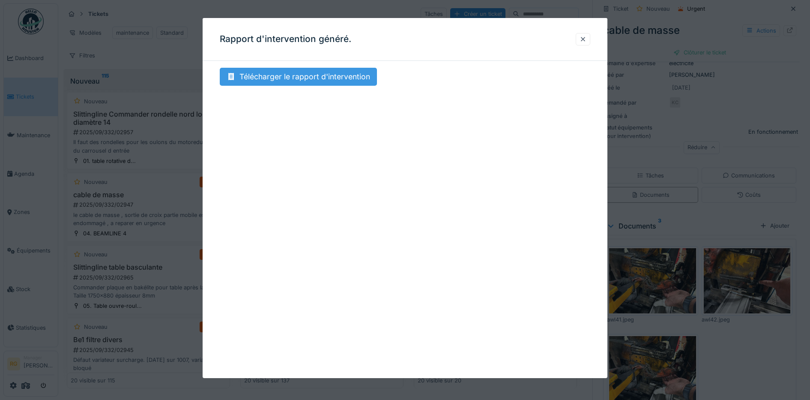
click at [298, 80] on div "Télécharger le rapport d'intervention" at bounding box center [298, 77] width 157 height 18
drag, startPoint x: 590, startPoint y: 40, endPoint x: 584, endPoint y: 43, distance: 7.3
click at [587, 39] on div at bounding box center [583, 39] width 7 height 8
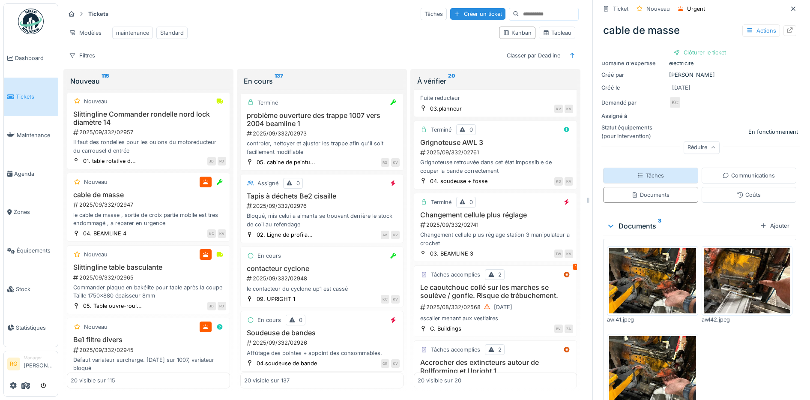
click at [650, 176] on div "Tâches" at bounding box center [650, 175] width 27 height 8
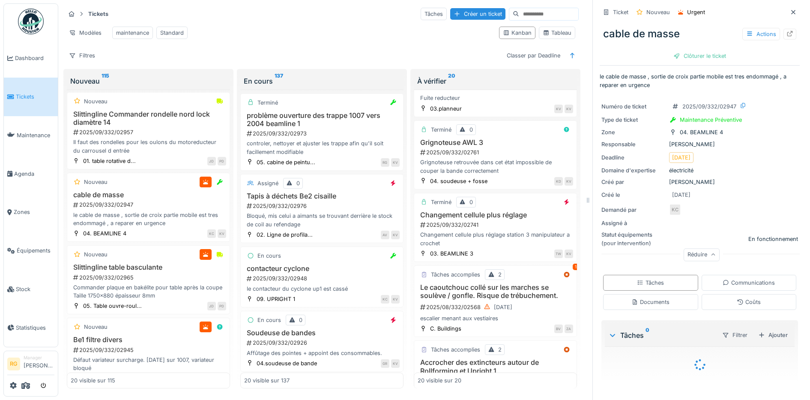
scroll to position [12, 0]
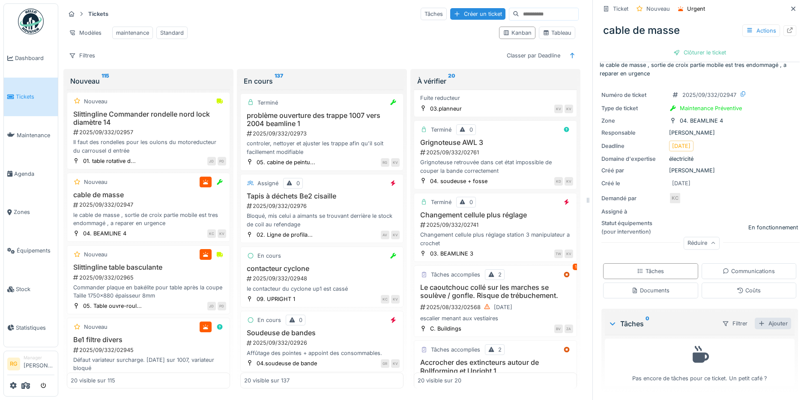
click at [763, 318] on div "Ajouter" at bounding box center [773, 324] width 36 height 12
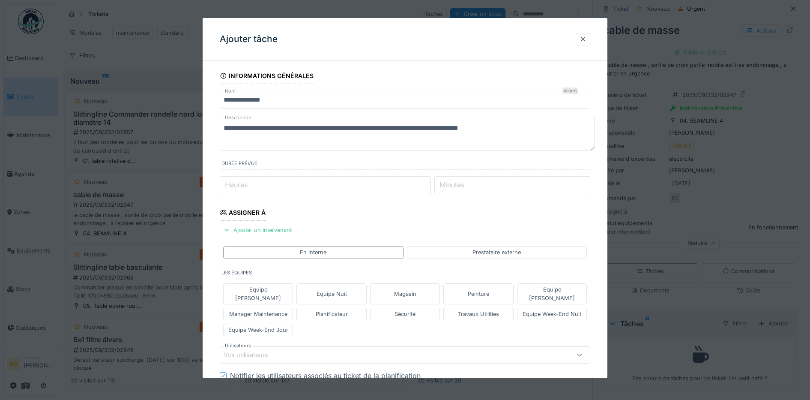
click at [529, 128] on textarea "**********" at bounding box center [407, 133] width 375 height 35
click at [363, 139] on textarea "**********" at bounding box center [407, 133] width 375 height 35
drag, startPoint x: 262, startPoint y: 140, endPoint x: 544, endPoint y: 136, distance: 281.6
click at [544, 136] on textarea "**********" at bounding box center [407, 133] width 375 height 35
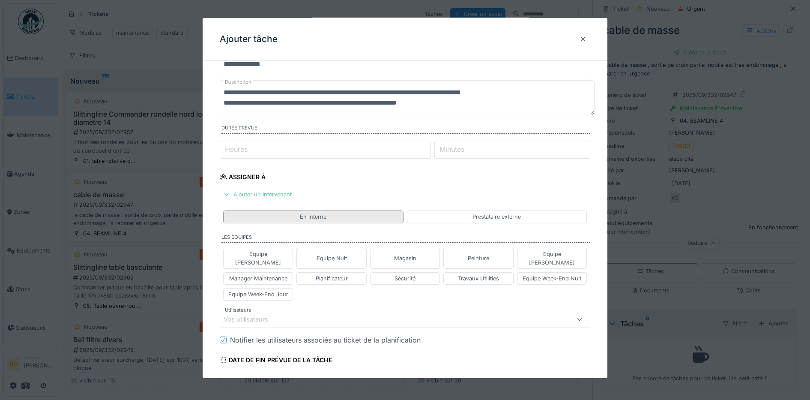
scroll to position [54, 0]
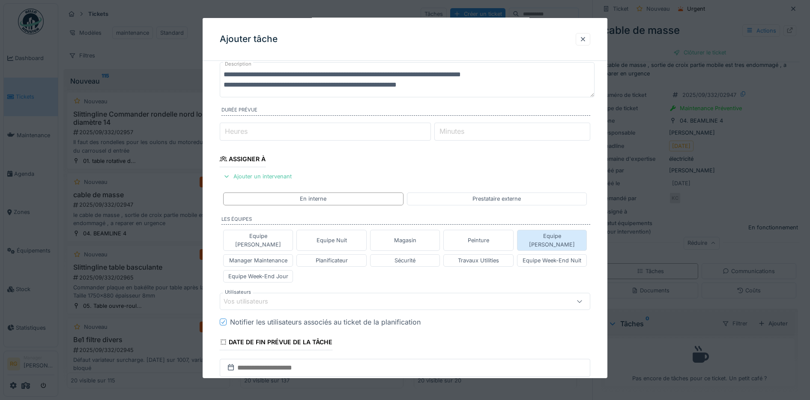
type textarea "**********"
click at [558, 236] on div "Equipe Jean-Claude" at bounding box center [552, 240] width 63 height 16
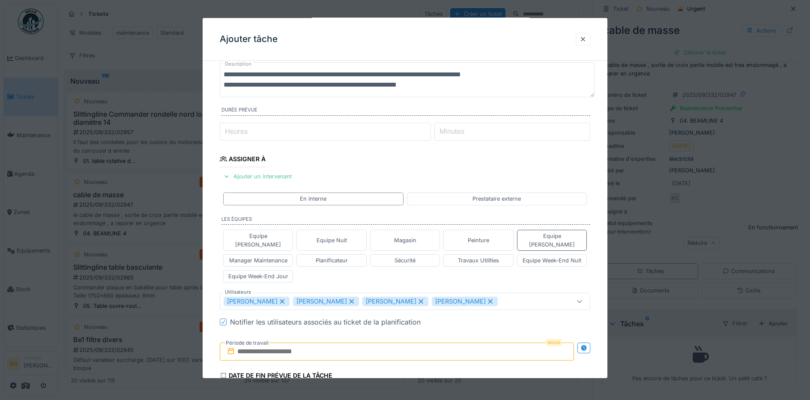
click at [286, 298] on icon at bounding box center [283, 301] width 8 height 6
click at [348, 298] on icon at bounding box center [352, 301] width 8 height 6
type input "****"
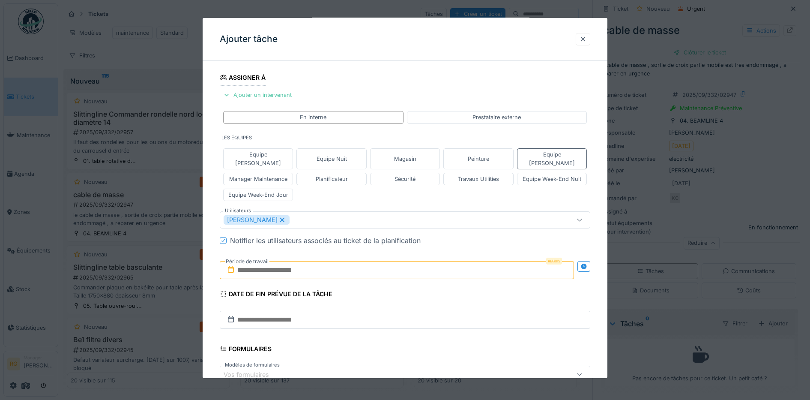
scroll to position [161, 0]
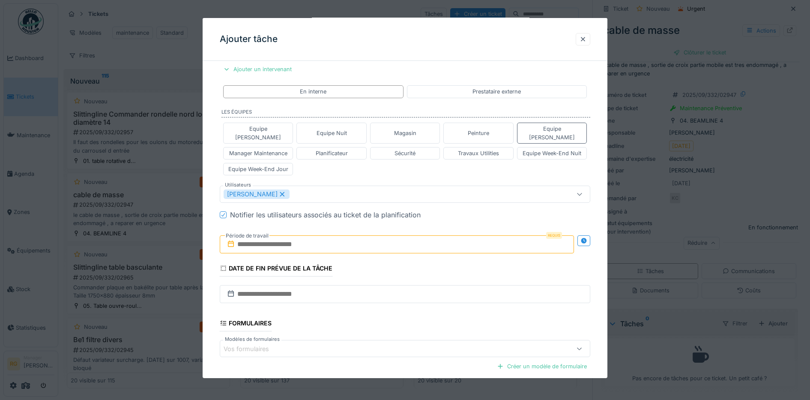
click at [260, 236] on input "text" at bounding box center [397, 244] width 355 height 18
click at [429, 261] on h2 "octobre 2025" at bounding box center [399, 265] width 103 height 8
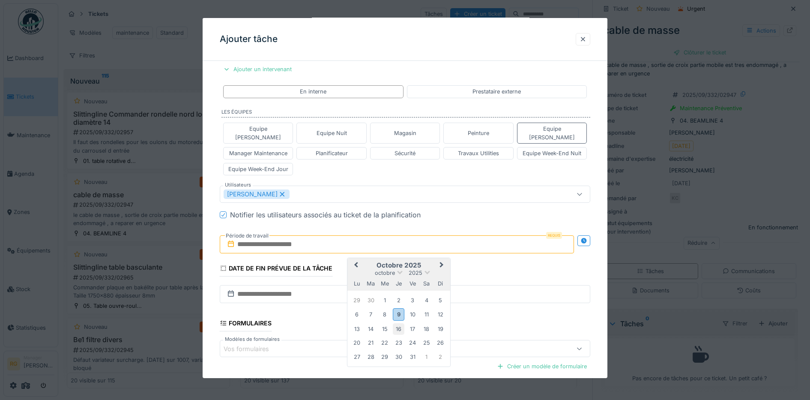
click at [399, 323] on div "16" at bounding box center [399, 329] width 12 height 12
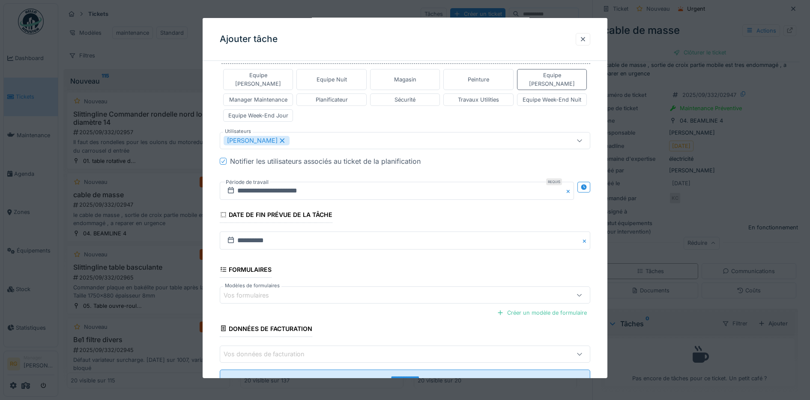
scroll to position [0, 0]
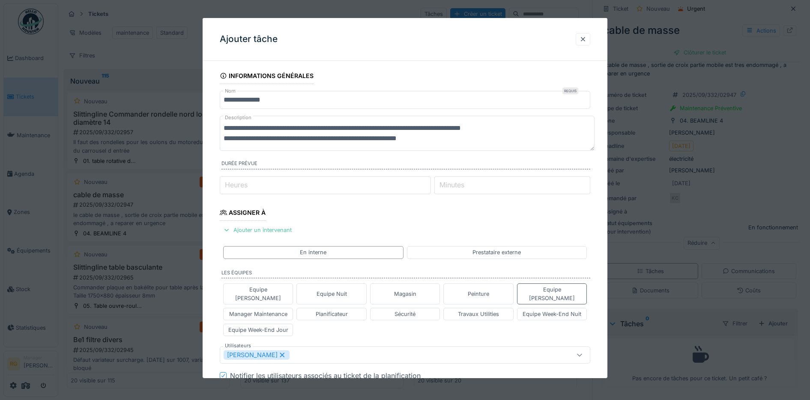
click at [338, 139] on textarea "**********" at bounding box center [407, 133] width 375 height 35
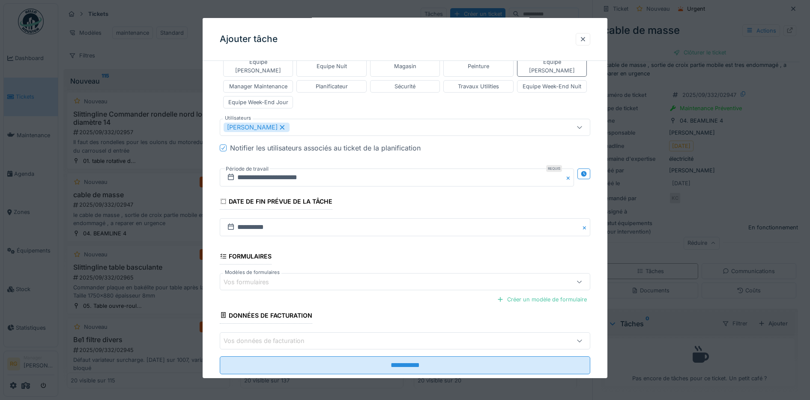
scroll to position [239, 0]
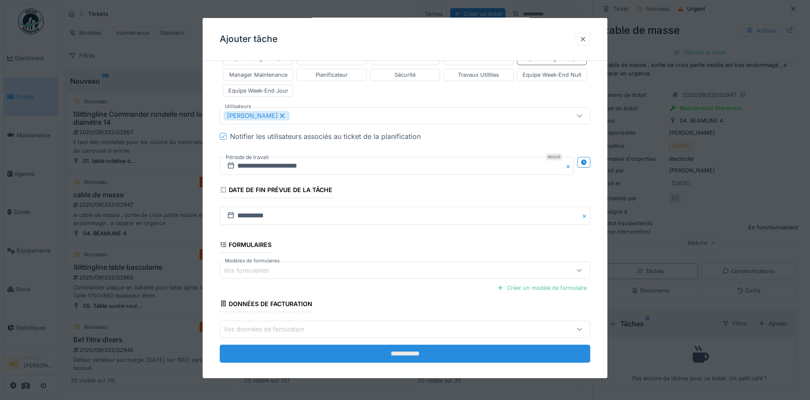
type textarea "**********"
click at [406, 346] on input "**********" at bounding box center [405, 354] width 371 height 18
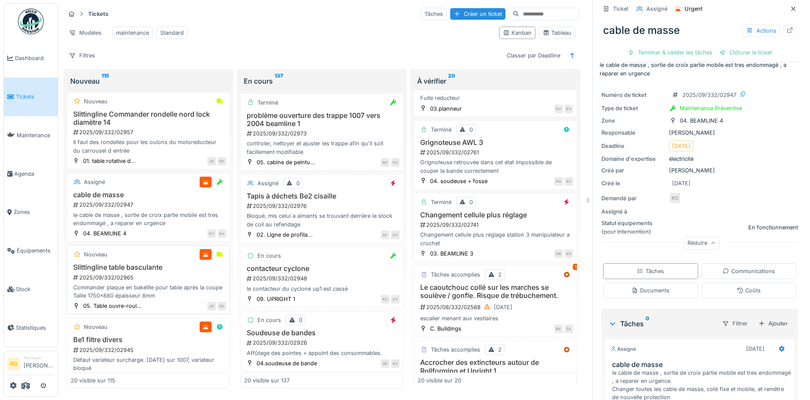
scroll to position [911, 0]
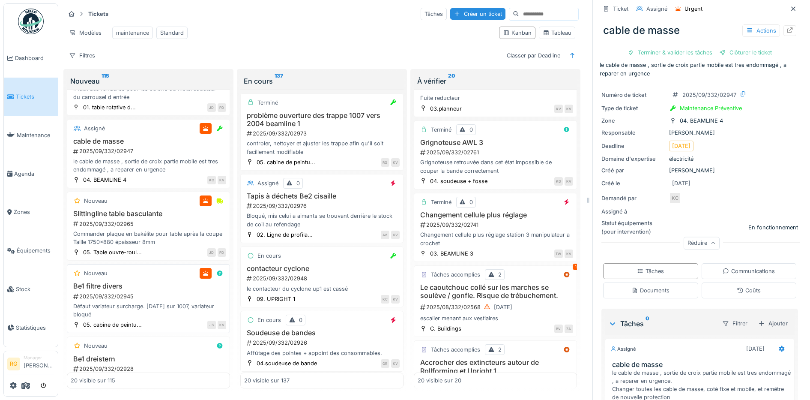
click at [152, 290] on h3 "Be1 filtre divers" at bounding box center [149, 286] width 156 height 8
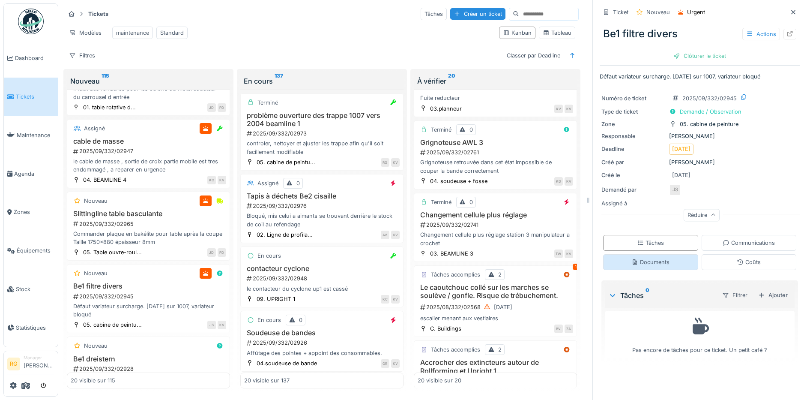
click at [648, 261] on div "Documents" at bounding box center [651, 262] width 38 height 8
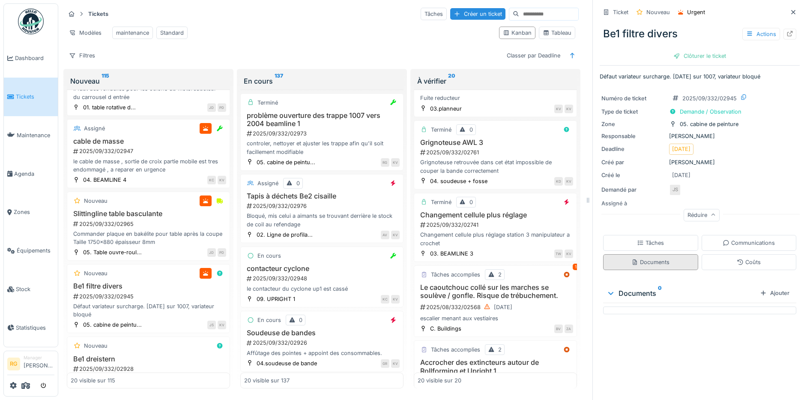
scroll to position [8, 0]
click at [643, 239] on div "Tâches" at bounding box center [650, 243] width 27 height 8
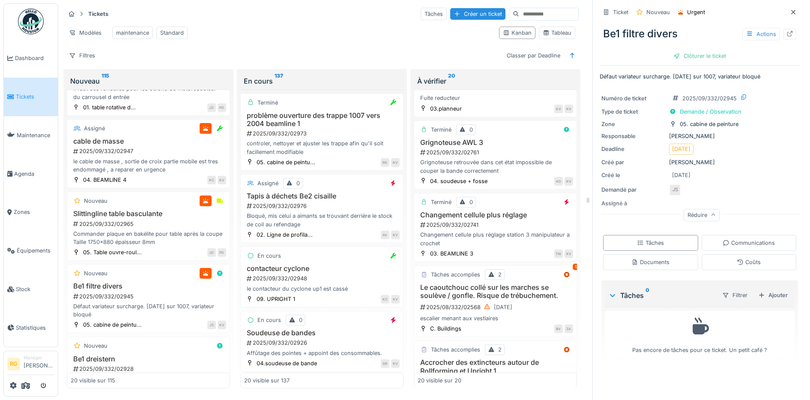
scroll to position [0, 0]
click at [690, 56] on div "Clôturer le ticket" at bounding box center [700, 56] width 60 height 12
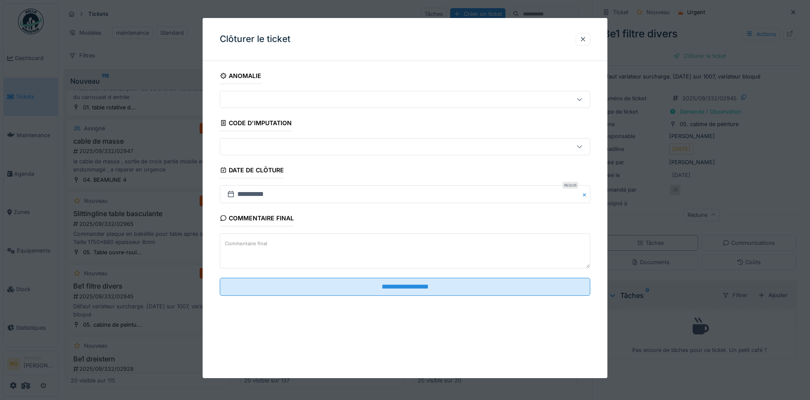
click at [265, 245] on label "Commentaire final" at bounding box center [246, 243] width 46 height 11
click at [265, 245] on textarea "Commentaire final" at bounding box center [405, 250] width 371 height 35
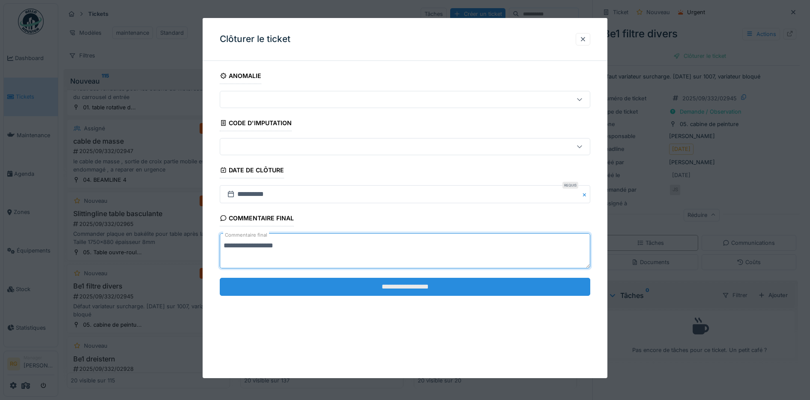
type textarea "**********"
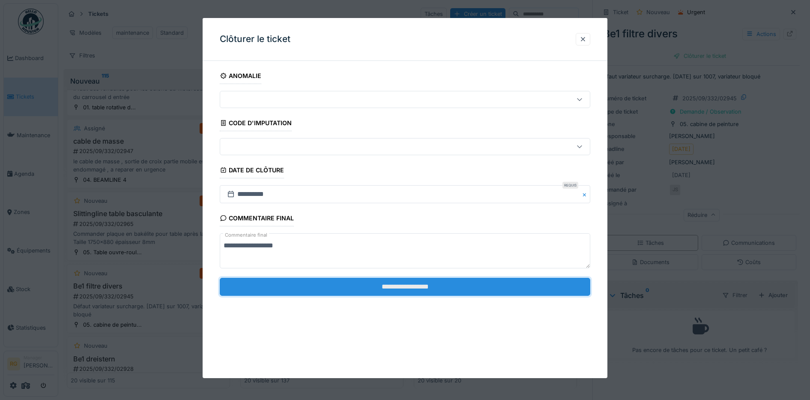
click at [408, 288] on input "**********" at bounding box center [405, 287] width 371 height 18
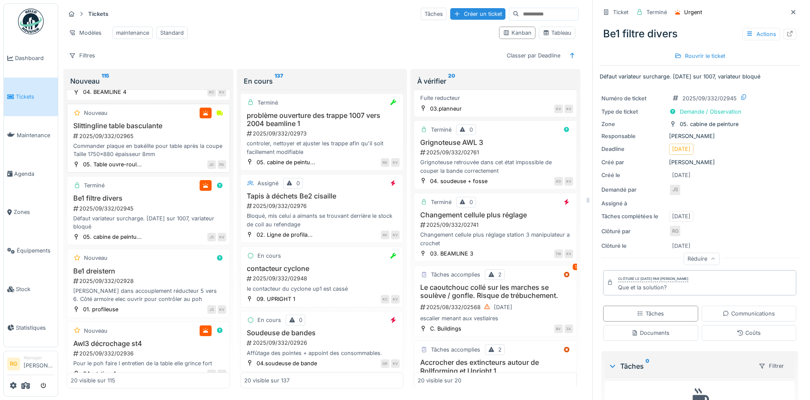
scroll to position [1018, 0]
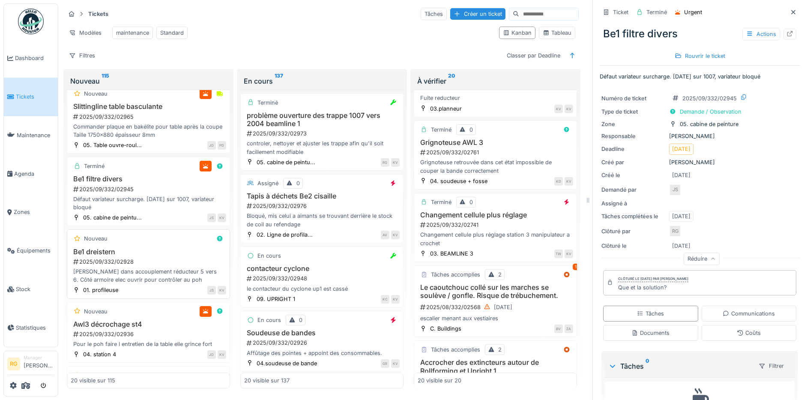
click at [150, 256] on h3 "Be1 dreistern" at bounding box center [149, 252] width 156 height 8
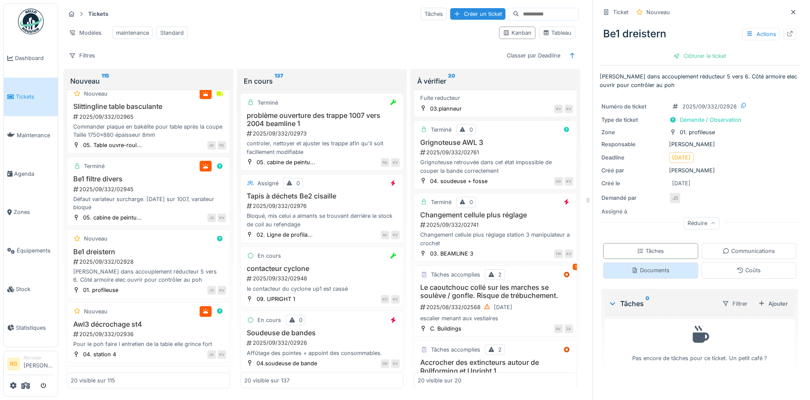
click at [638, 272] on div "Documents" at bounding box center [651, 270] width 38 height 8
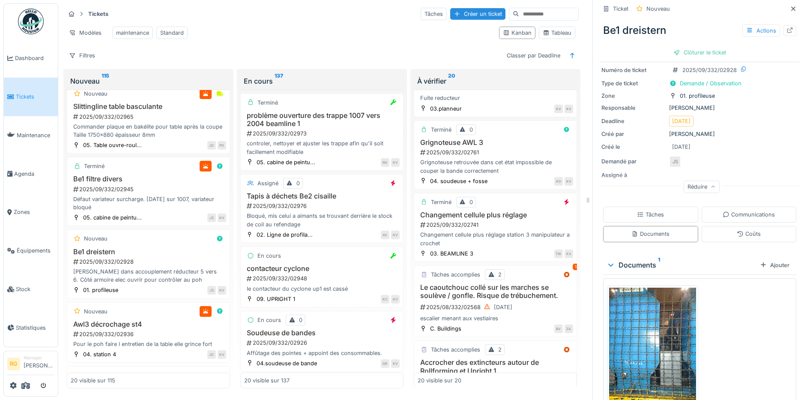
scroll to position [78, 0]
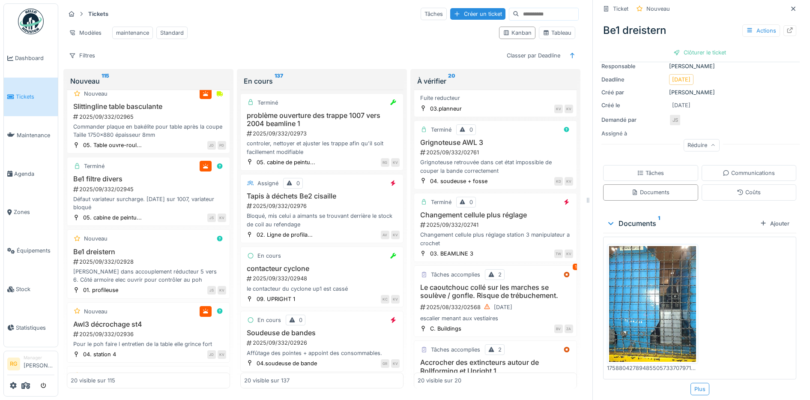
click at [641, 299] on img at bounding box center [652, 304] width 87 height 116
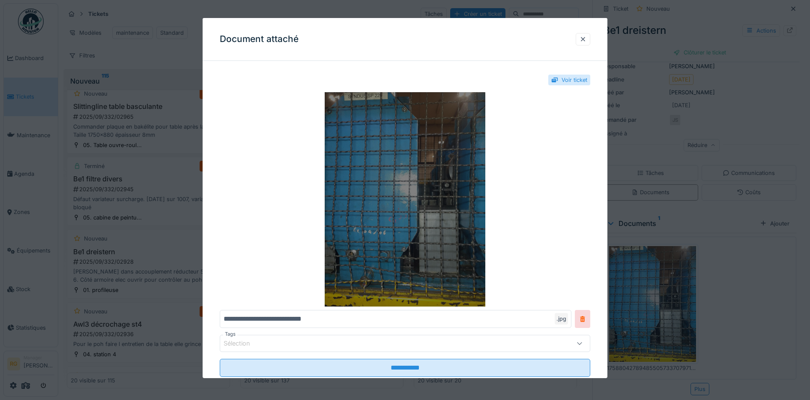
click at [436, 222] on img at bounding box center [405, 199] width 371 height 214
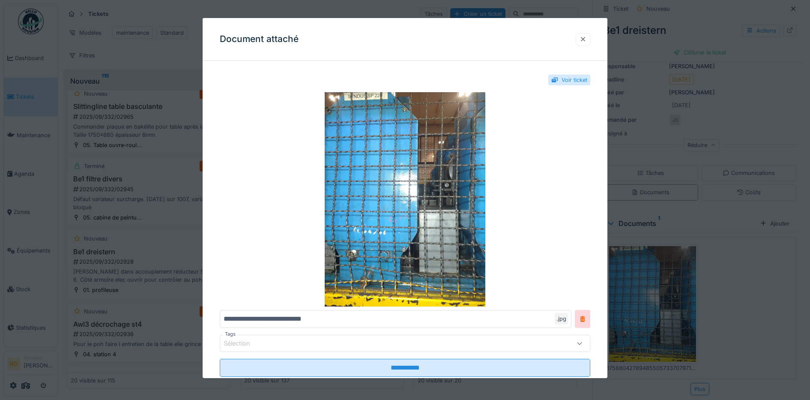
click at [587, 39] on div at bounding box center [583, 39] width 7 height 8
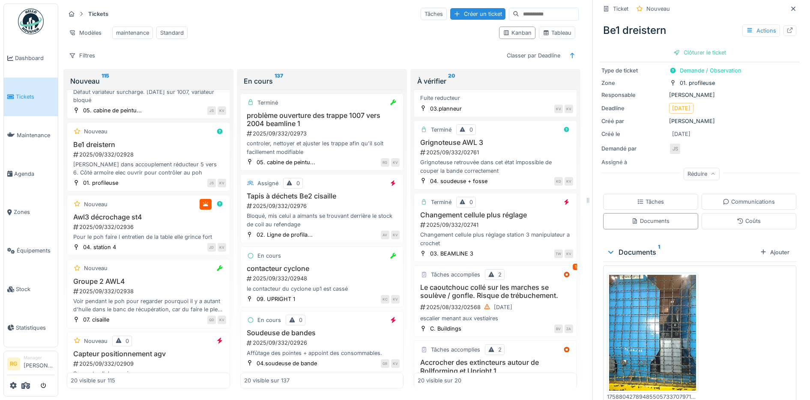
scroll to position [24, 0]
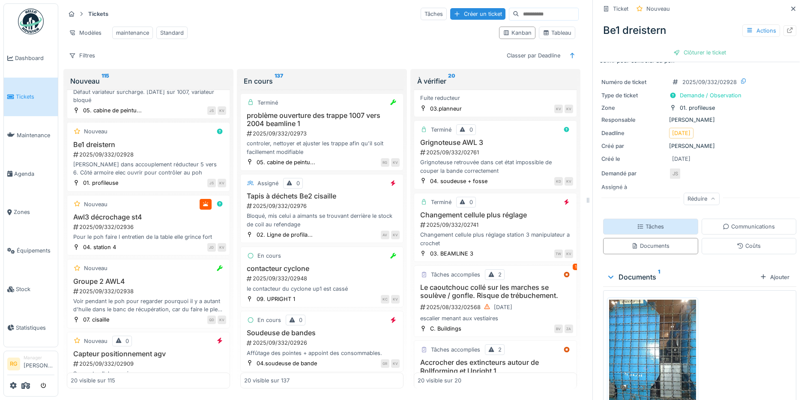
click at [647, 222] on div "Tâches" at bounding box center [650, 226] width 27 height 8
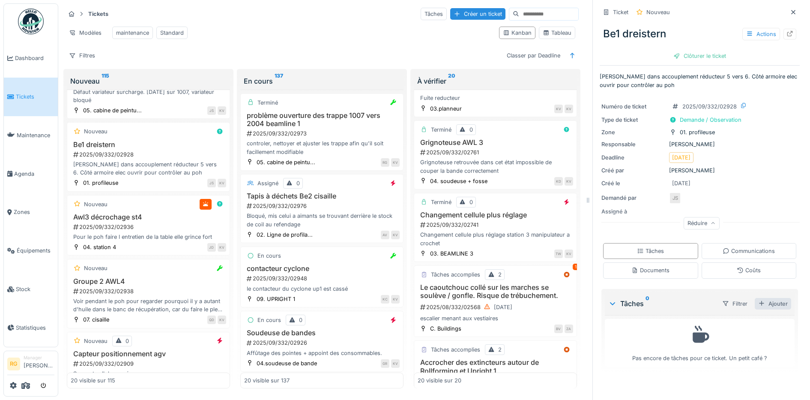
click at [759, 298] on div "Ajouter" at bounding box center [773, 304] width 36 height 12
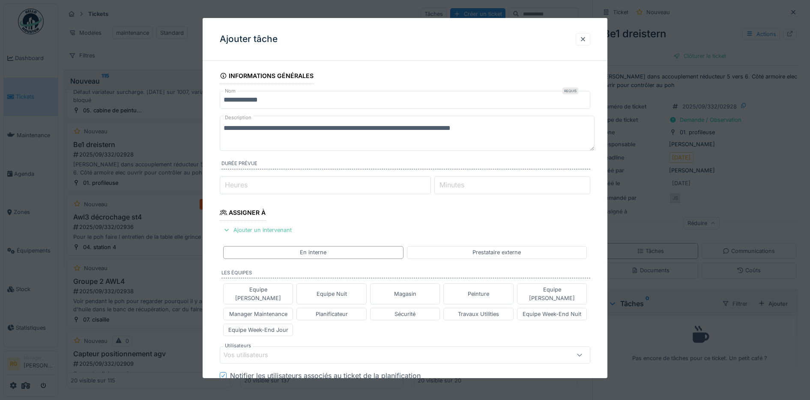
click at [527, 127] on textarea "**********" at bounding box center [407, 133] width 375 height 35
type textarea "**********"
click at [554, 288] on div "Equipe Jean-Claude" at bounding box center [552, 293] width 63 height 16
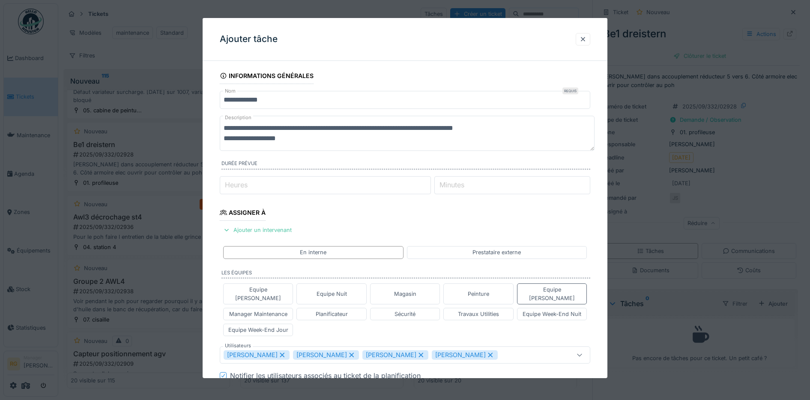
click at [285, 353] on icon at bounding box center [282, 355] width 5 height 5
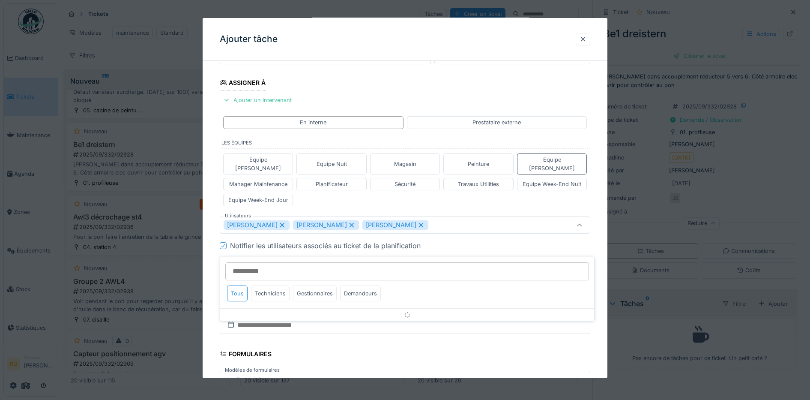
scroll to position [149, 0]
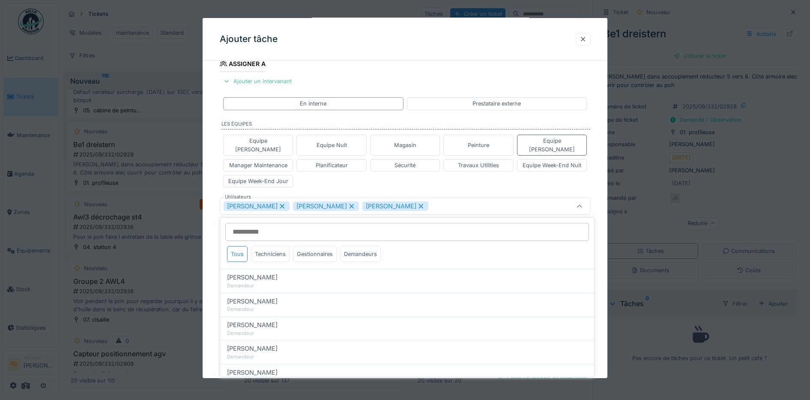
click at [280, 204] on icon at bounding box center [282, 206] width 5 height 5
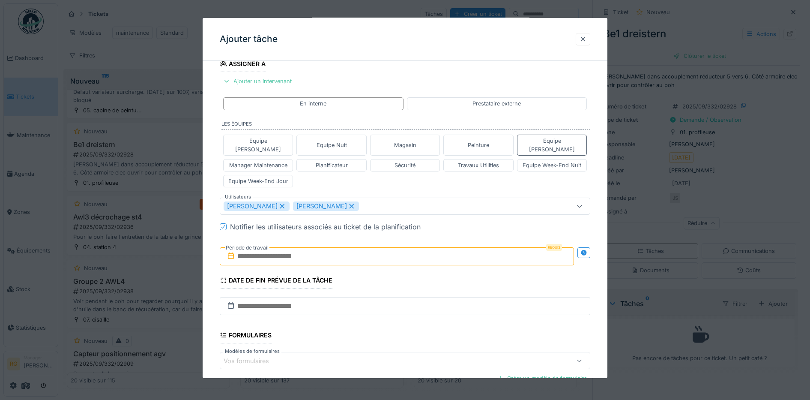
click at [286, 203] on icon at bounding box center [283, 206] width 8 height 6
type input "****"
click at [270, 247] on input "text" at bounding box center [397, 256] width 355 height 18
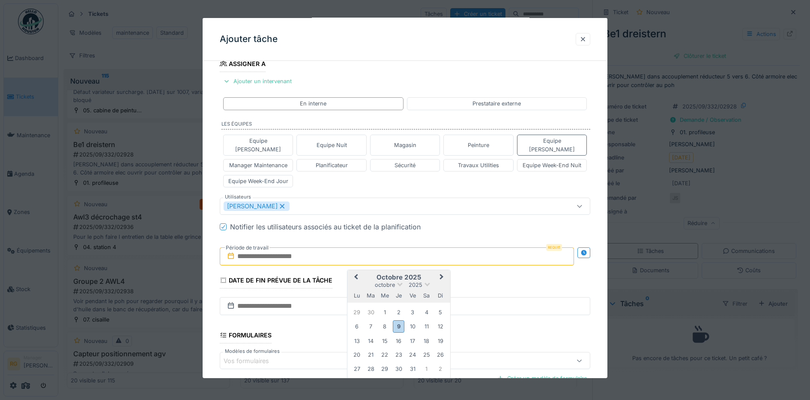
click at [427, 273] on h2 "octobre 2025" at bounding box center [399, 277] width 103 height 8
click at [370, 335] on div "14" at bounding box center [371, 341] width 12 height 12
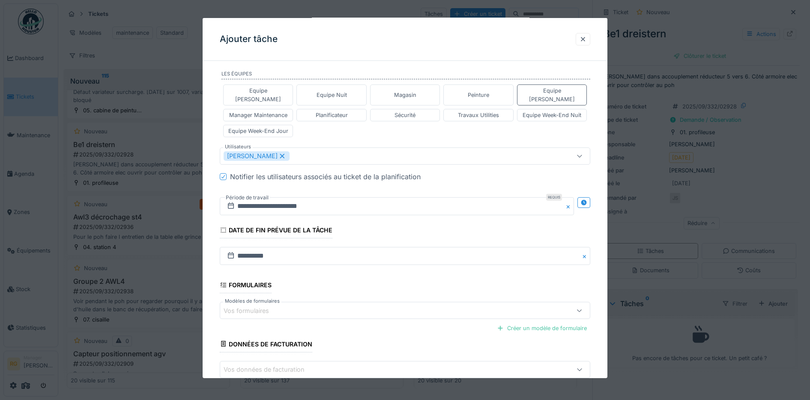
scroll to position [239, 0]
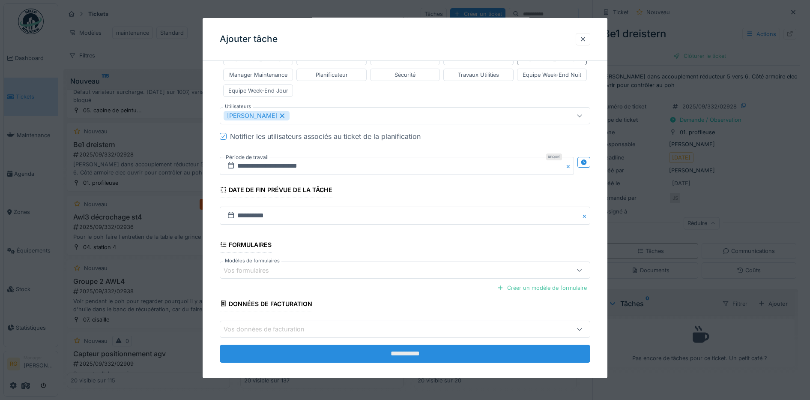
click at [410, 345] on input "**********" at bounding box center [405, 354] width 371 height 18
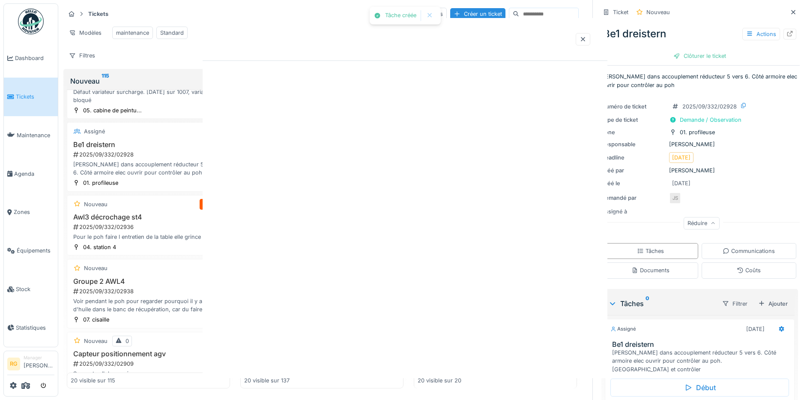
scroll to position [0, 0]
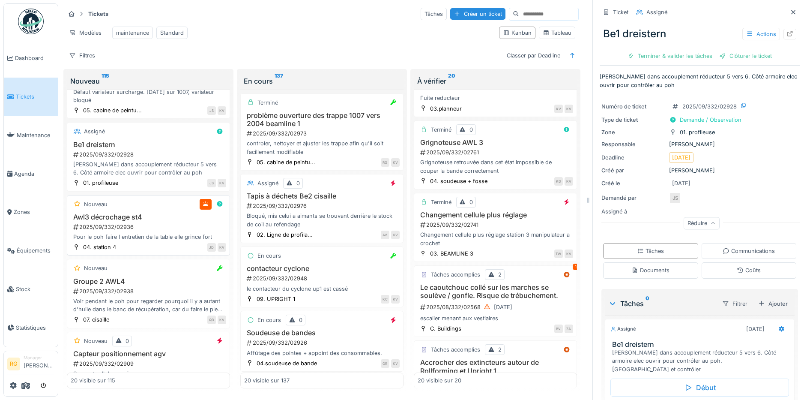
click at [153, 231] on div "2025/09/332/02936" at bounding box center [149, 227] width 154 height 8
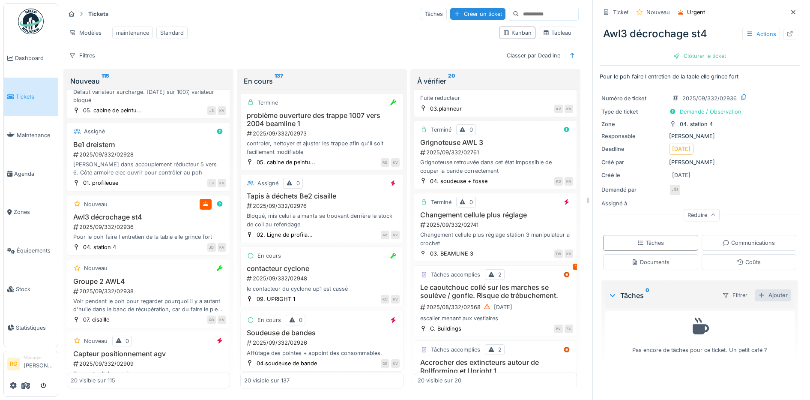
click at [762, 289] on div "Ajouter" at bounding box center [773, 295] width 36 height 12
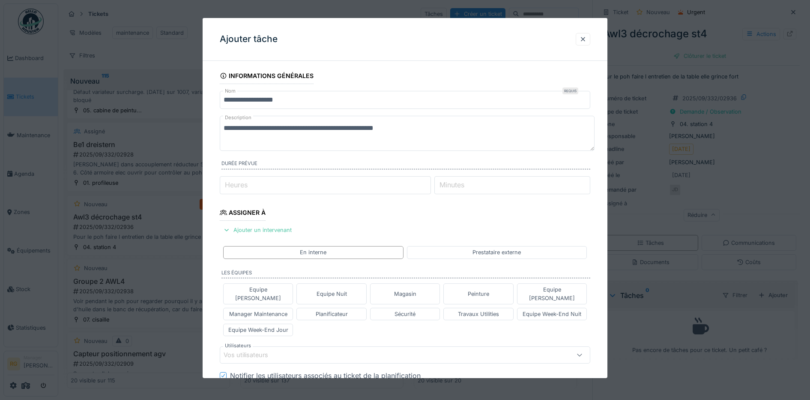
scroll to position [54, 0]
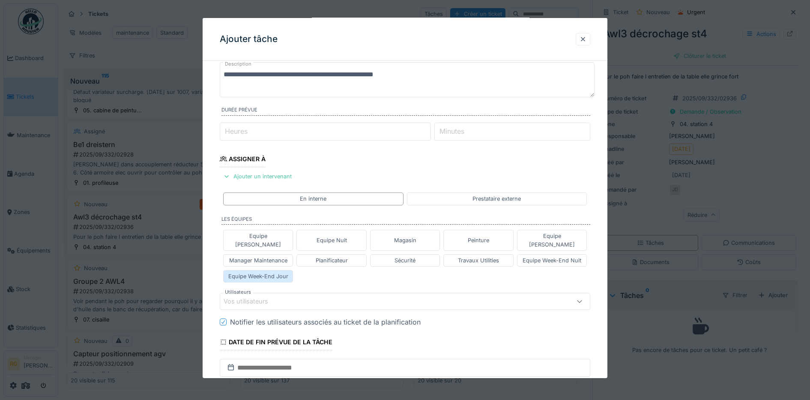
click at [266, 272] on div "Equipe Week-End Jour" at bounding box center [258, 276] width 60 height 8
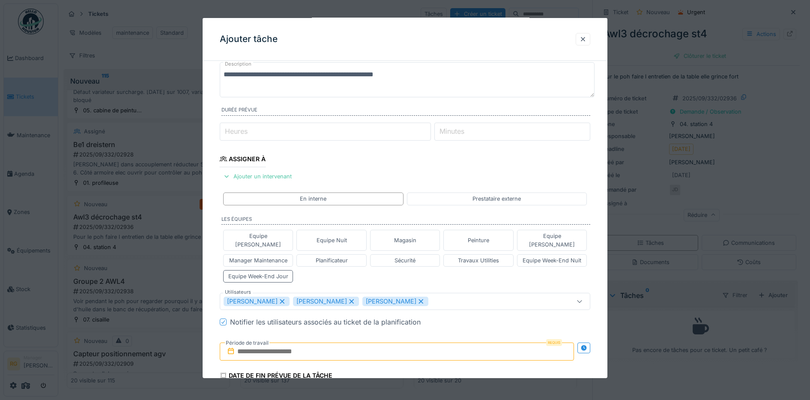
click at [282, 299] on icon at bounding box center [282, 301] width 5 height 5
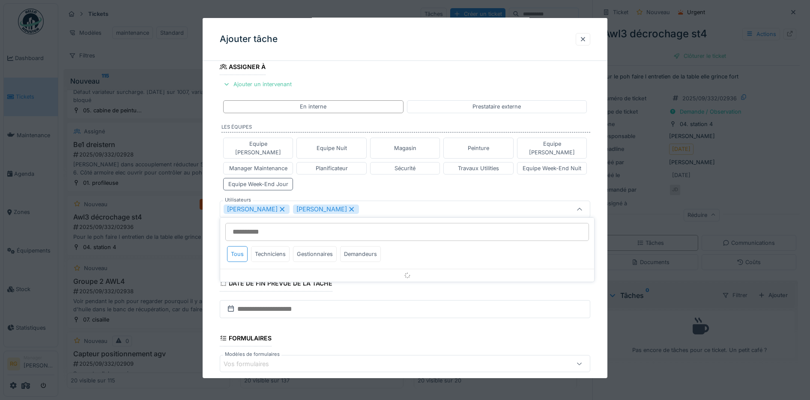
scroll to position [149, 0]
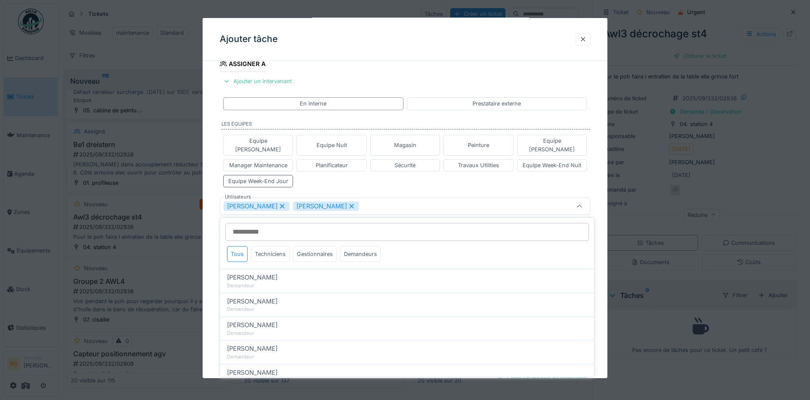
click at [348, 203] on icon at bounding box center [352, 206] width 8 height 6
type input "****"
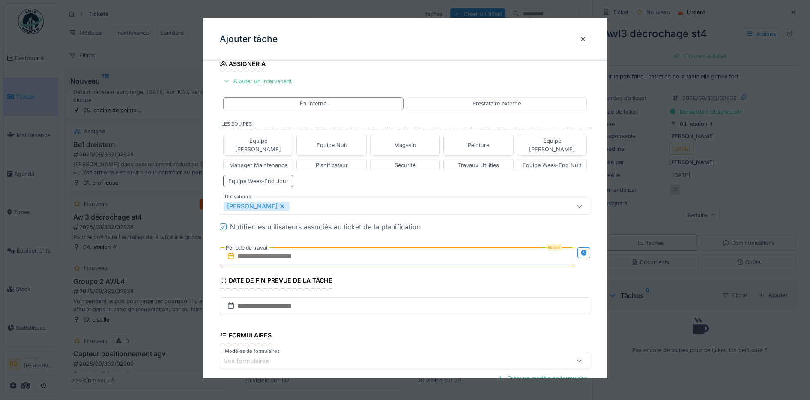
click at [333, 177] on div "Equipe Anthony Equipe Nuit Magasin Peinture Equipe Jean-Claude Manager Maintena…" at bounding box center [405, 161] width 371 height 60
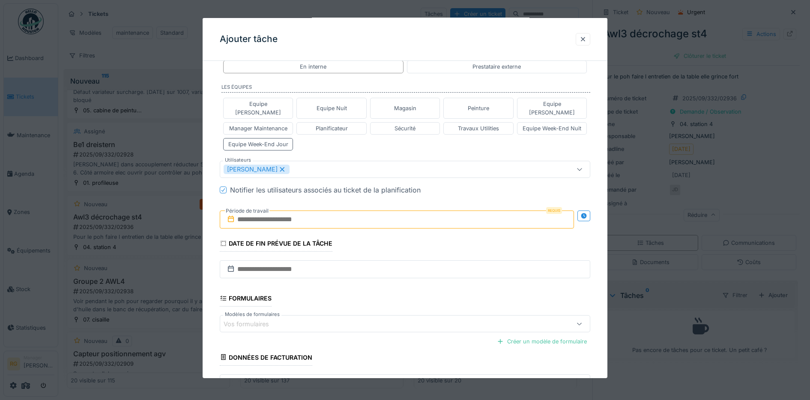
scroll to position [202, 0]
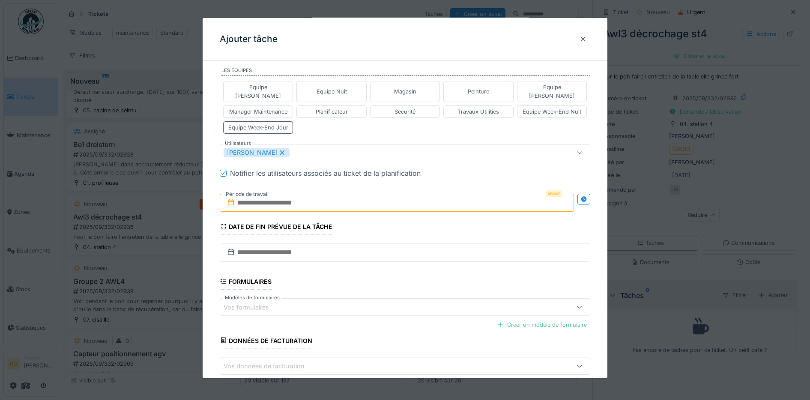
click at [269, 194] on input "text" at bounding box center [397, 203] width 355 height 18
click at [425, 220] on h2 "octobre 2025" at bounding box center [399, 224] width 103 height 8
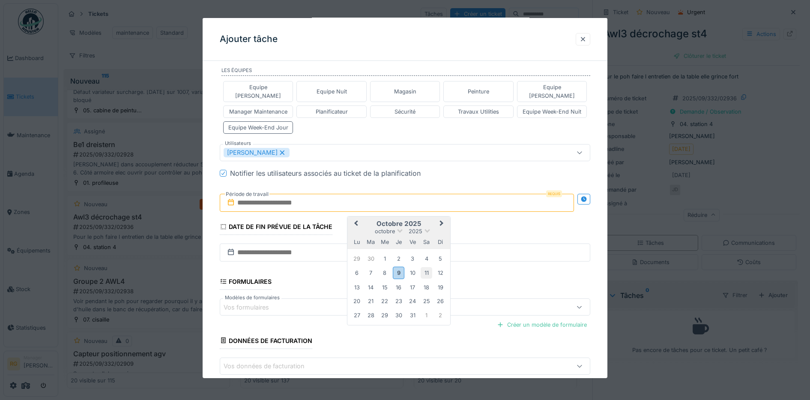
click at [426, 267] on div "11" at bounding box center [427, 273] width 12 height 12
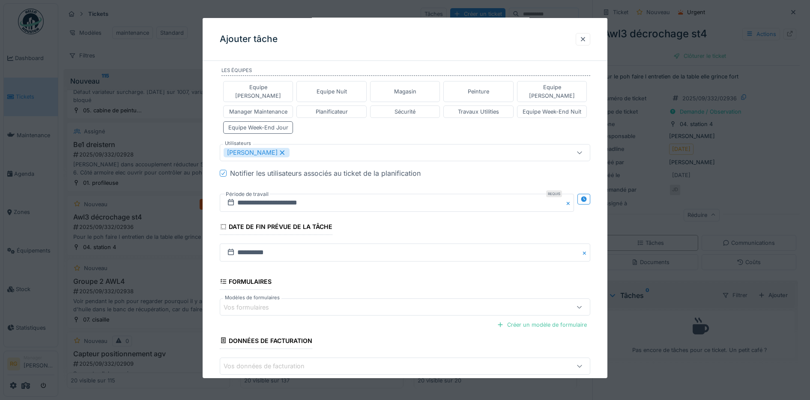
click at [583, 304] on icon at bounding box center [579, 307] width 7 height 6
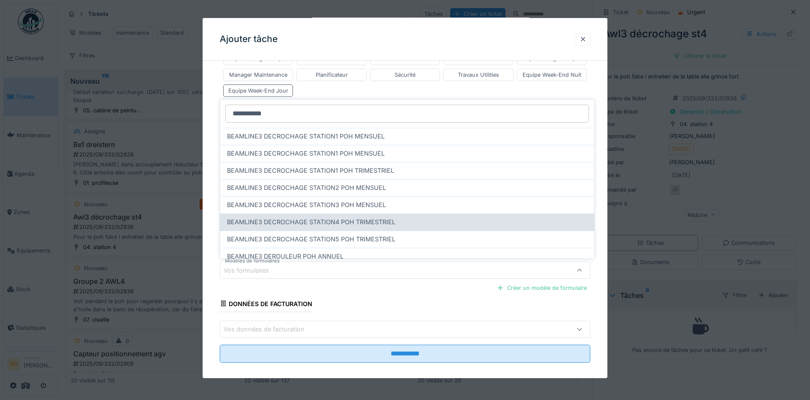
type input "**********"
click at [274, 217] on span "BEAMLINE3 DECROCHAGE STATION4 POH TRIMESTRIEL" at bounding box center [311, 221] width 168 height 9
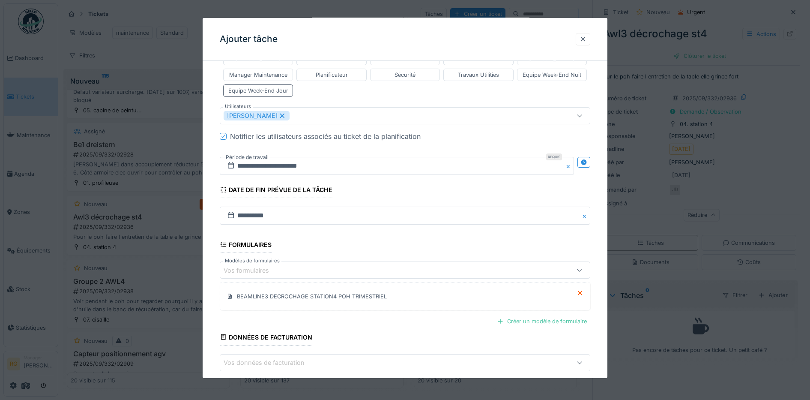
scroll to position [273, 0]
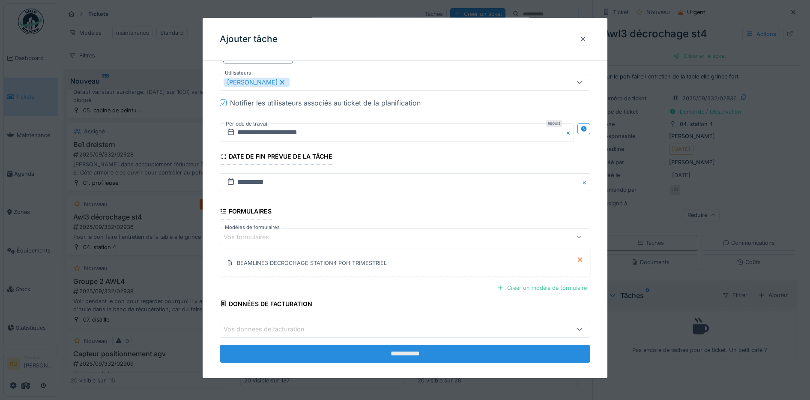
click at [392, 345] on input "**********" at bounding box center [405, 354] width 371 height 18
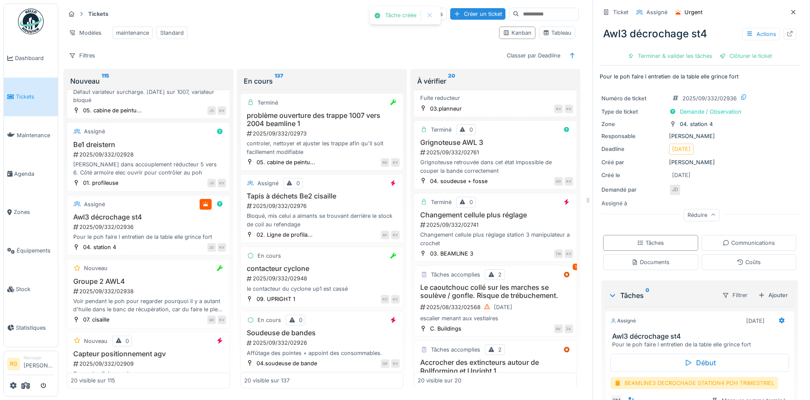
scroll to position [52, 0]
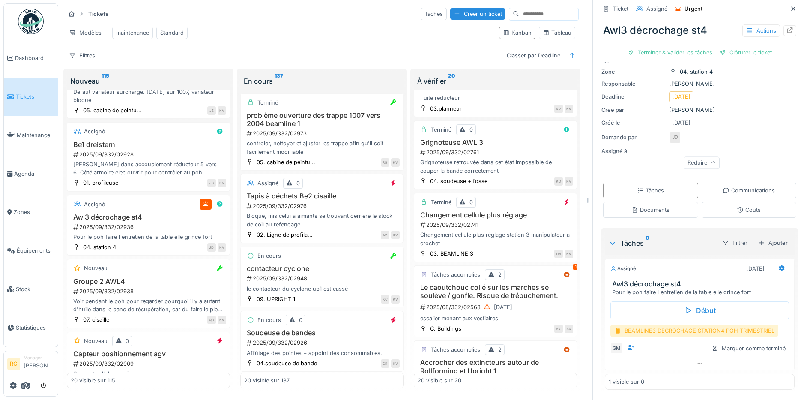
click at [653, 324] on div "BEAMLINE3 DECROCHAGE STATION4 POH TRIMESTRIEL" at bounding box center [695, 330] width 168 height 12
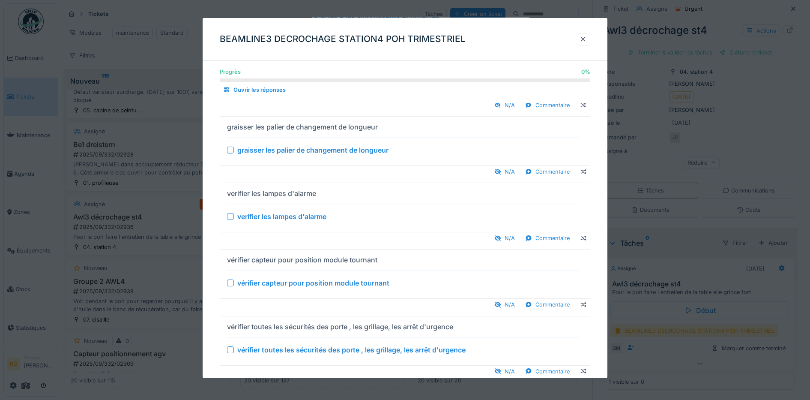
scroll to position [536, 0]
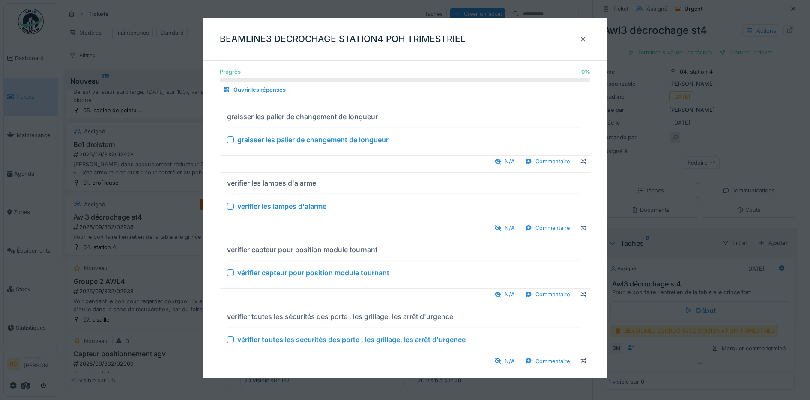
click at [587, 39] on div at bounding box center [583, 39] width 7 height 8
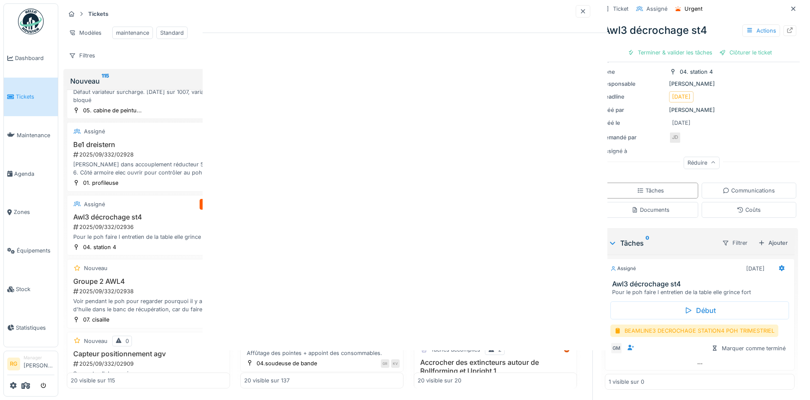
scroll to position [0, 0]
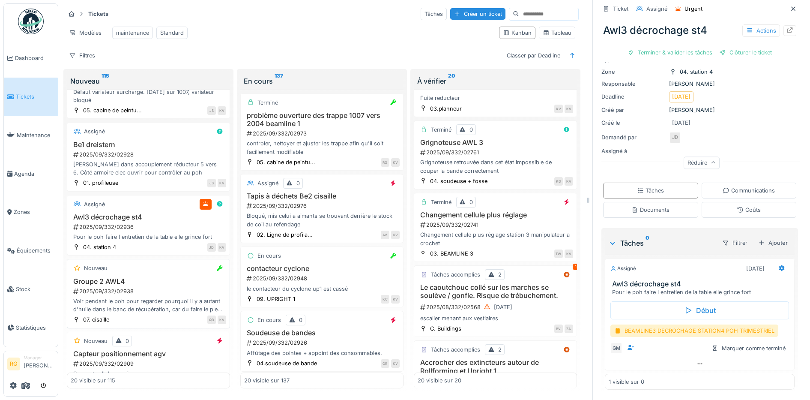
click at [153, 295] on div "2025/09/332/02938" at bounding box center [149, 291] width 154 height 8
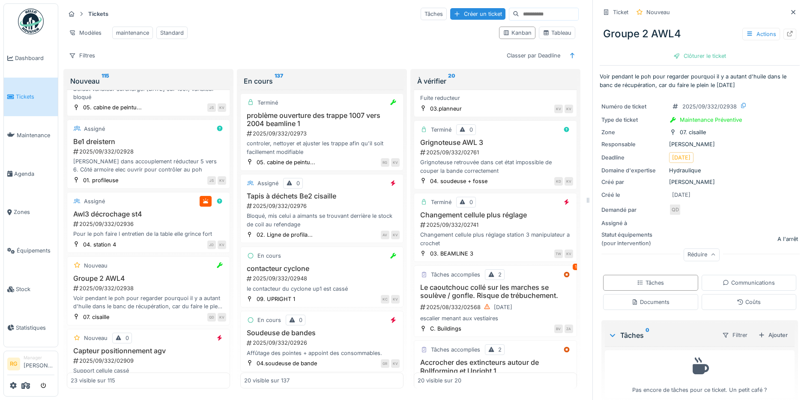
scroll to position [1288, 0]
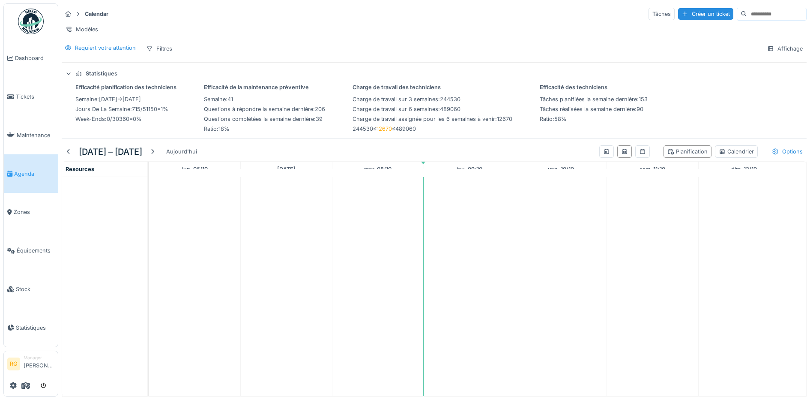
click at [286, 267] on td at bounding box center [287, 286] width 92 height 219
click at [720, 156] on div "Calendrier" at bounding box center [736, 151] width 35 height 8
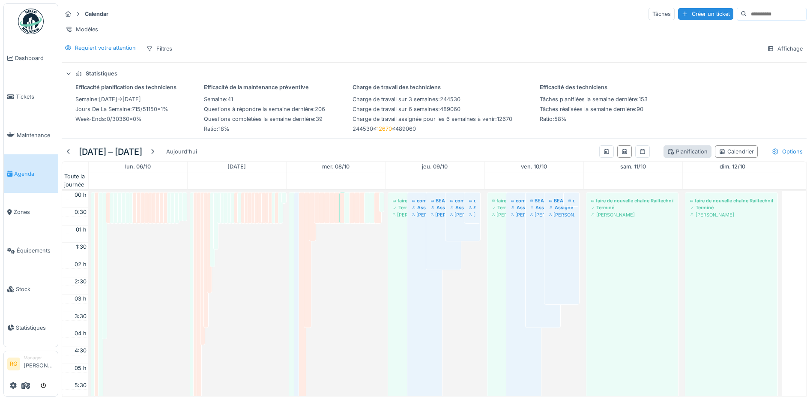
click at [673, 156] on div "Planification" at bounding box center [688, 151] width 40 height 8
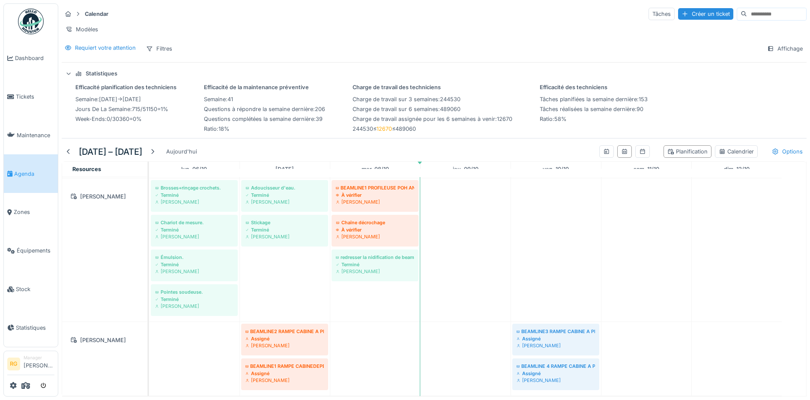
scroll to position [161, 0]
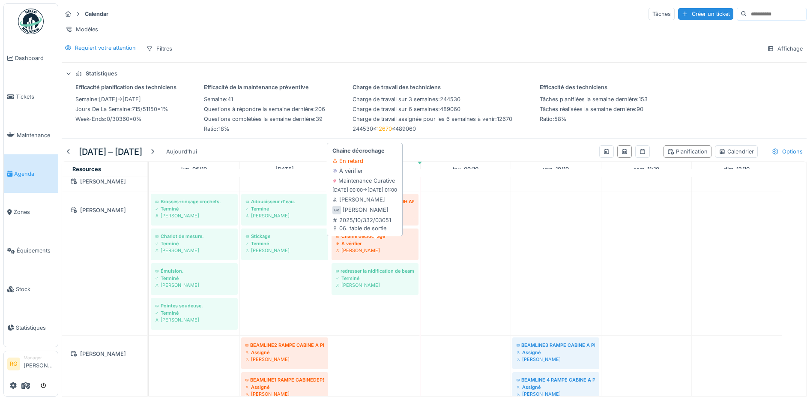
click at [372, 240] on div "Chaîne décrochage" at bounding box center [375, 236] width 78 height 7
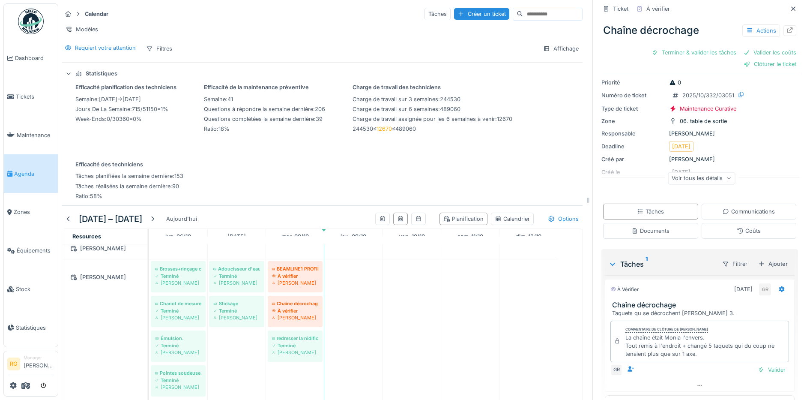
scroll to position [49, 0]
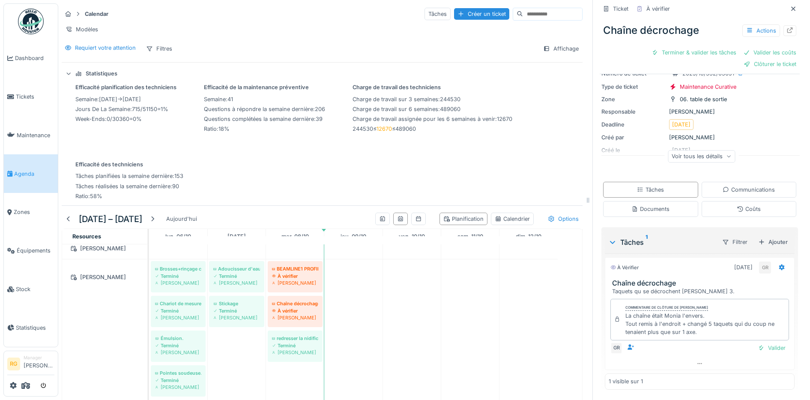
click at [659, 210] on div "Documents" at bounding box center [651, 209] width 38 height 8
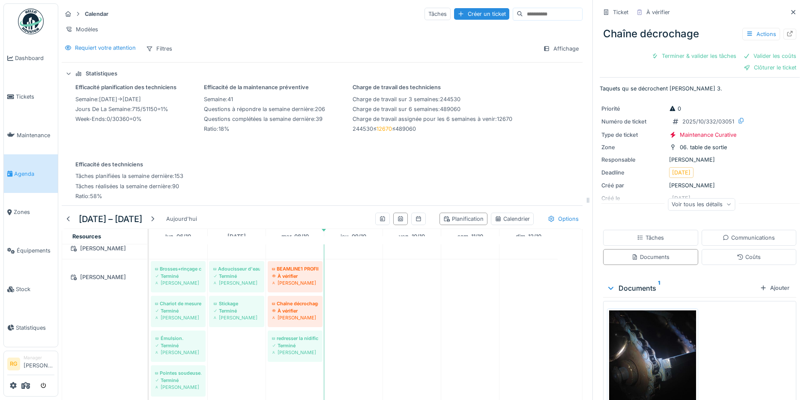
scroll to position [8, 0]
click at [651, 342] on img at bounding box center [652, 368] width 87 height 116
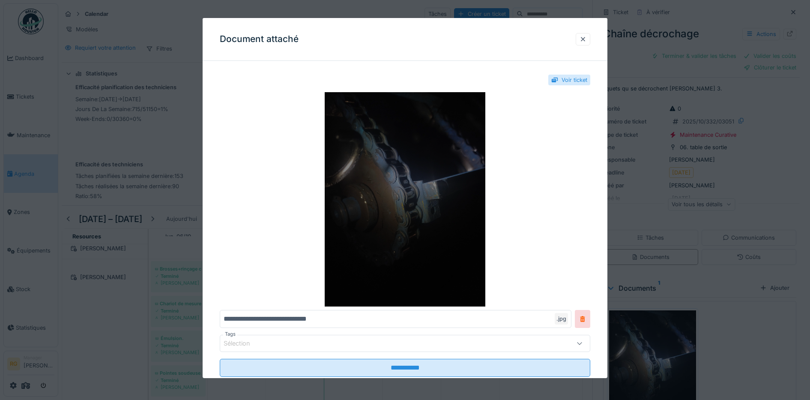
click at [413, 181] on img at bounding box center [405, 199] width 371 height 214
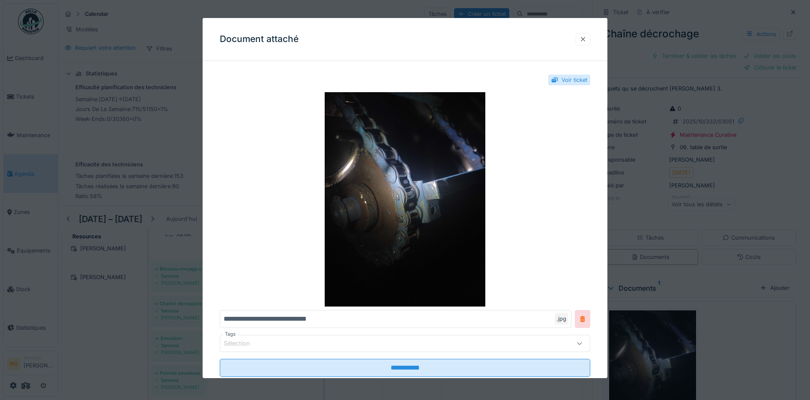
click at [587, 36] on div at bounding box center [583, 39] width 7 height 8
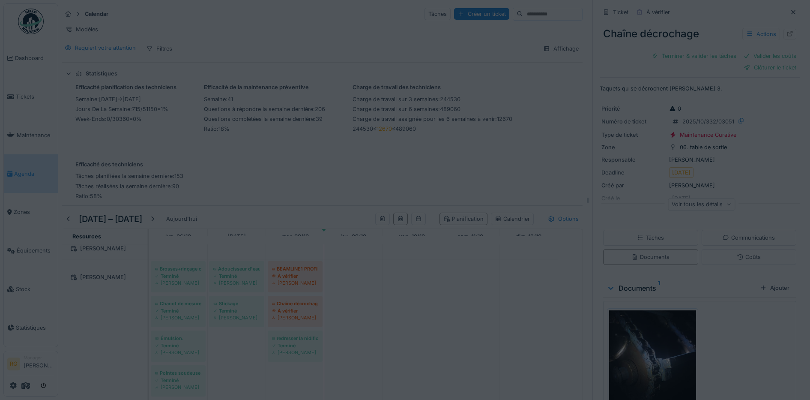
click at [590, 40] on div "Annuler Calendar Tâches Créer un ticket Modèles Requiert votre attention Filtre…" at bounding box center [434, 200] width 752 height 400
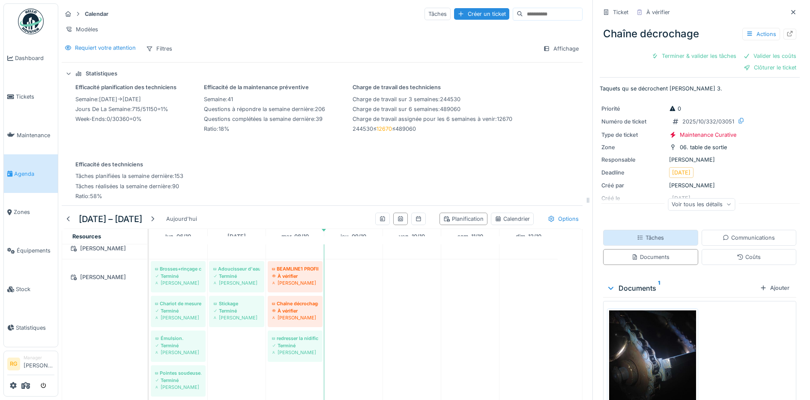
click at [661, 230] on div "Tâches" at bounding box center [650, 238] width 95 height 16
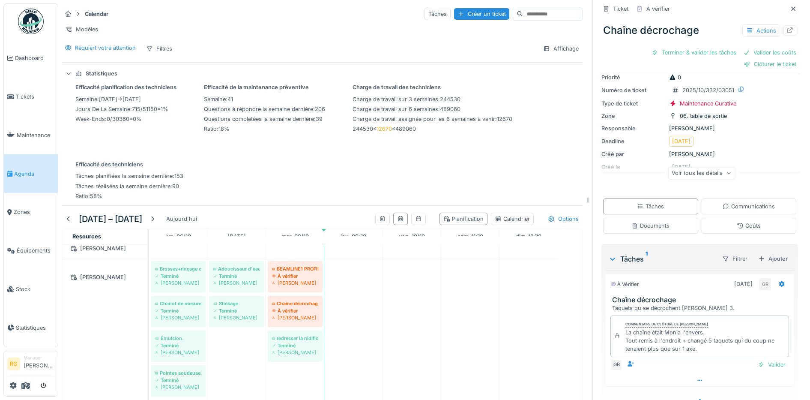
scroll to position [49, 0]
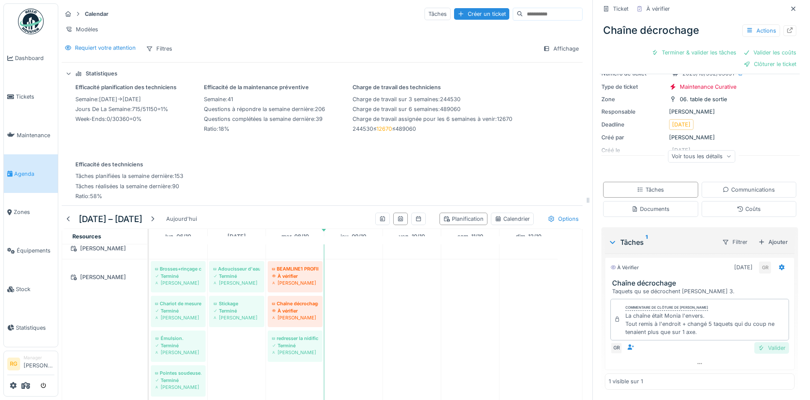
click at [761, 342] on div "Valider" at bounding box center [772, 348] width 35 height 12
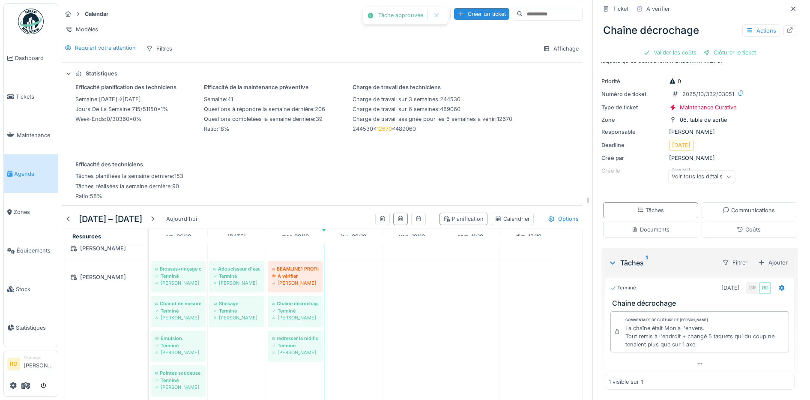
scroll to position [17, 0]
click at [743, 225] on div "Coûts" at bounding box center [749, 229] width 24 height 8
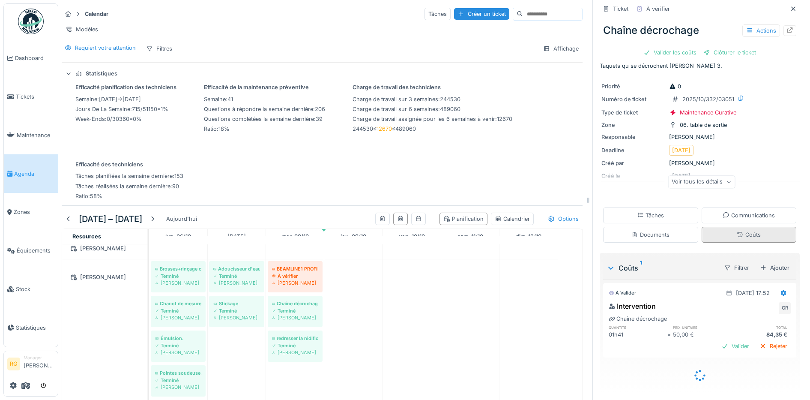
scroll to position [2, 0]
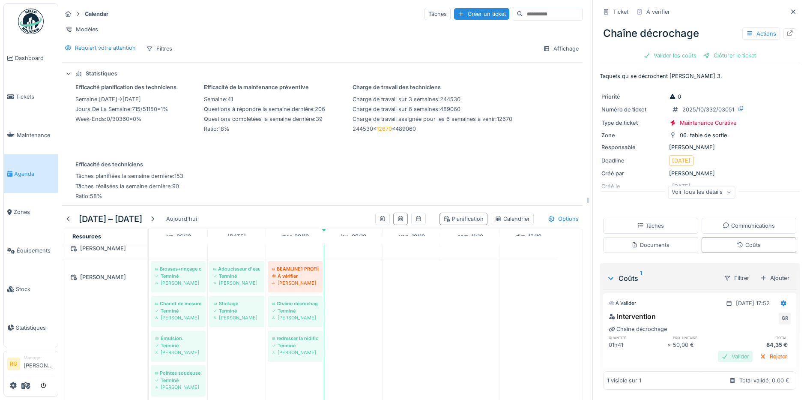
click at [723, 351] on div "Valider" at bounding box center [735, 357] width 35 height 12
click at [689, 50] on div "Clôturer le ticket" at bounding box center [700, 56] width 60 height 12
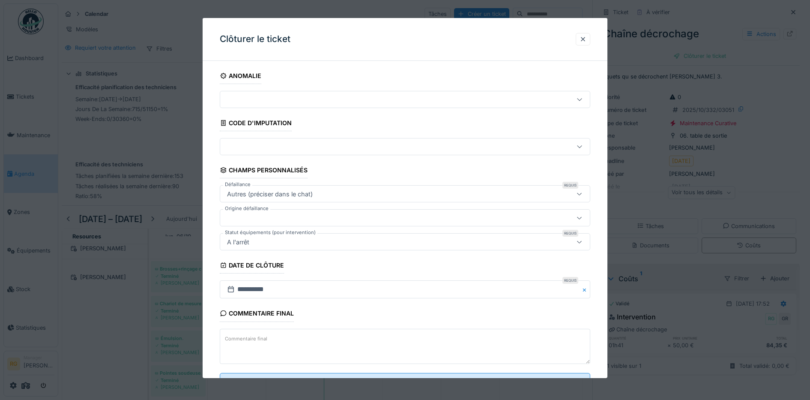
click at [280, 342] on textarea "Commentaire final" at bounding box center [405, 346] width 371 height 35
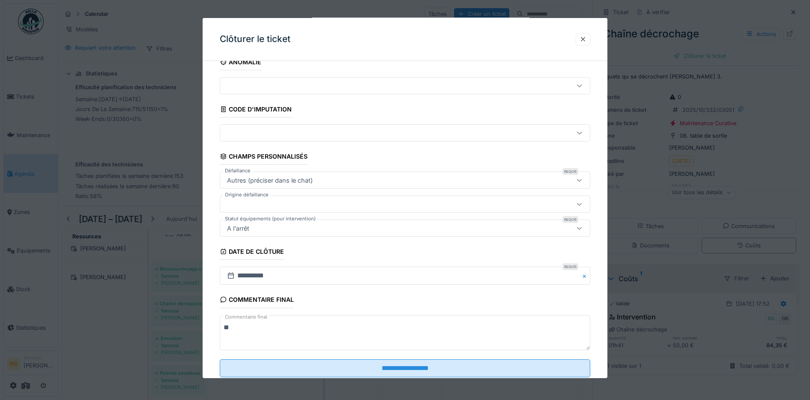
scroll to position [37, 0]
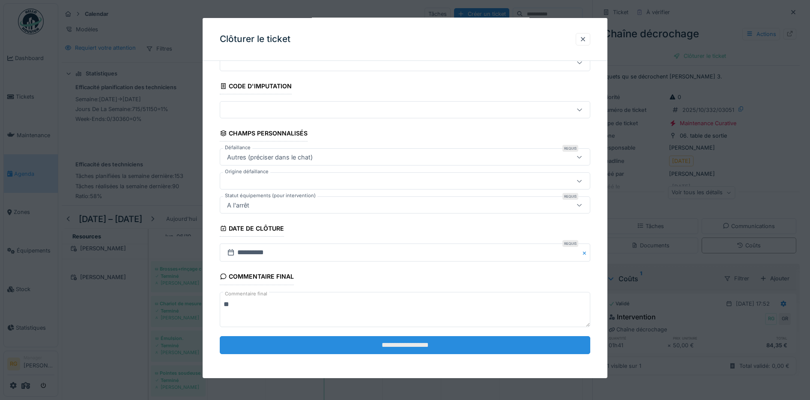
type textarea "**"
click at [381, 345] on input "**********" at bounding box center [405, 345] width 371 height 18
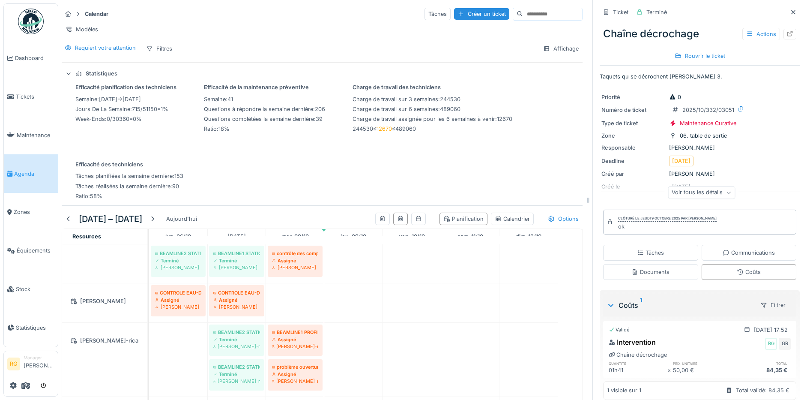
scroll to position [482, 0]
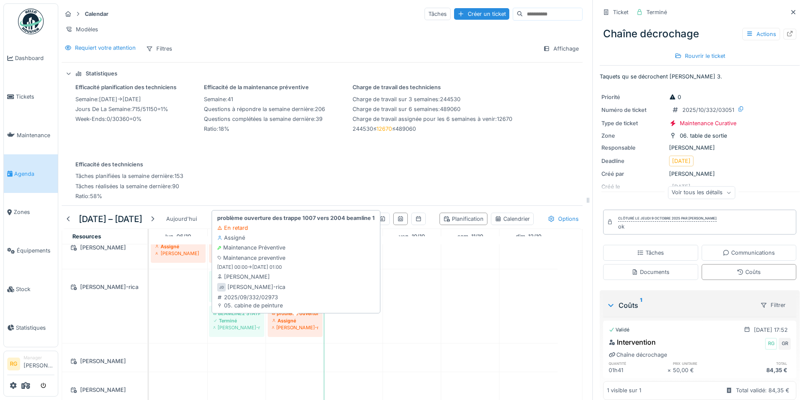
click at [299, 320] on div "Assigné" at bounding box center [295, 320] width 46 height 7
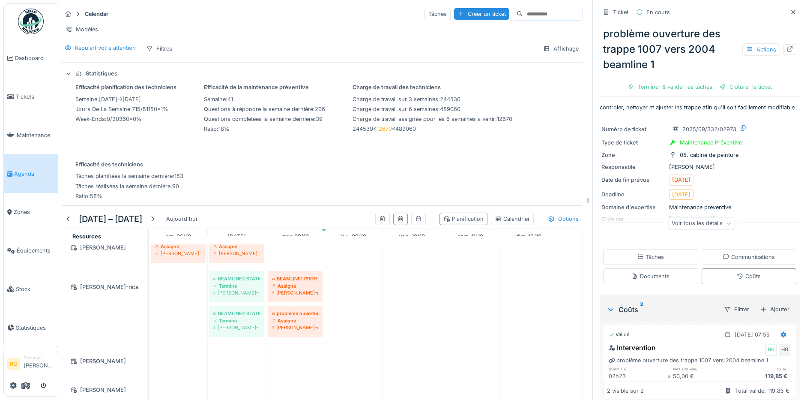
scroll to position [89, 0]
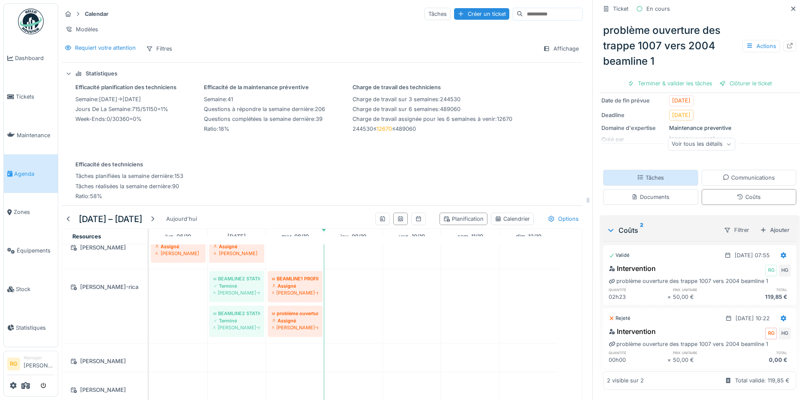
click at [646, 174] on div "Tâches" at bounding box center [650, 178] width 27 height 8
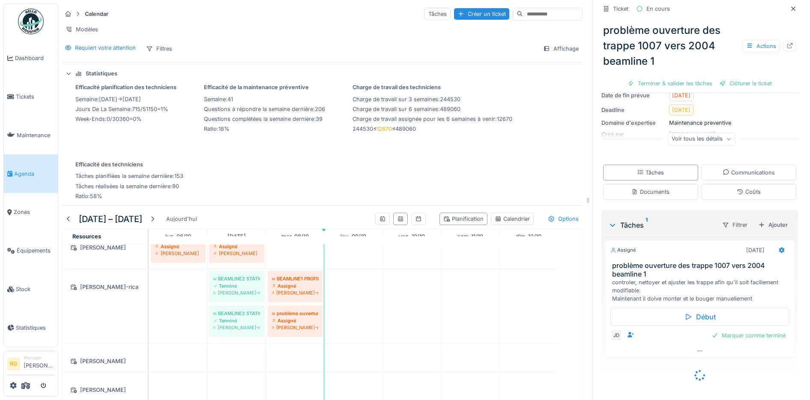
scroll to position [81, 0]
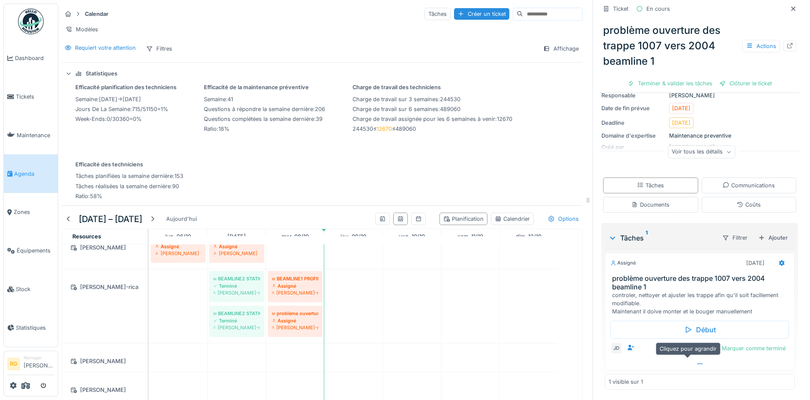
click at [697, 361] on icon at bounding box center [700, 364] width 7 height 6
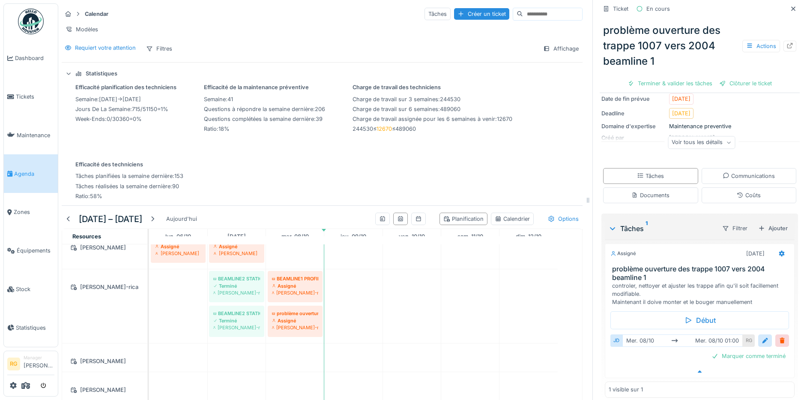
scroll to position [89, 0]
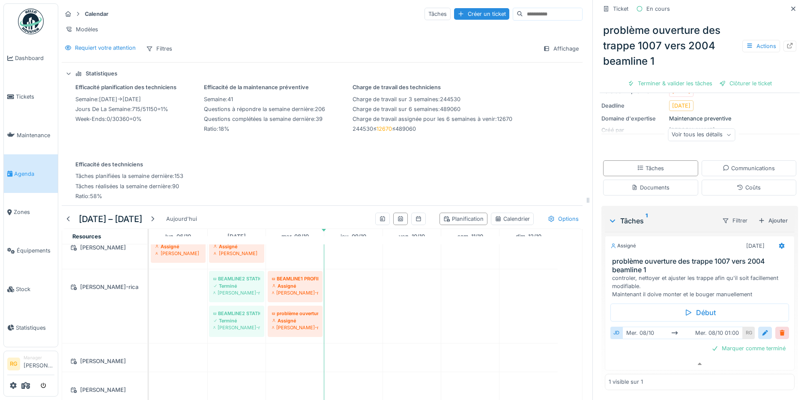
click at [779, 334] on div at bounding box center [782, 333] width 7 height 8
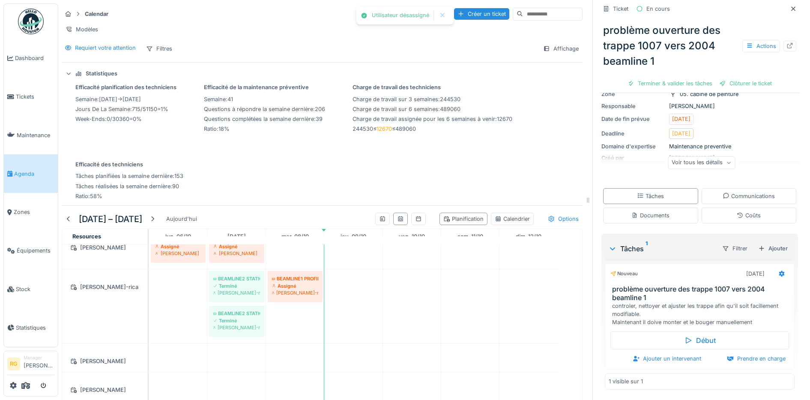
scroll to position [70, 0]
click at [666, 78] on div "Terminer & valider les tâches" at bounding box center [670, 84] width 92 height 12
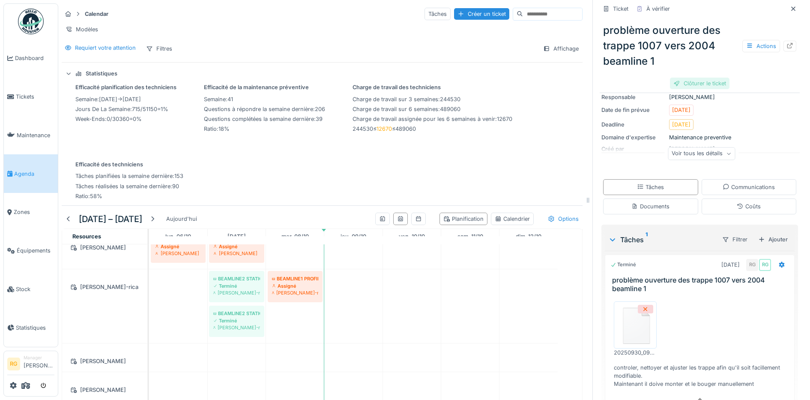
click at [692, 78] on div "Clôturer le ticket" at bounding box center [700, 84] width 60 height 12
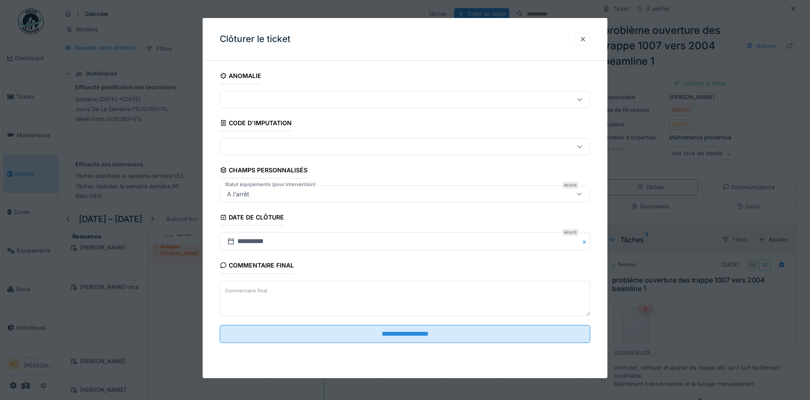
click at [274, 290] on textarea "Commentaire final" at bounding box center [405, 298] width 371 height 35
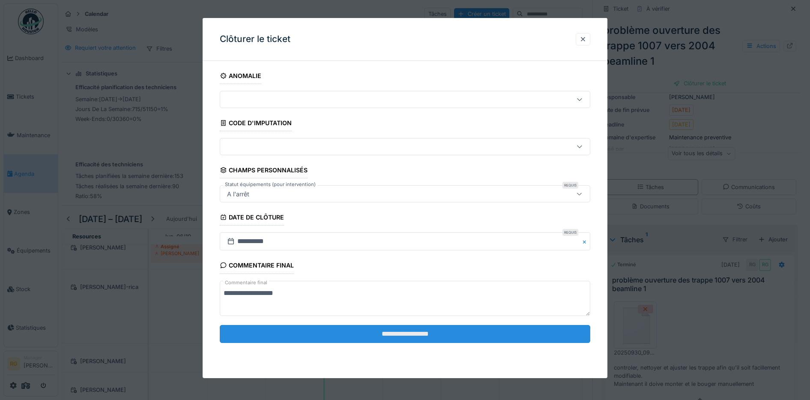
type textarea "**********"
click at [414, 335] on input "**********" at bounding box center [405, 334] width 371 height 18
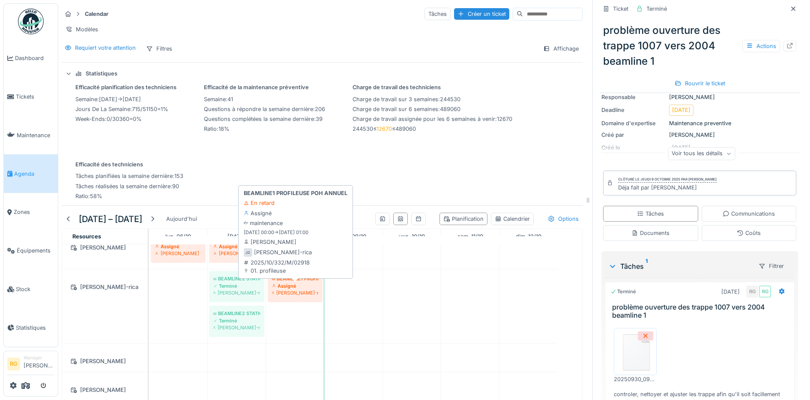
click at [295, 285] on div "Assigné" at bounding box center [295, 285] width 46 height 7
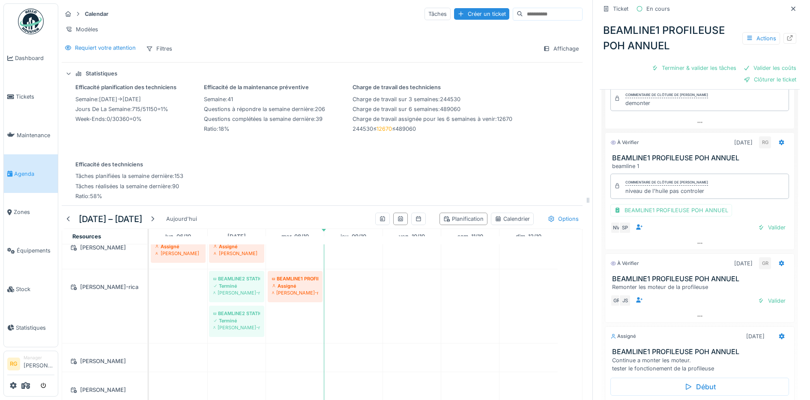
scroll to position [2, 0]
click at [755, 220] on div "Valider" at bounding box center [772, 226] width 35 height 12
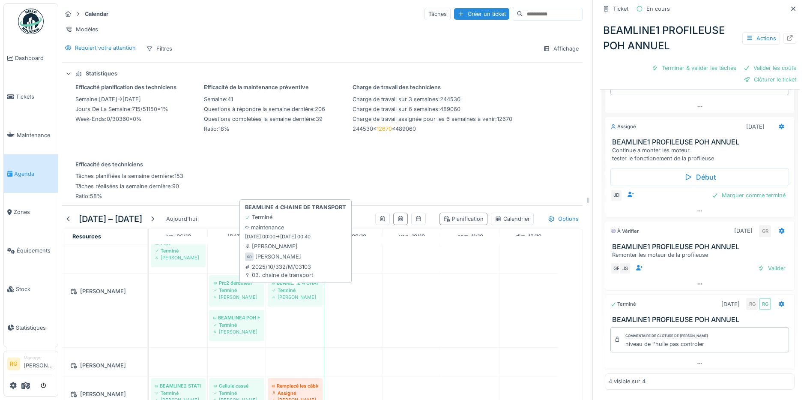
scroll to position [918, 0]
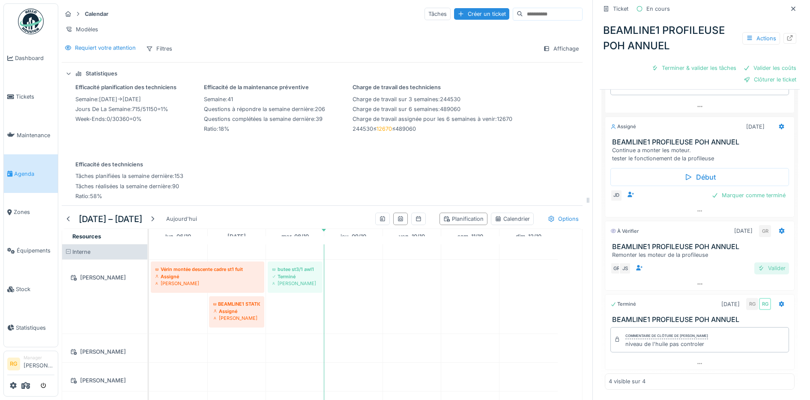
click at [759, 262] on div "Valider" at bounding box center [772, 268] width 35 height 12
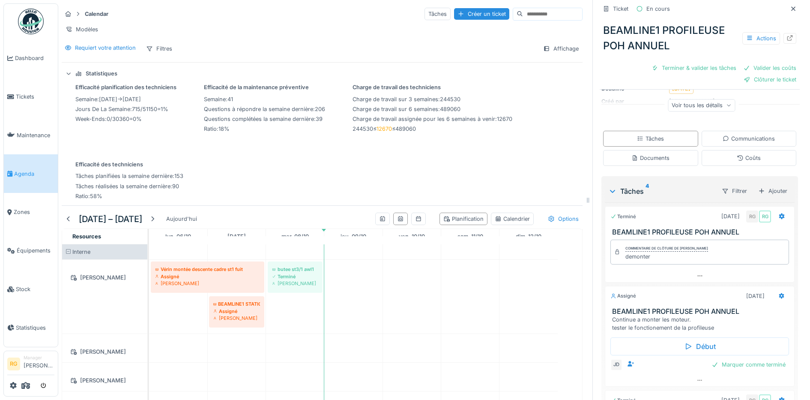
scroll to position [50, 0]
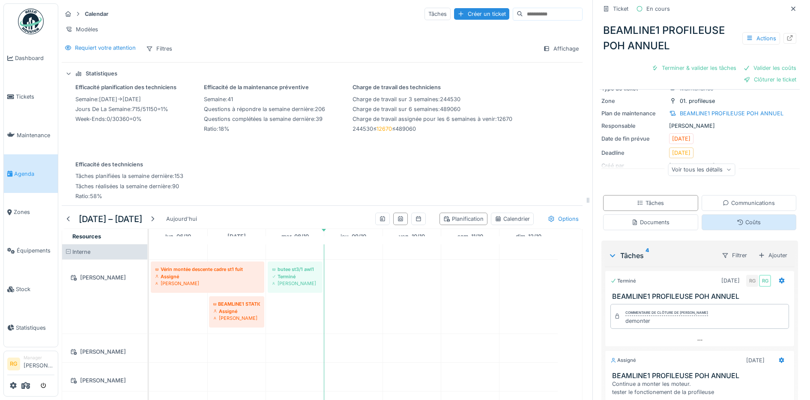
click at [740, 218] on div "Coûts" at bounding box center [749, 222] width 24 height 8
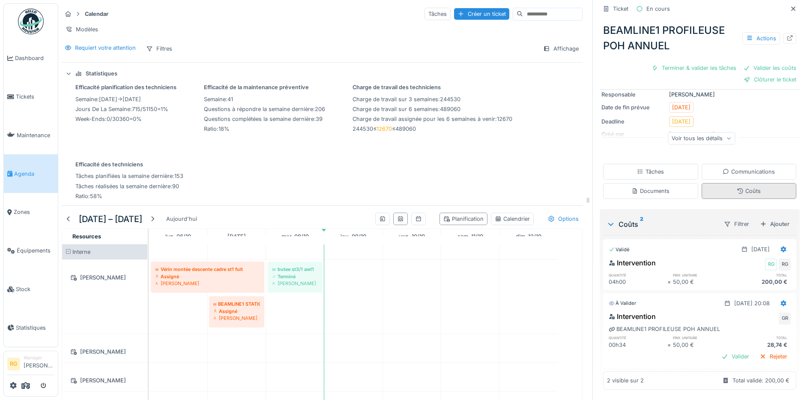
scroll to position [83, 0]
click at [781, 246] on icon at bounding box center [784, 249] width 6 height 6
click at [739, 275] on div "Modifier" at bounding box center [744, 281] width 42 height 13
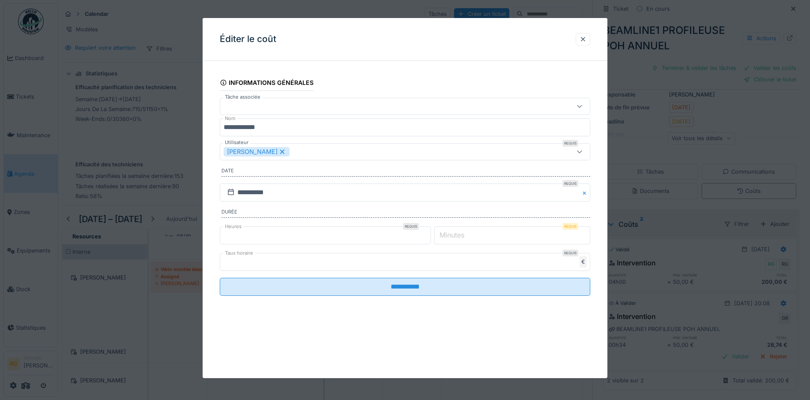
click at [583, 152] on icon at bounding box center [579, 152] width 7 height 6
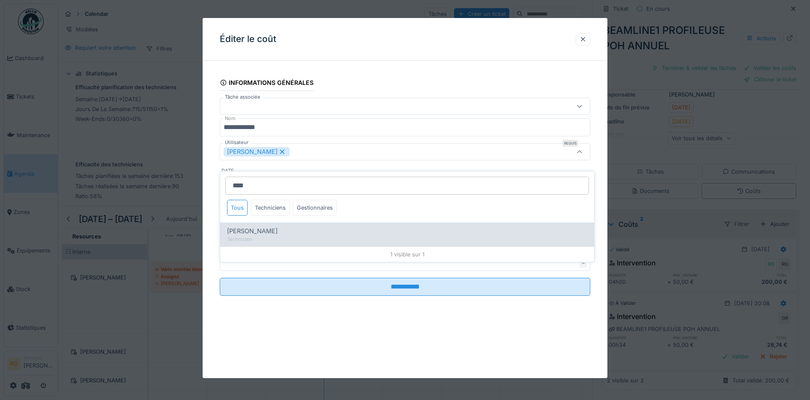
type input "****"
click at [253, 226] on span "Nils Van hamme" at bounding box center [252, 230] width 51 height 9
type input "*********"
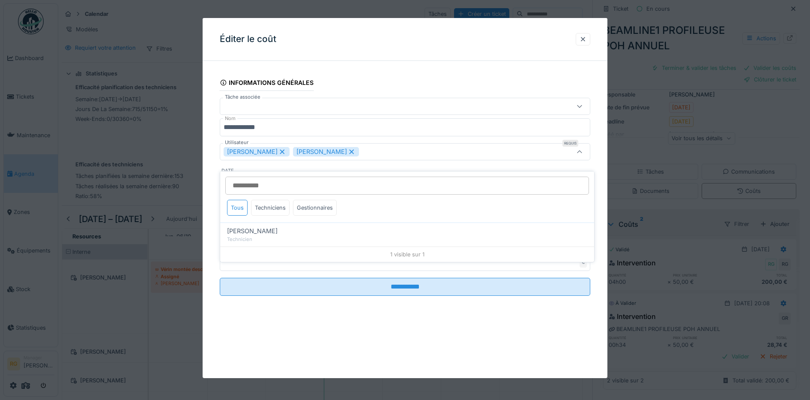
click at [280, 153] on icon at bounding box center [282, 152] width 5 height 5
type input "****"
click at [301, 151] on div "Nils Van hamme" at bounding box center [384, 151] width 320 height 9
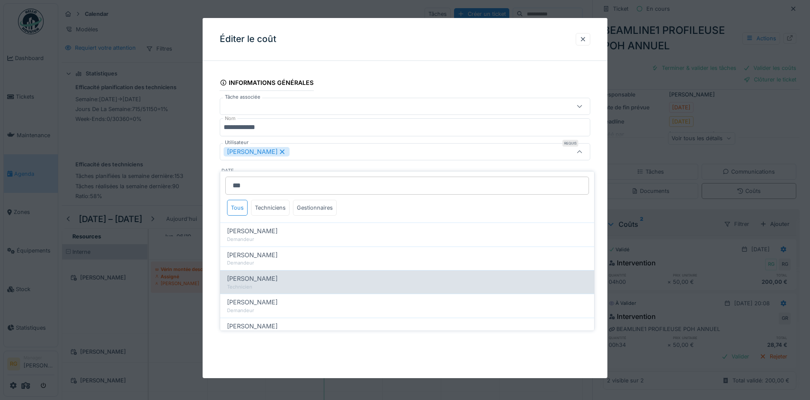
type input "***"
click at [268, 274] on span "Stephane Peetermans" at bounding box center [252, 278] width 51 height 9
type input "*********"
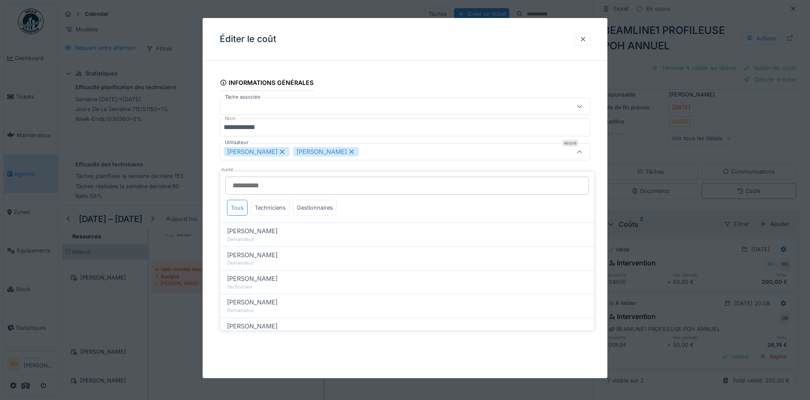
click at [297, 334] on div "**********" at bounding box center [405, 198] width 405 height 360
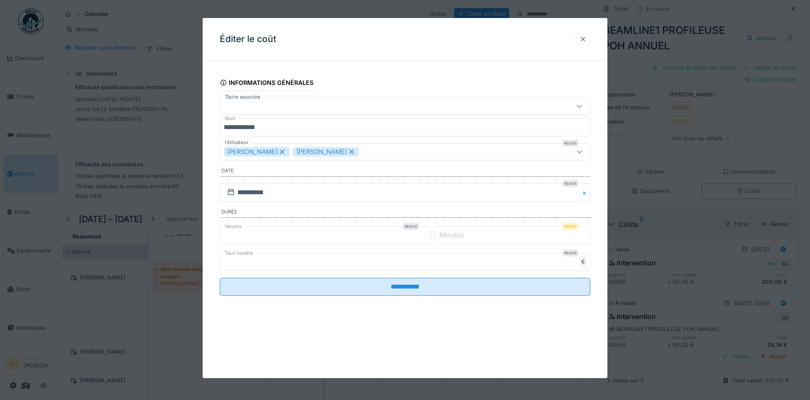
click at [585, 40] on div at bounding box center [583, 39] width 7 height 8
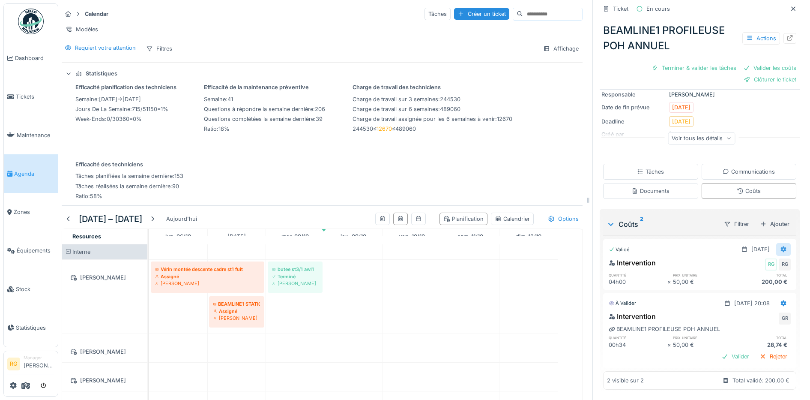
click at [780, 246] on icon at bounding box center [783, 249] width 7 height 6
click at [745, 275] on div "Modifier" at bounding box center [744, 281] width 42 height 13
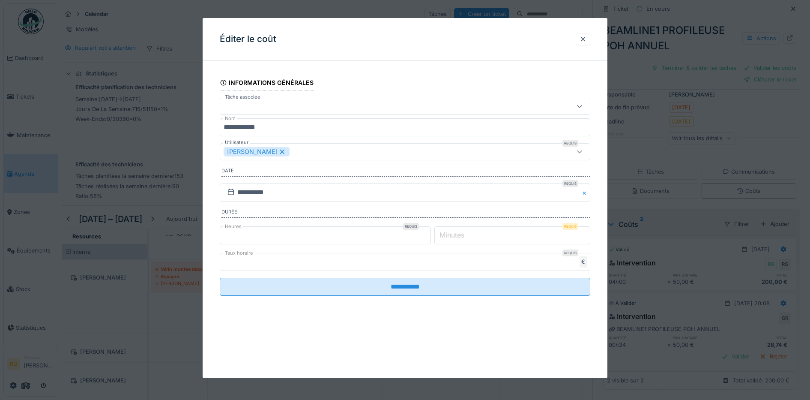
click at [280, 150] on icon at bounding box center [282, 152] width 5 height 5
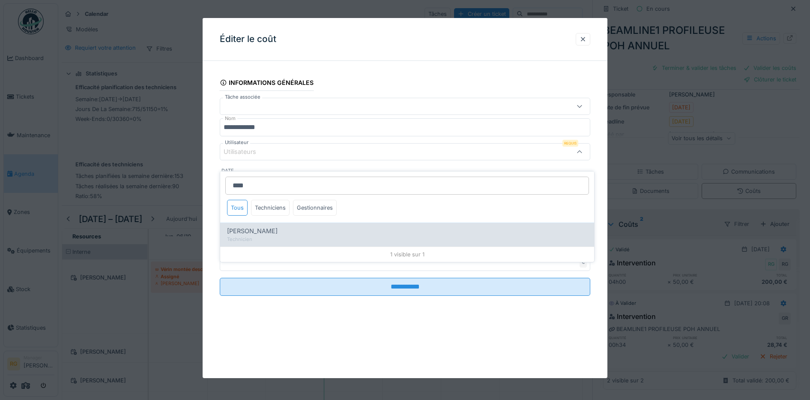
type input "****"
click at [261, 226] on span "Nils Van hamme" at bounding box center [252, 230] width 51 height 9
type input "****"
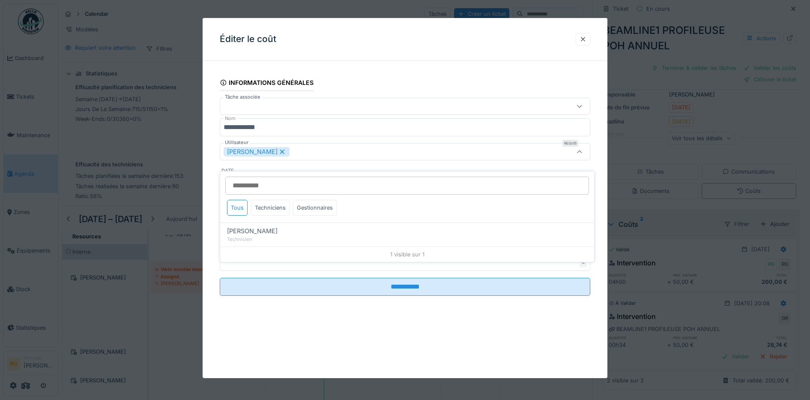
click at [300, 151] on div "Nils Van hamme" at bounding box center [384, 151] width 320 height 9
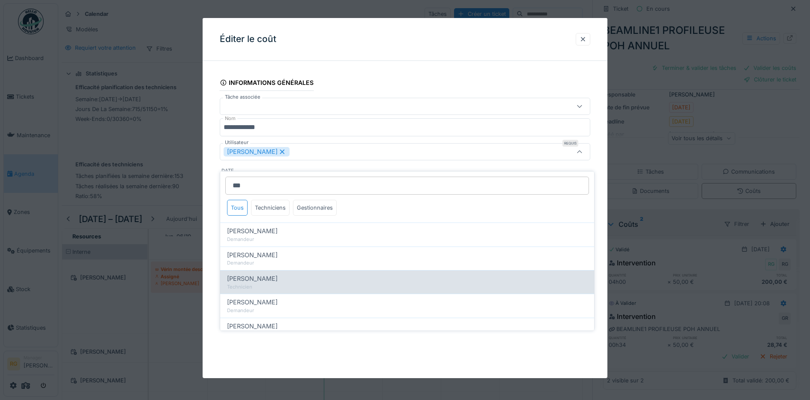
type input "***"
click at [275, 283] on div "Technicien" at bounding box center [407, 286] width 360 height 7
type input "*********"
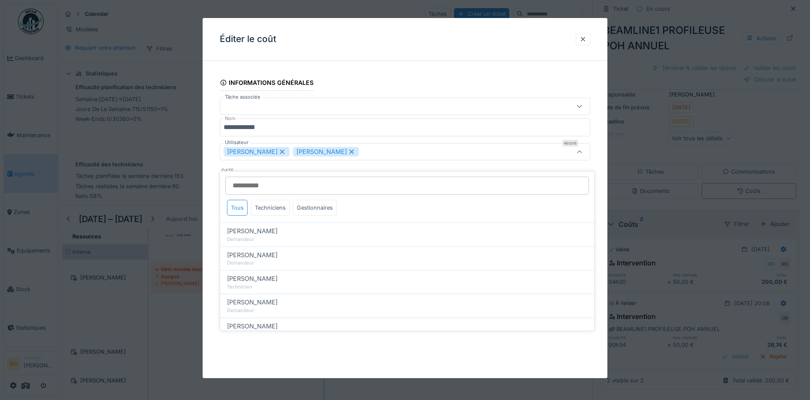
click at [265, 345] on div "**********" at bounding box center [405, 198] width 405 height 360
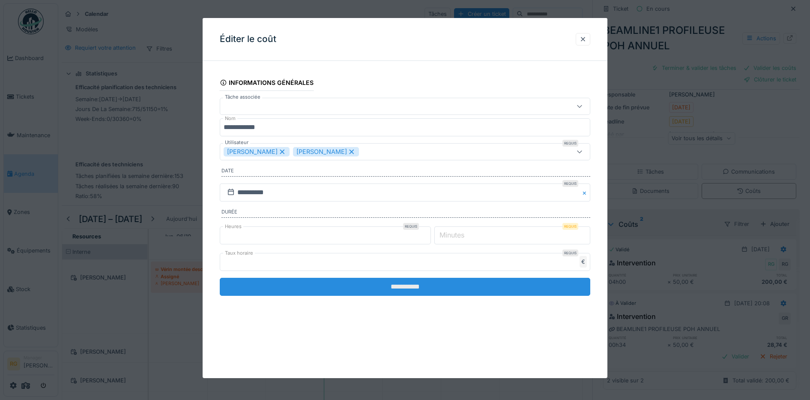
click at [389, 288] on input "**********" at bounding box center [405, 287] width 371 height 18
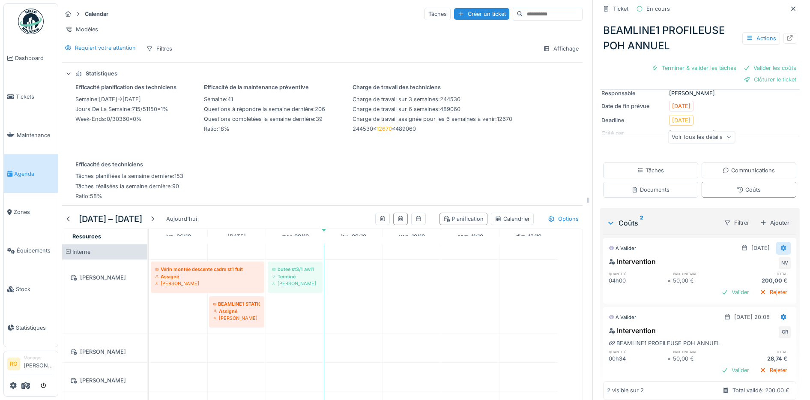
click at [781, 245] on icon at bounding box center [784, 248] width 6 height 6
click at [742, 262] on div "Modifier" at bounding box center [744, 268] width 42 height 13
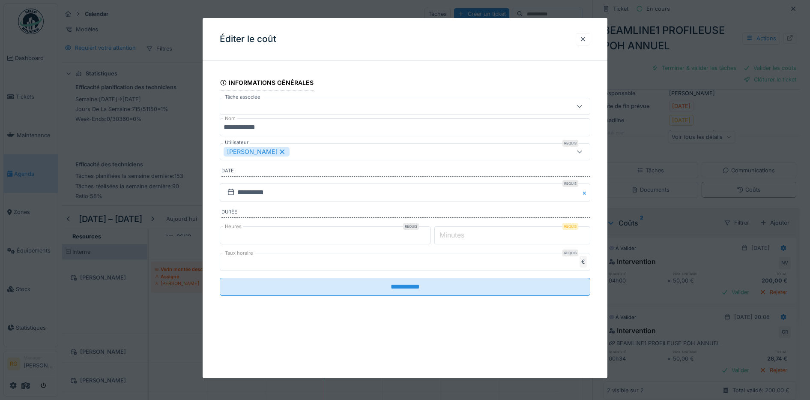
click at [311, 153] on div "Nils Van hamme" at bounding box center [384, 151] width 320 height 9
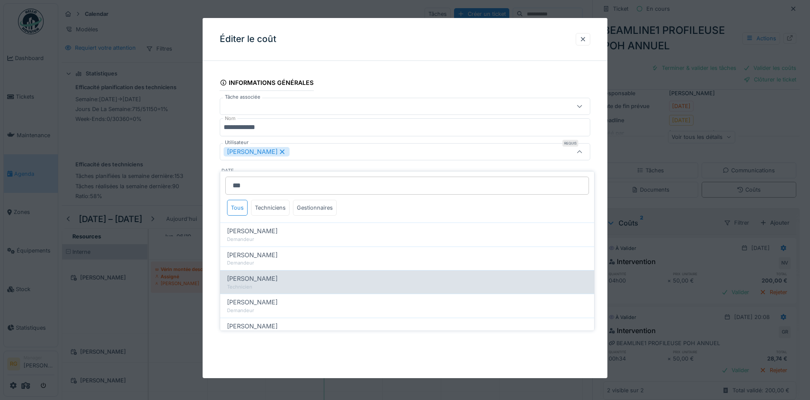
type input "***"
click at [271, 274] on span "Stephane Peetermans" at bounding box center [252, 278] width 51 height 9
type input "*********"
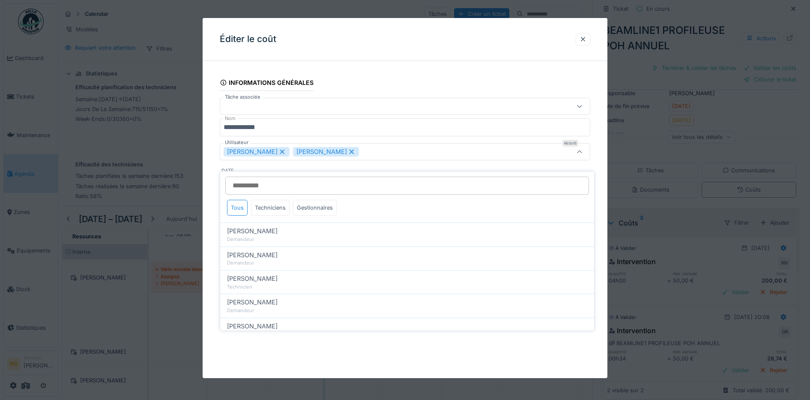
click at [259, 337] on div "**********" at bounding box center [405, 198] width 405 height 360
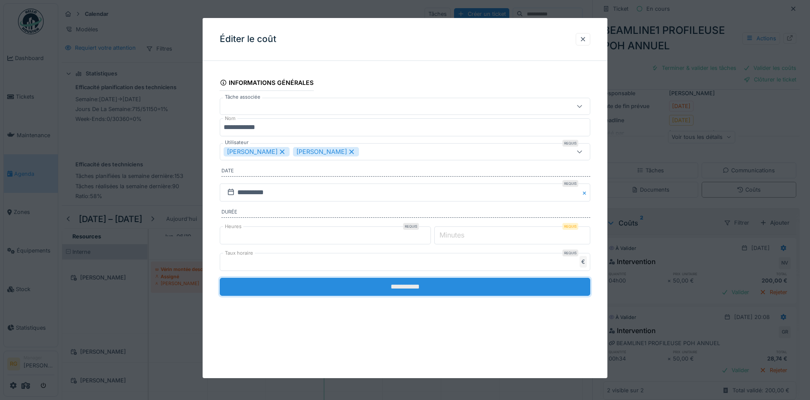
click at [399, 288] on input "**********" at bounding box center [405, 287] width 371 height 18
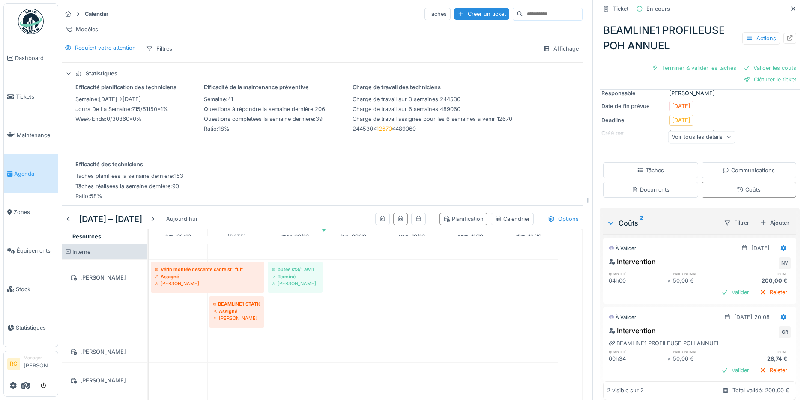
scroll to position [98, 0]
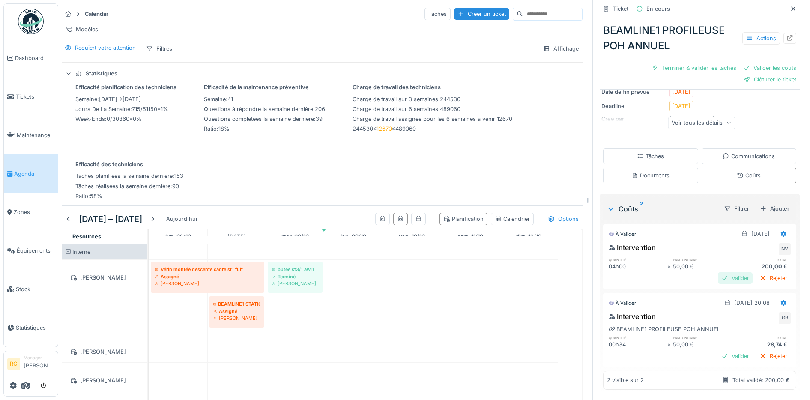
click at [721, 272] on div "Valider" at bounding box center [735, 278] width 35 height 12
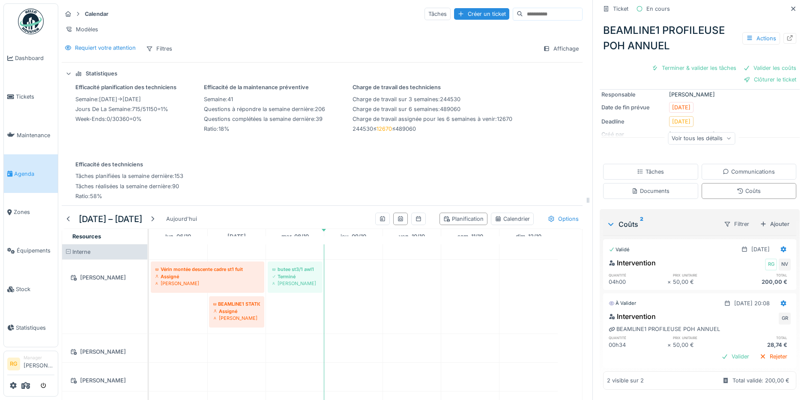
scroll to position [83, 0]
click at [724, 351] on div "Valider" at bounding box center [735, 357] width 35 height 12
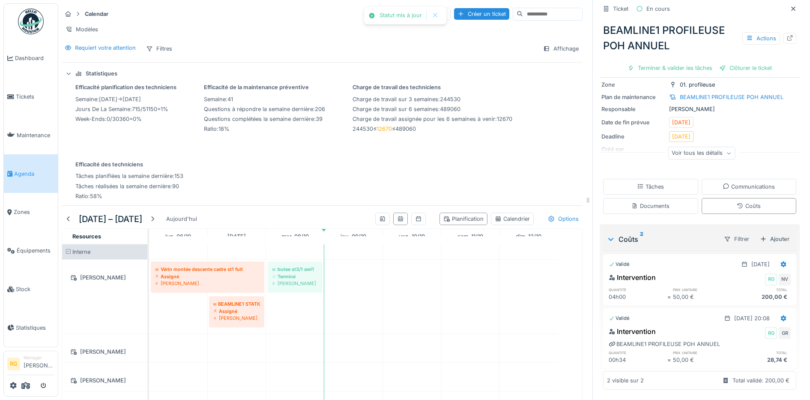
scroll to position [56, 0]
click at [655, 179] on div "Tâches" at bounding box center [650, 187] width 95 height 16
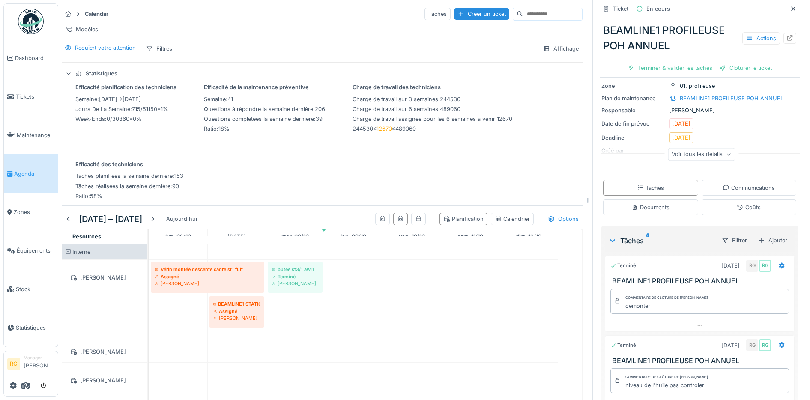
scroll to position [0, 0]
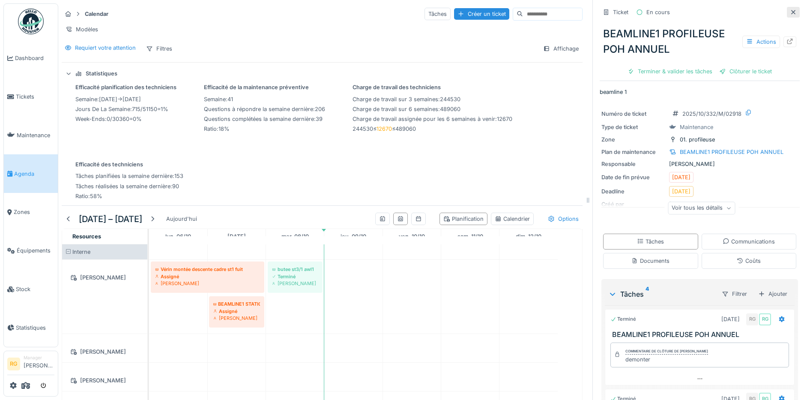
click at [792, 10] on icon at bounding box center [794, 12] width 4 height 4
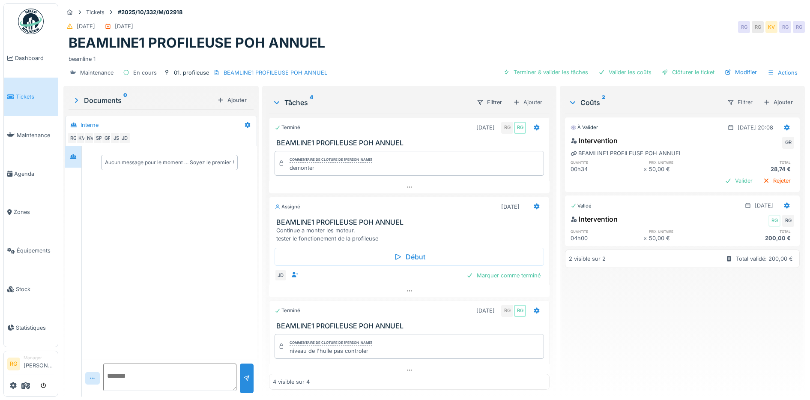
scroll to position [8, 0]
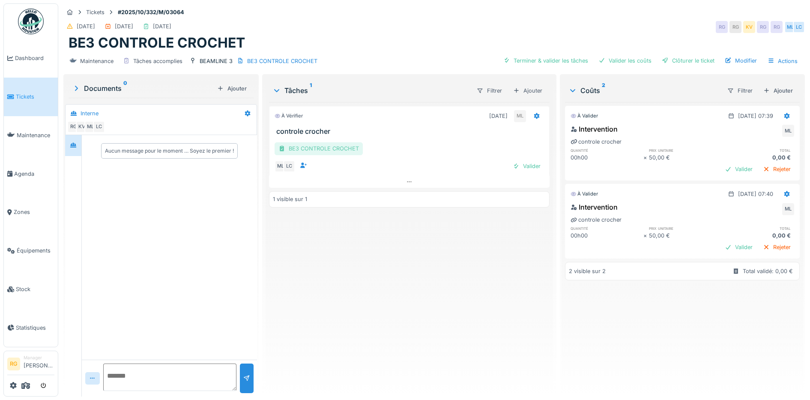
click at [321, 150] on div "BE3 CONTROLE CROCHET" at bounding box center [319, 148] width 88 height 12
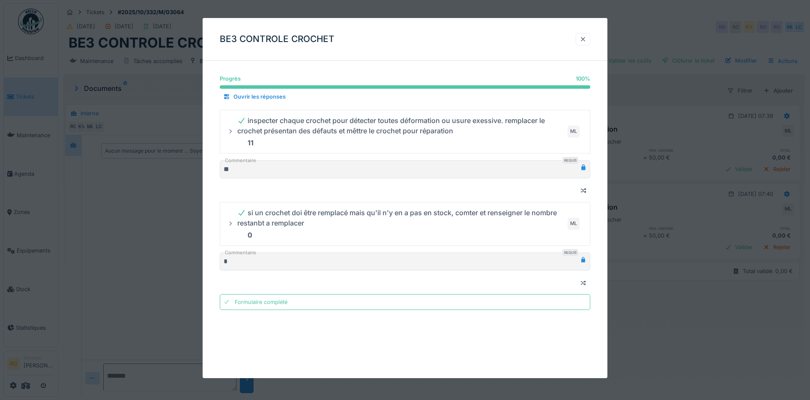
click at [587, 38] on div at bounding box center [583, 39] width 7 height 8
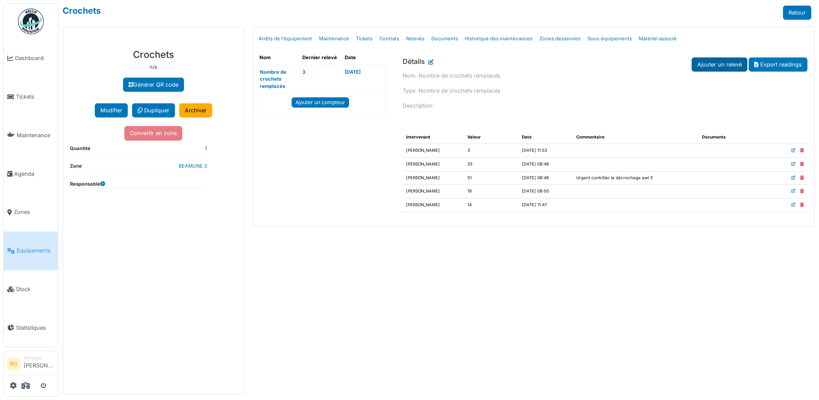
click at [724, 66] on link "Ajouter un relevé" at bounding box center [719, 64] width 56 height 14
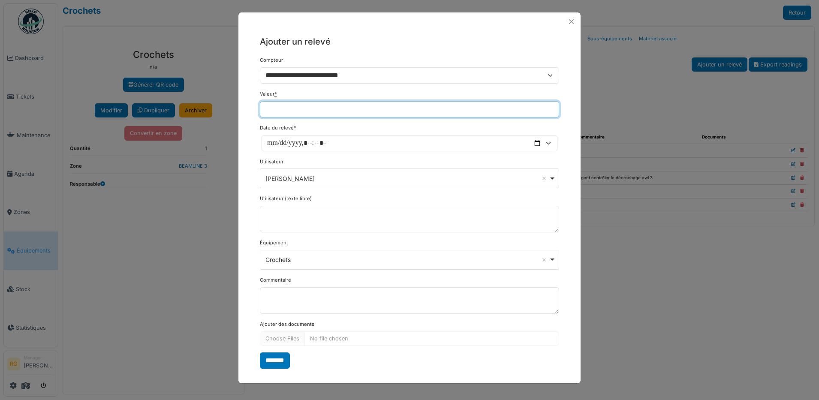
click at [312, 110] on input "Valeur *" at bounding box center [409, 109] width 299 height 16
type input "**"
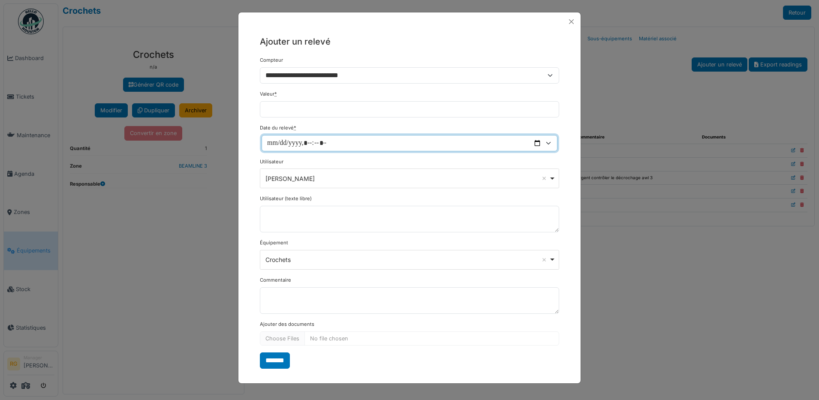
click at [307, 142] on input "Date du relevé *" at bounding box center [409, 143] width 296 height 16
click at [536, 142] on input "Date du relevé *" at bounding box center [409, 143] width 296 height 16
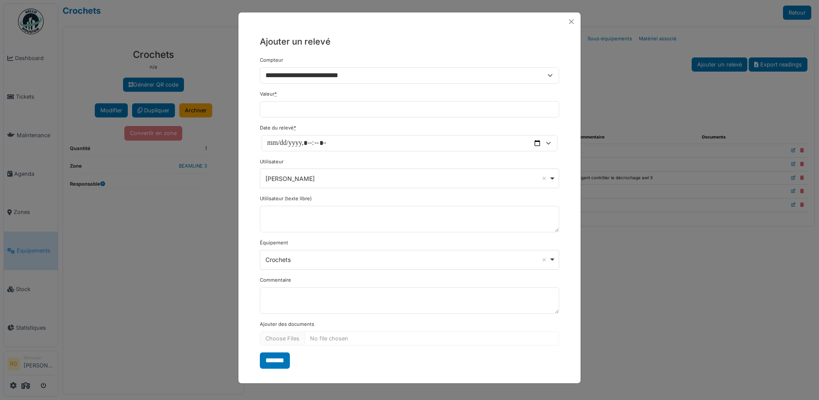
type input "**********"
click at [354, 124] on div "Date du relevé *" at bounding box center [409, 137] width 299 height 27
click at [553, 180] on div "[PERSON_NAME] Remove item" at bounding box center [410, 178] width 292 height 12
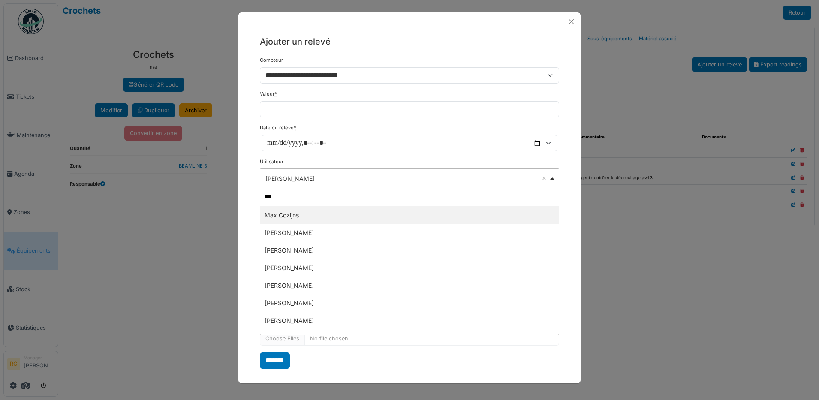
type input "****"
select select "****"
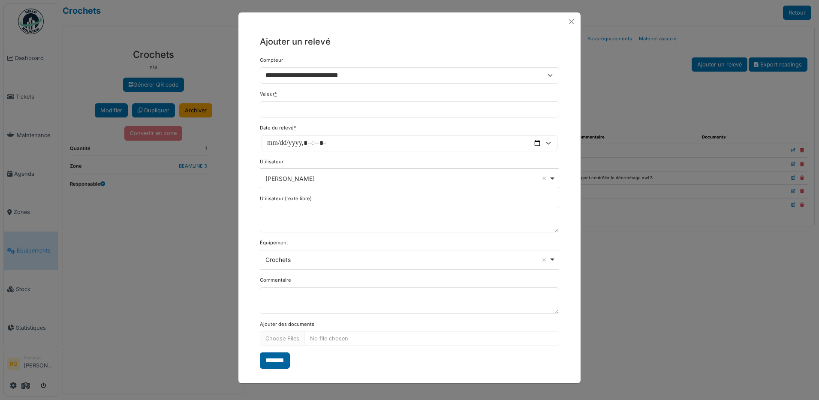
click at [279, 361] on input "*******" at bounding box center [275, 360] width 30 height 16
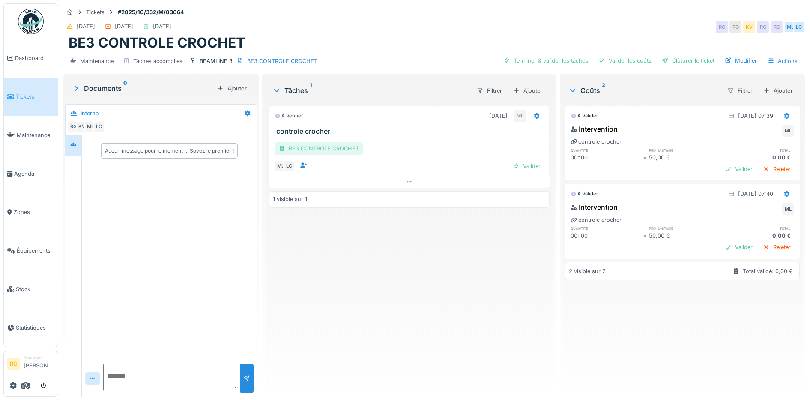
click at [329, 150] on div "BE3 CONTROLE CROCHET" at bounding box center [319, 148] width 88 height 12
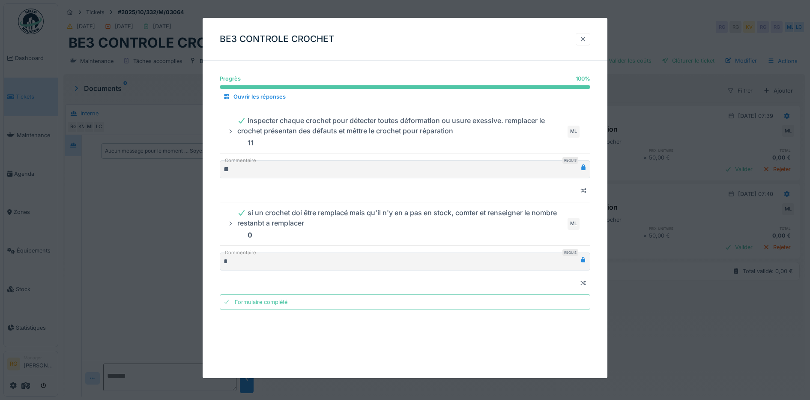
click at [587, 39] on div at bounding box center [583, 39] width 7 height 8
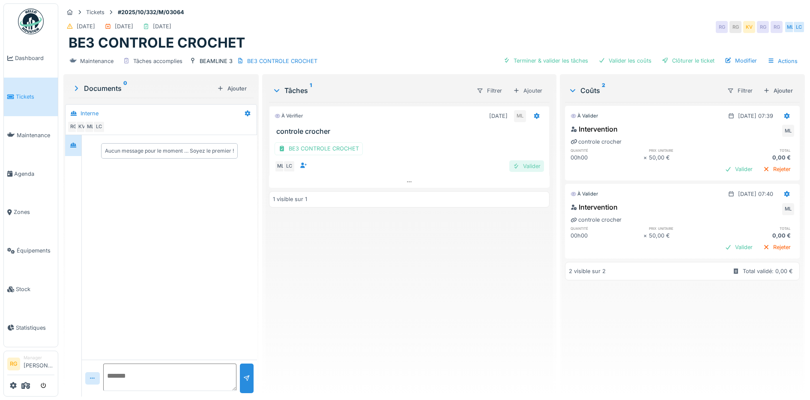
click at [526, 166] on div "Valider" at bounding box center [527, 166] width 35 height 12
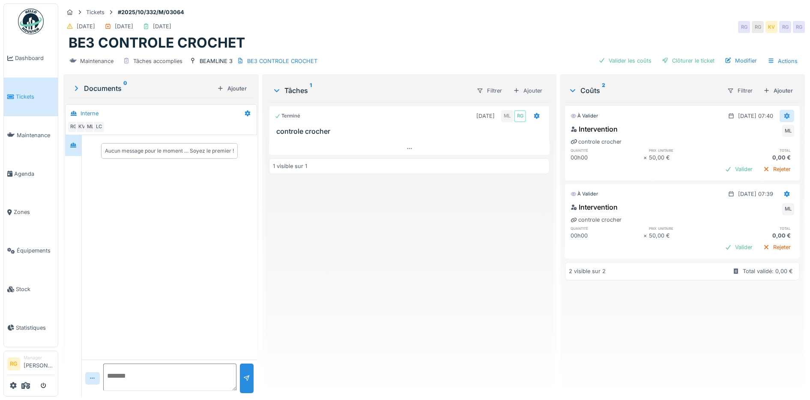
click at [785, 115] on icon at bounding box center [788, 116] width 6 height 6
click at [776, 132] on div "Modifier" at bounding box center [779, 135] width 42 height 13
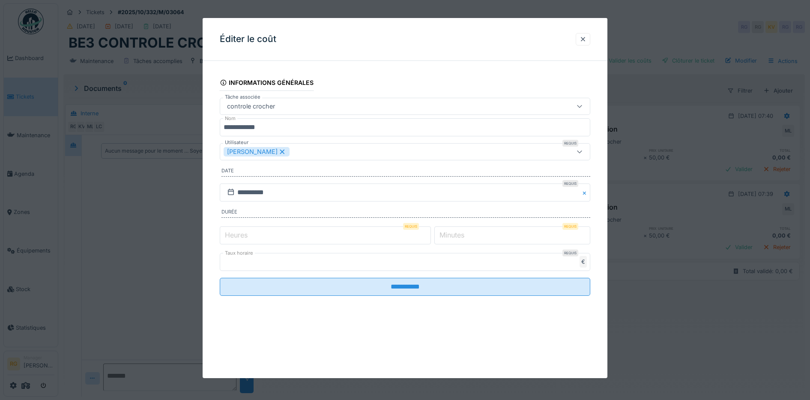
click at [241, 236] on label "Heures" at bounding box center [236, 235] width 26 height 10
click at [241, 236] on input "*" at bounding box center [325, 235] width 211 height 18
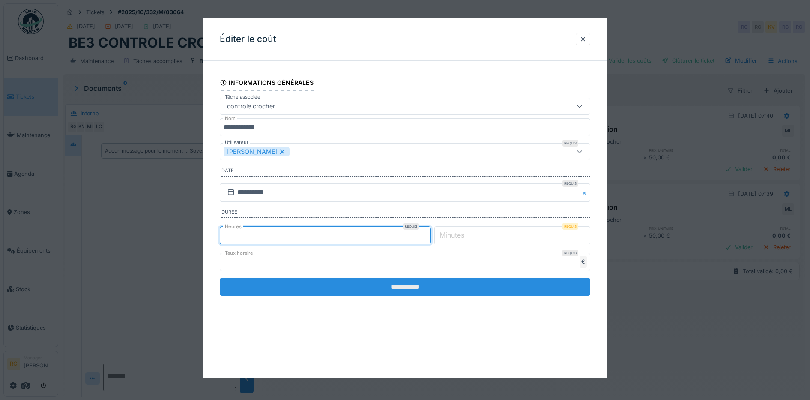
type input "*"
click at [400, 289] on input "**********" at bounding box center [405, 287] width 371 height 18
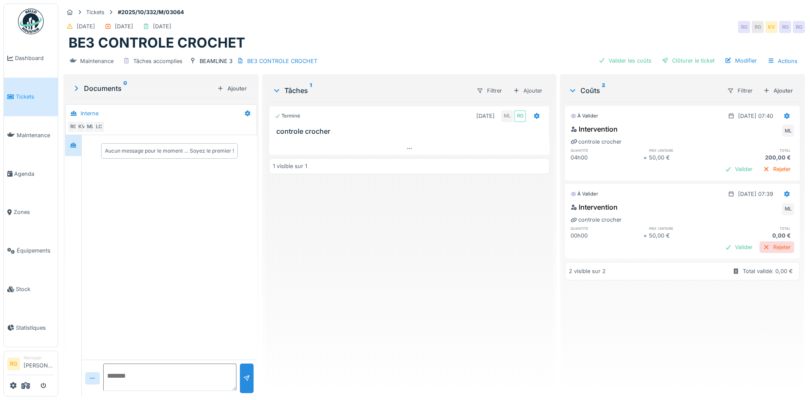
click at [760, 246] on div "Rejeter" at bounding box center [777, 247] width 35 height 12
click at [722, 171] on div "Valider" at bounding box center [739, 169] width 35 height 12
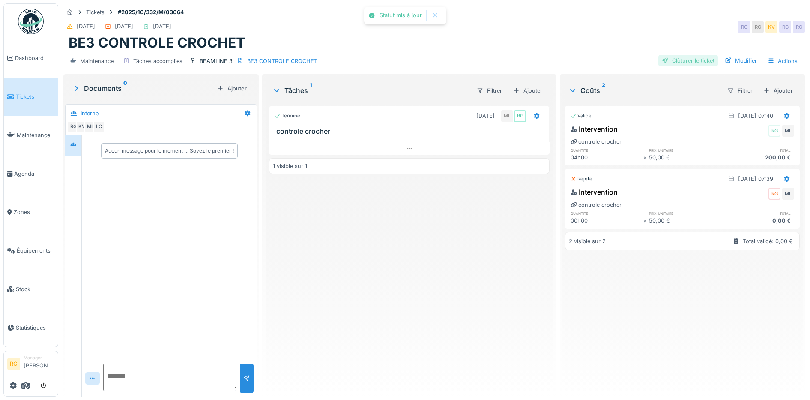
click at [683, 60] on div "Clôturer le ticket" at bounding box center [689, 61] width 60 height 12
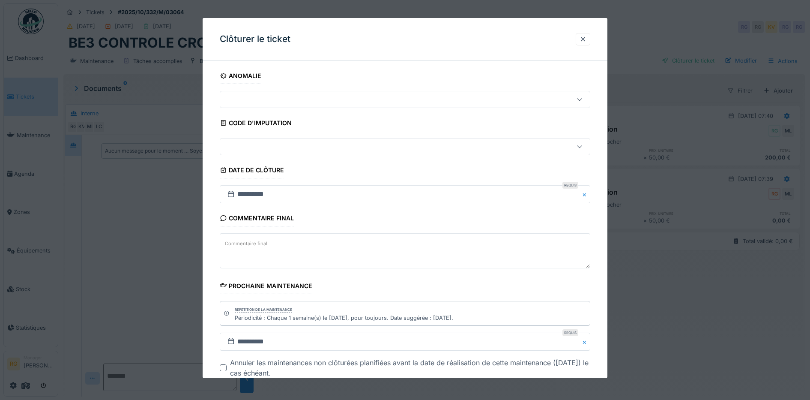
click at [253, 240] on label "Commentaire final" at bounding box center [246, 243] width 46 height 11
click at [253, 240] on textarea "Commentaire final" at bounding box center [405, 250] width 371 height 35
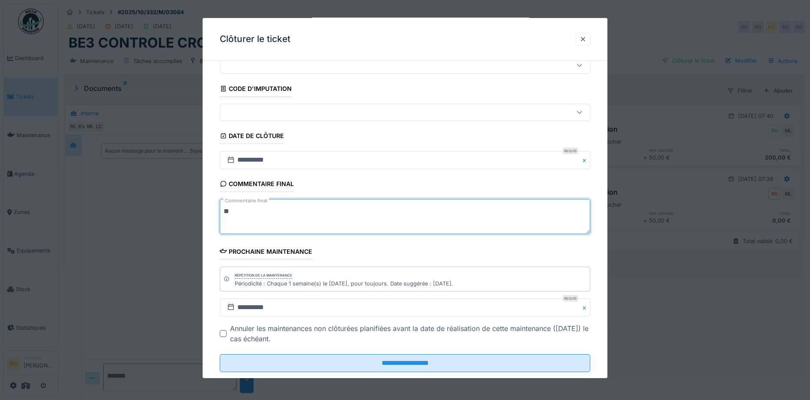
scroll to position [52, 0]
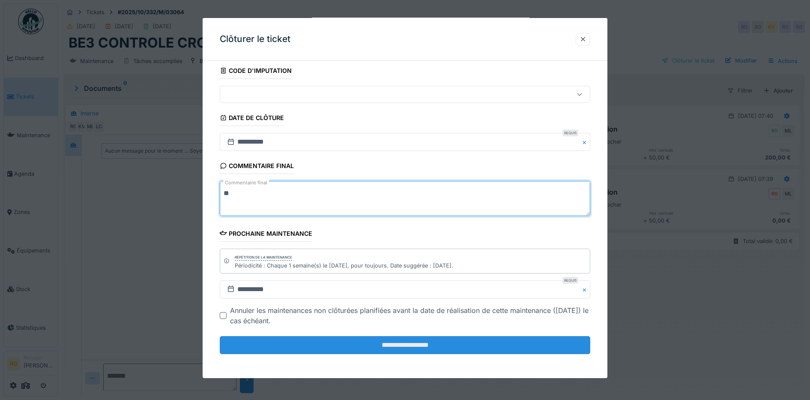
type textarea "**"
click at [434, 343] on input "**********" at bounding box center [405, 345] width 371 height 18
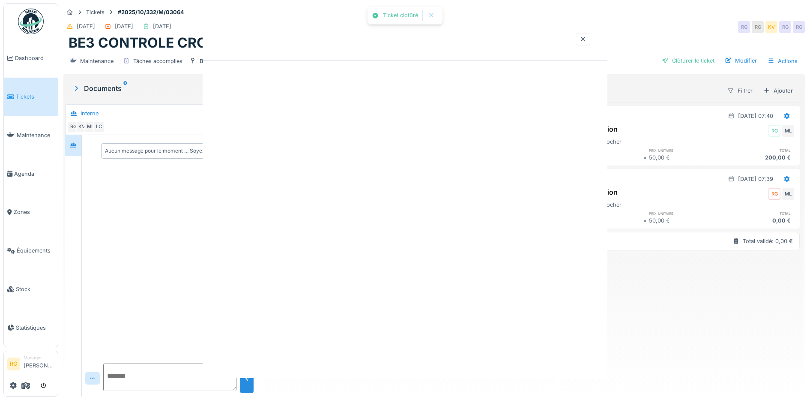
scroll to position [0, 0]
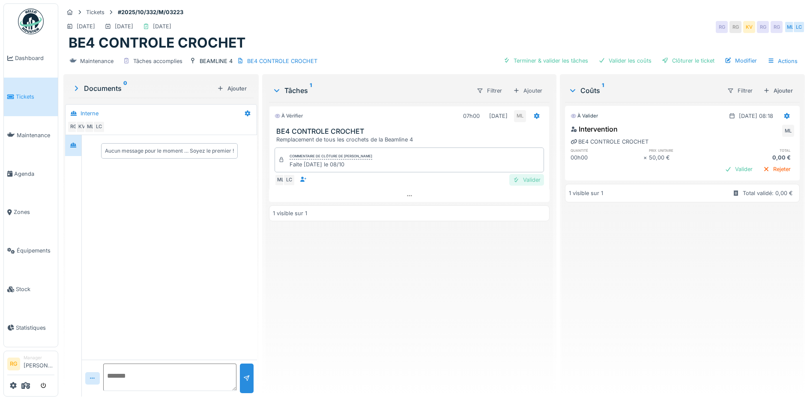
click at [525, 181] on div "Valider" at bounding box center [527, 180] width 35 height 12
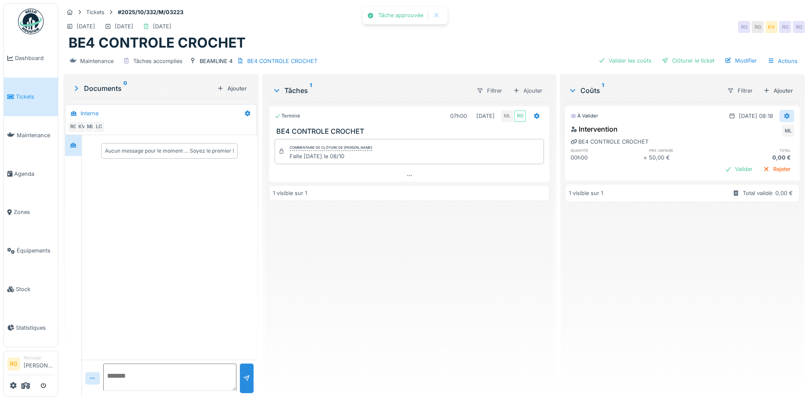
click at [785, 114] on icon at bounding box center [788, 116] width 6 height 6
click at [777, 134] on div "Modifier" at bounding box center [779, 135] width 42 height 13
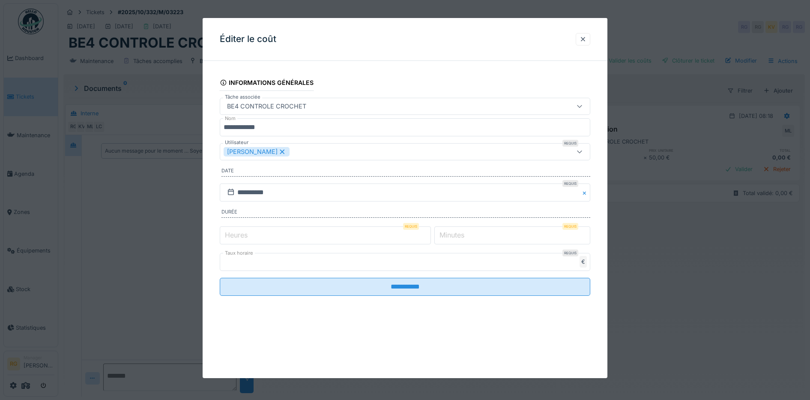
click at [233, 233] on label "Heures" at bounding box center [236, 235] width 26 height 10
click at [233, 233] on input "*" at bounding box center [325, 235] width 211 height 18
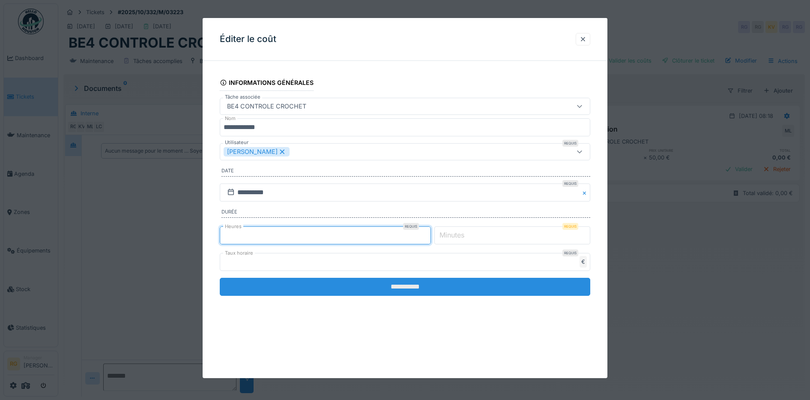
type input "*"
click at [417, 288] on input "**********" at bounding box center [405, 287] width 371 height 18
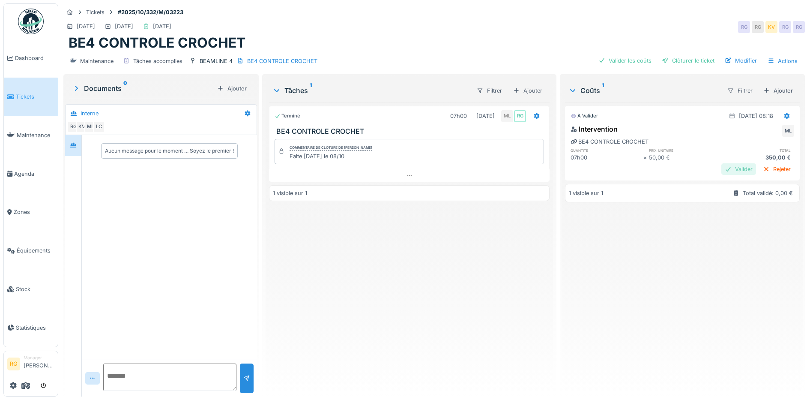
click at [722, 171] on div "Valider" at bounding box center [739, 169] width 35 height 12
click at [685, 61] on div "Clôturer le ticket" at bounding box center [689, 61] width 60 height 12
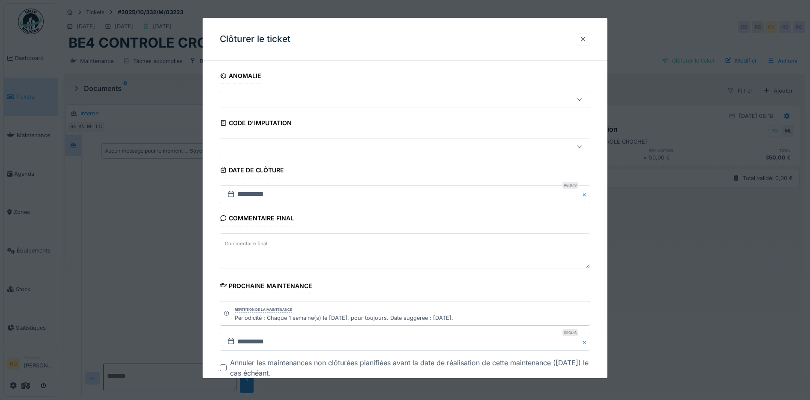
click at [246, 240] on label "Commentaire final" at bounding box center [246, 243] width 46 height 11
click at [246, 240] on textarea "Commentaire final" at bounding box center [405, 250] width 371 height 35
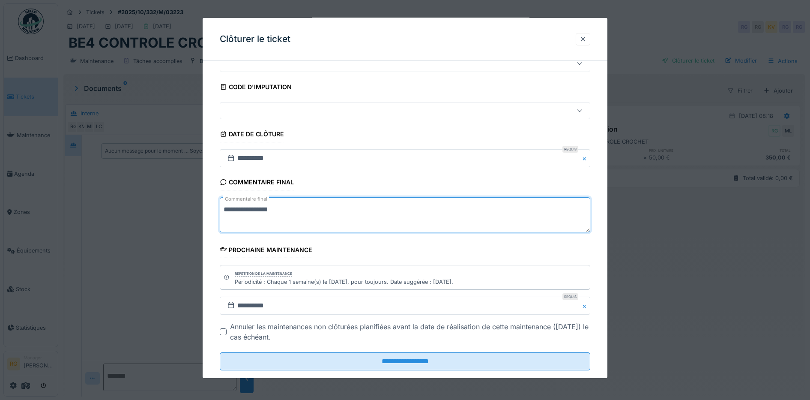
scroll to position [52, 0]
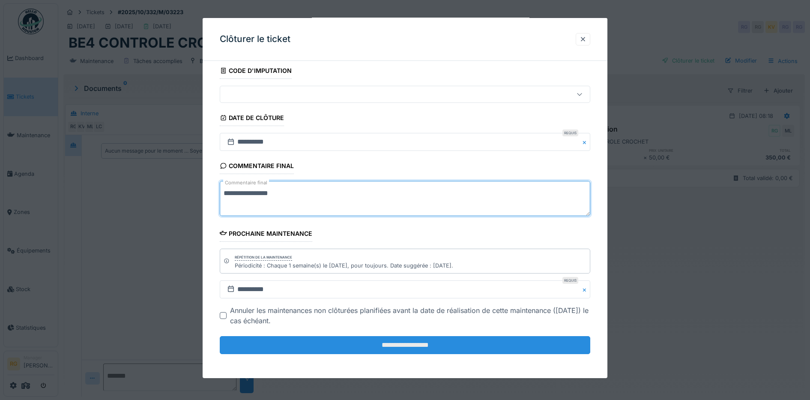
type textarea "**********"
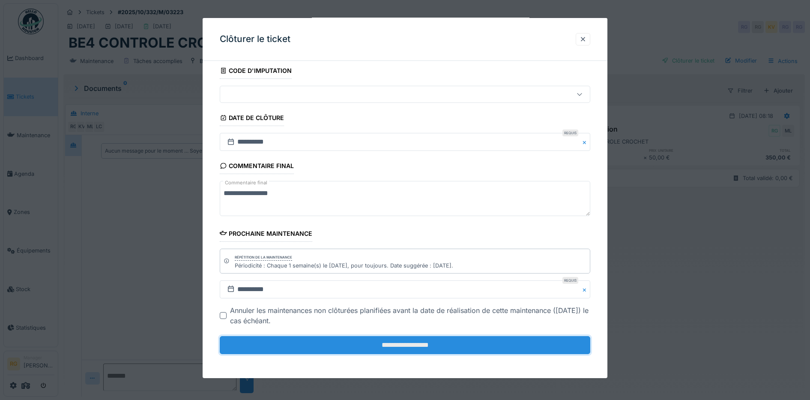
click at [405, 346] on input "**********" at bounding box center [405, 345] width 371 height 18
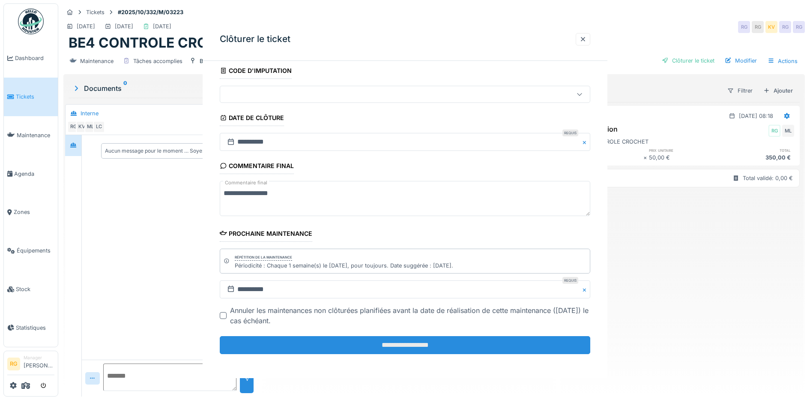
scroll to position [0, 0]
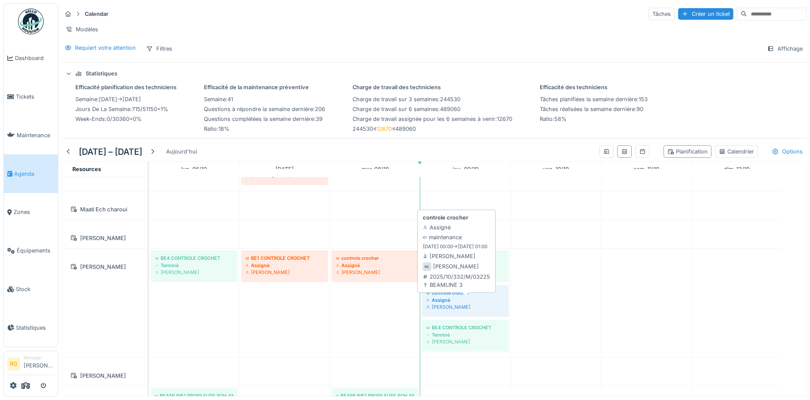
click at [482, 291] on div "controle crocher" at bounding box center [465, 292] width 78 height 7
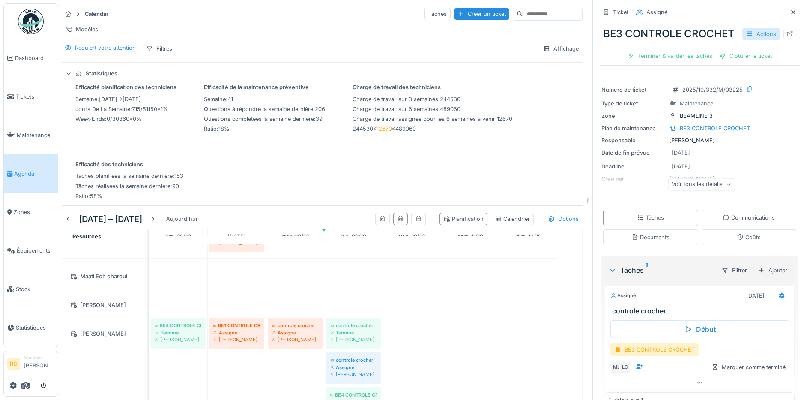
click at [748, 33] on div "Actions" at bounding box center [762, 34] width 38 height 12
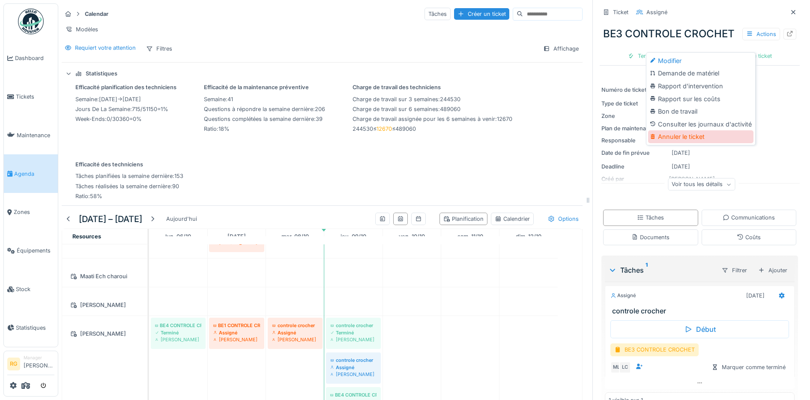
click at [681, 130] on div "Annuler le ticket" at bounding box center [700, 136] width 105 height 13
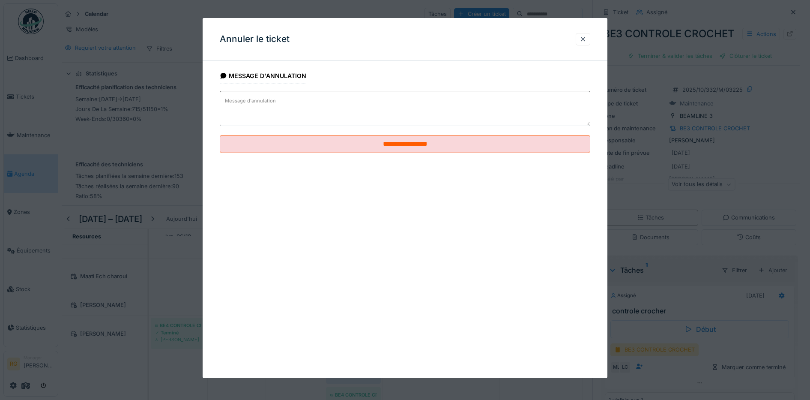
click at [325, 98] on textarea "Message d'annulation" at bounding box center [405, 108] width 371 height 35
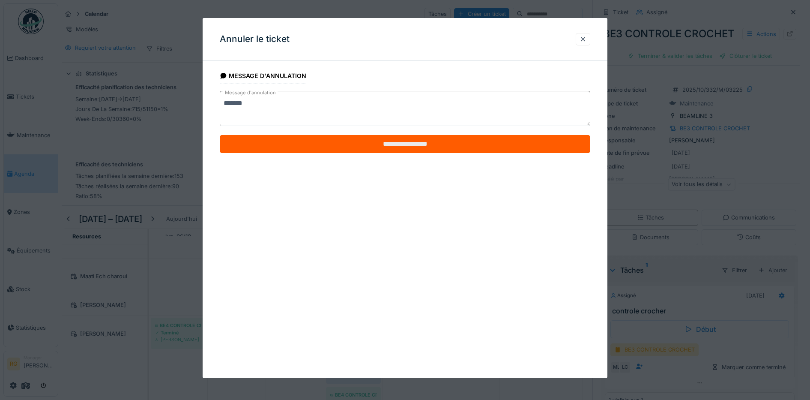
type textarea "*******"
click at [422, 140] on input "**********" at bounding box center [405, 144] width 371 height 18
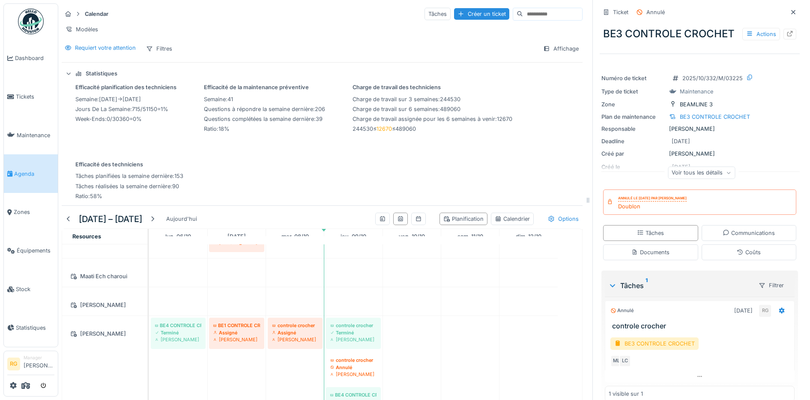
scroll to position [1286, 0]
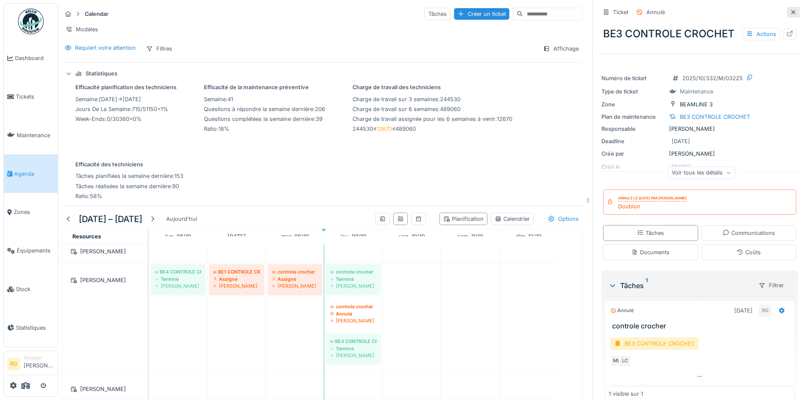
click at [790, 9] on icon at bounding box center [793, 12] width 7 height 6
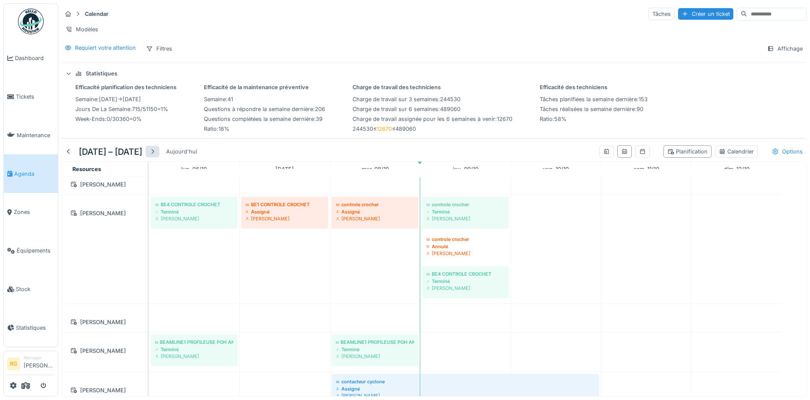
click at [156, 150] on div at bounding box center [152, 151] width 7 height 8
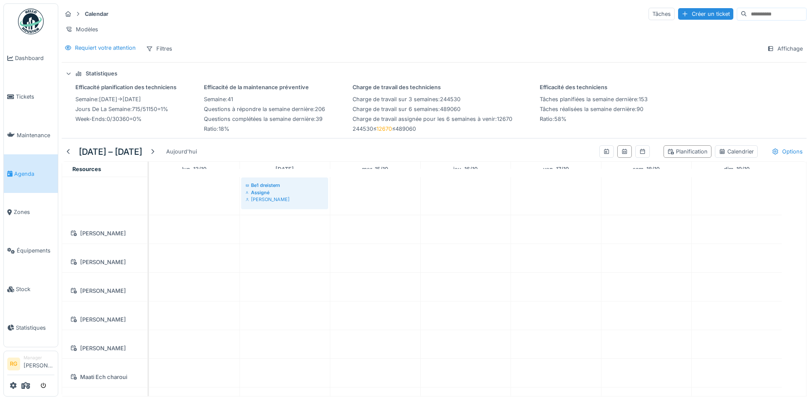
scroll to position [459, 0]
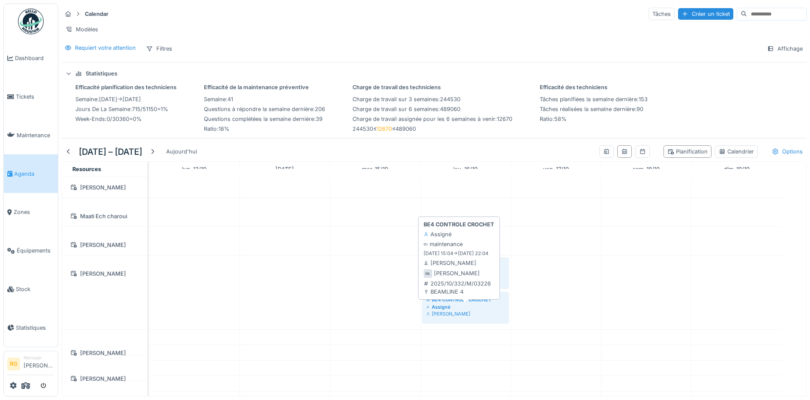
click at [464, 305] on div "Assigné" at bounding box center [465, 306] width 78 height 7
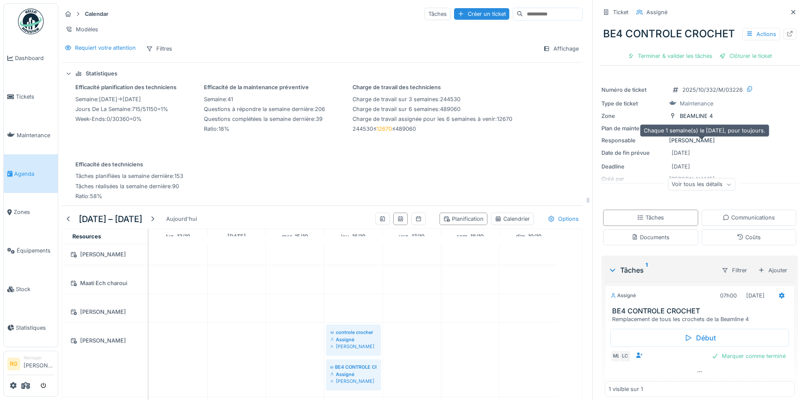
click at [706, 132] on div "BE4 CONTROLE CROCHET" at bounding box center [715, 128] width 70 height 8
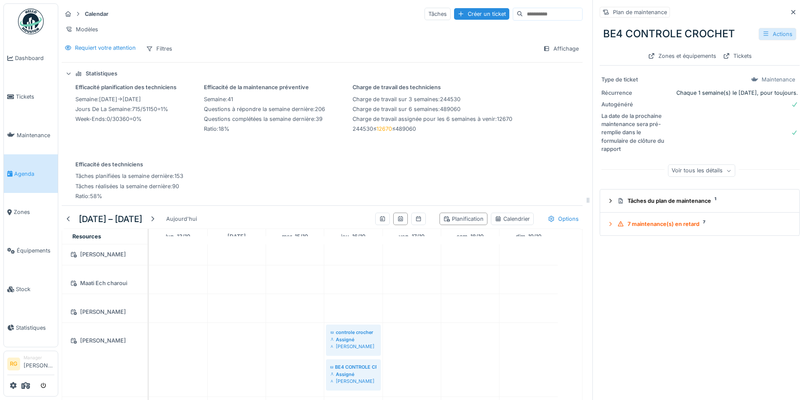
click at [759, 28] on div "Actions" at bounding box center [778, 34] width 38 height 12
click at [714, 47] on div "Modifier" at bounding box center [731, 53] width 77 height 13
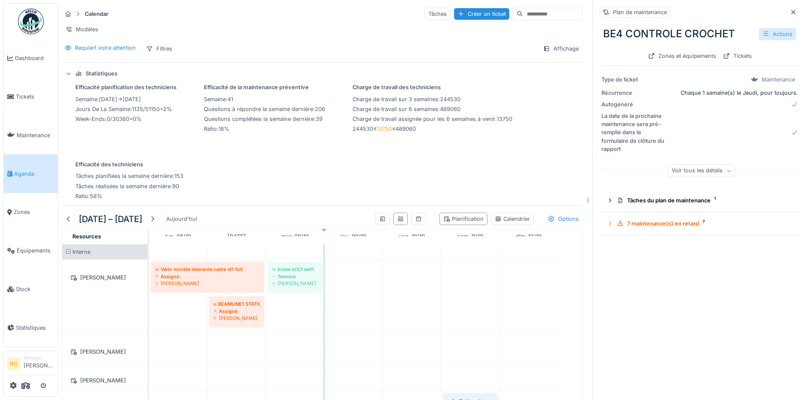
click at [764, 35] on icon at bounding box center [766, 34] width 5 height 4
click at [763, 35] on icon at bounding box center [766, 34] width 7 height 6
click at [607, 202] on icon at bounding box center [610, 201] width 7 height 6
click at [764, 32] on div "Actions" at bounding box center [778, 34] width 38 height 12
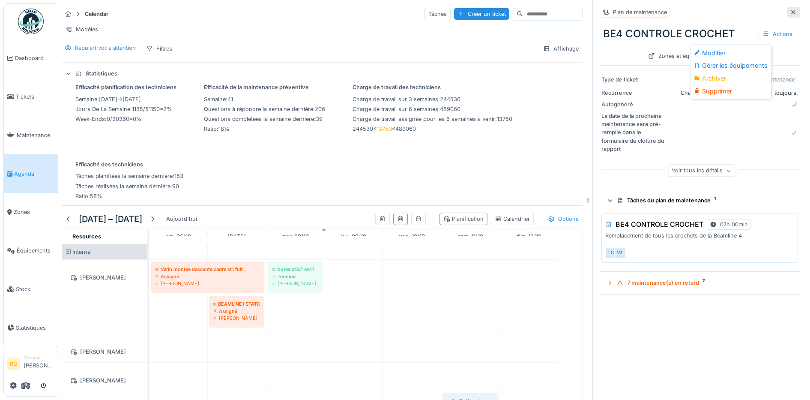
click at [792, 12] on icon at bounding box center [794, 12] width 4 height 4
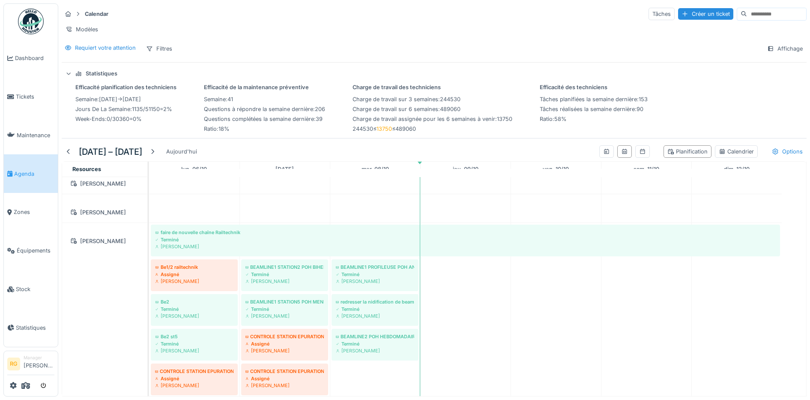
scroll to position [643, 0]
